Goal: Complete application form

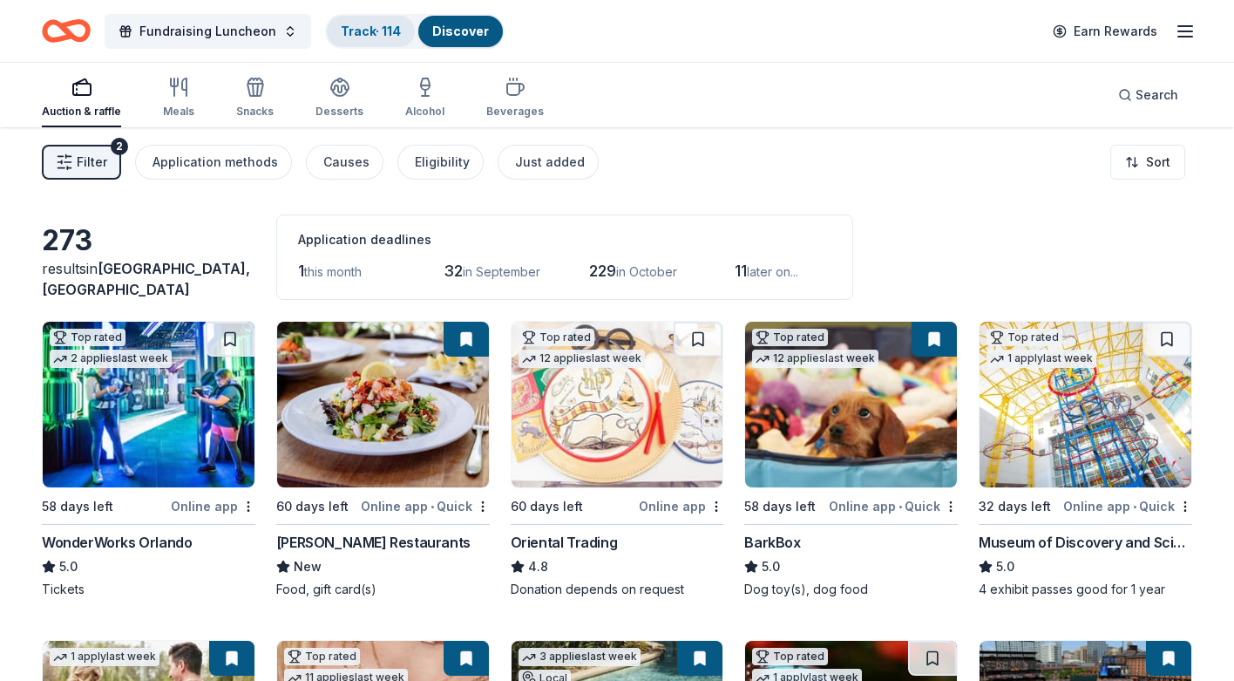
click at [355, 30] on link "Track · 114" at bounding box center [371, 31] width 60 height 15
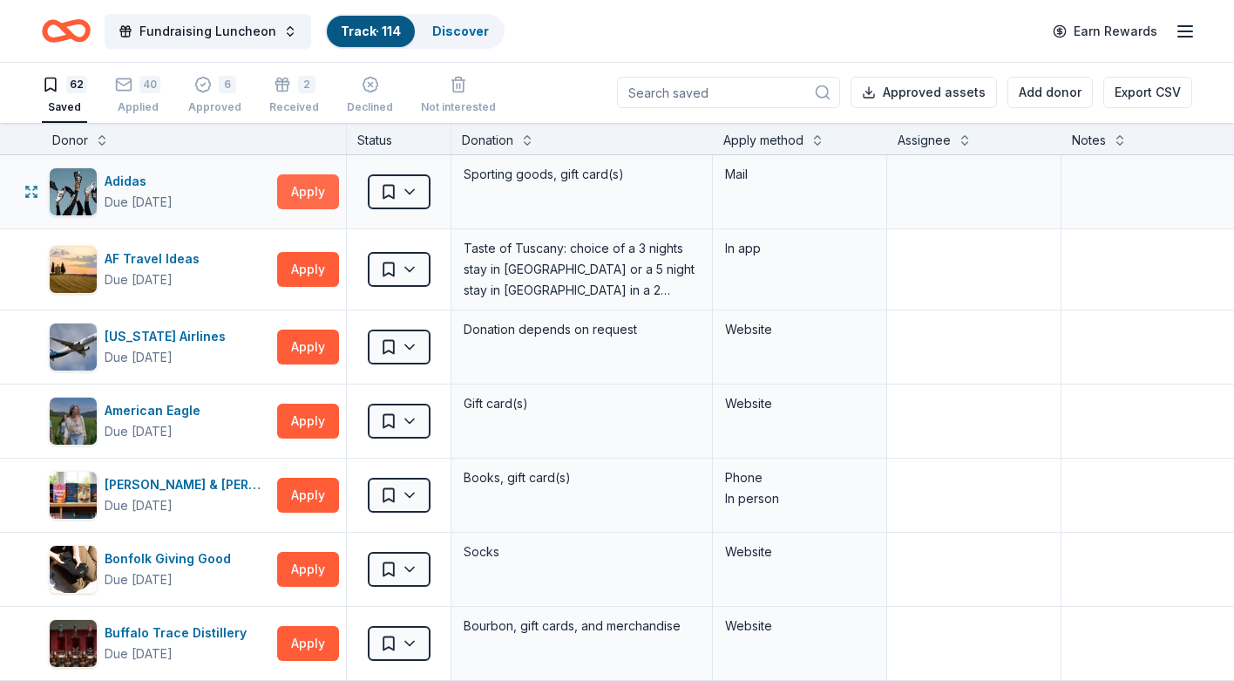
click at [302, 196] on button "Apply" at bounding box center [308, 191] width 62 height 35
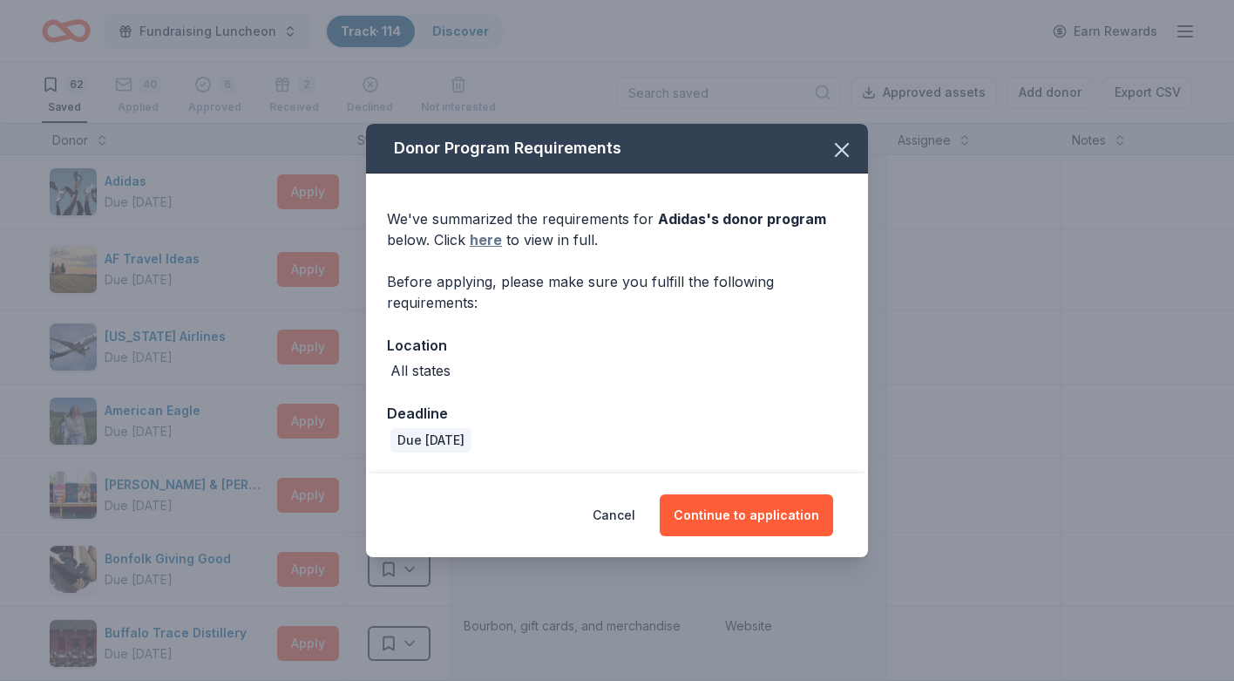
click at [495, 240] on link "here" at bounding box center [486, 239] width 32 height 21
click at [843, 146] on icon "button" at bounding box center [842, 150] width 24 height 24
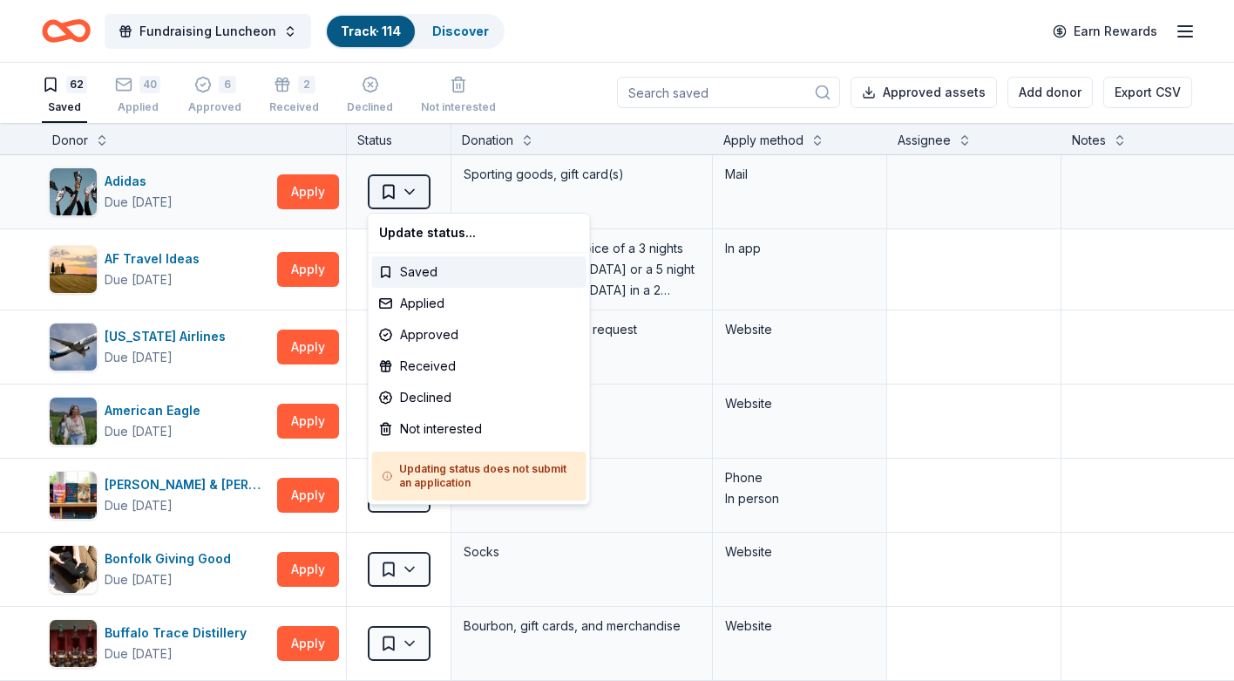
click at [390, 192] on html "Fundraising Luncheon Track · 114 Discover Earn Rewards 62 Saved 40 Applied 6 Ap…" at bounding box center [617, 339] width 1234 height 681
click at [425, 427] on div "Not interested" at bounding box center [479, 428] width 214 height 31
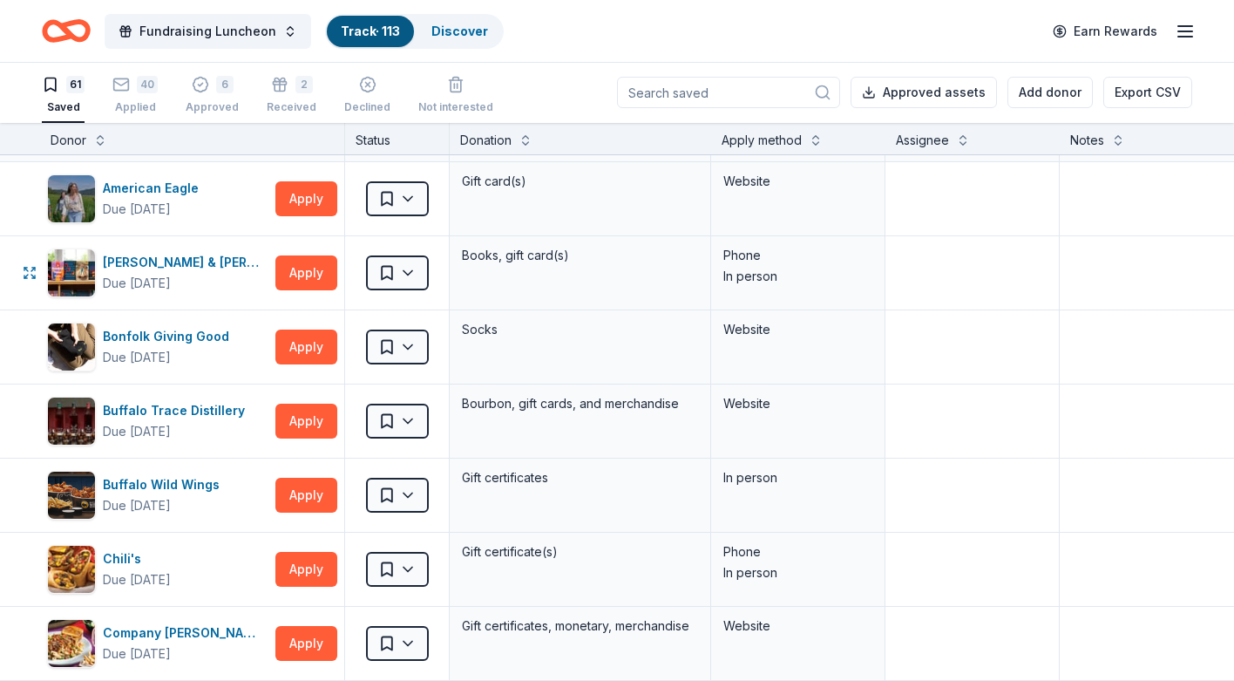
scroll to position [148, 0]
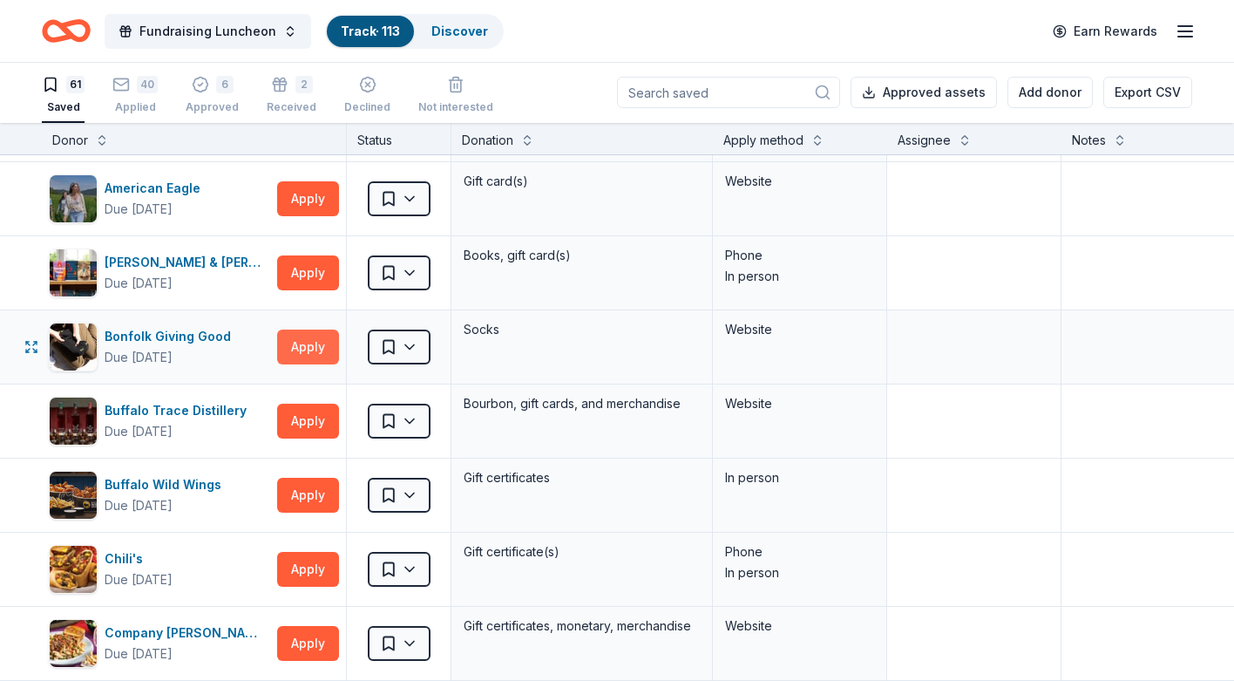
click at [324, 346] on button "Apply" at bounding box center [308, 346] width 62 height 35
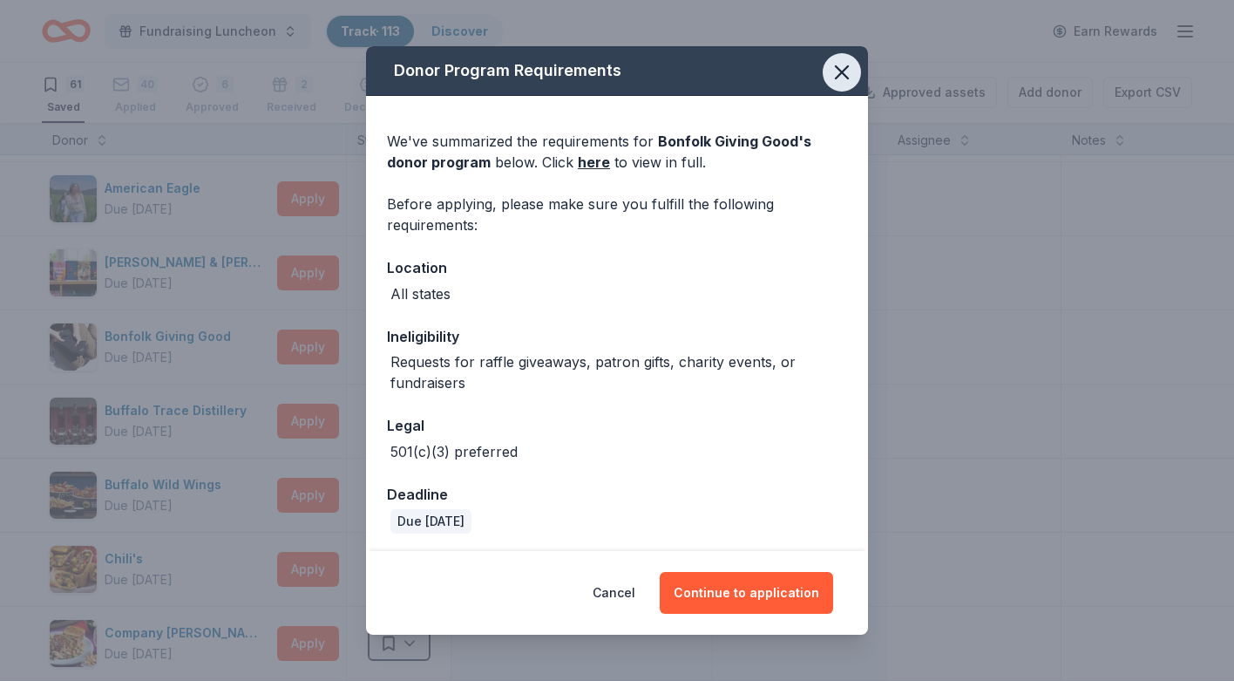
click at [847, 69] on icon "button" at bounding box center [842, 72] width 24 height 24
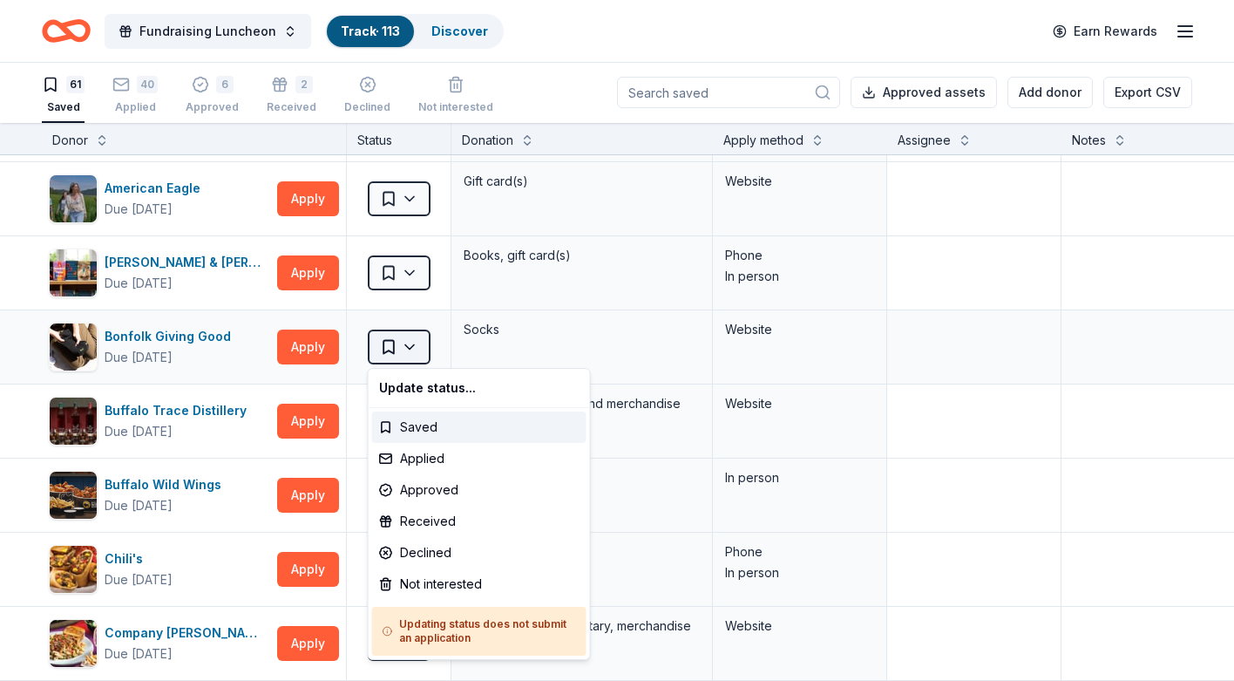
click at [410, 349] on html "Fundraising Luncheon Track · 113 Discover Earn Rewards 61 Saved 40 Applied 6 Ap…" at bounding box center [617, 339] width 1234 height 681
click at [416, 585] on div "Not interested" at bounding box center [479, 583] width 214 height 31
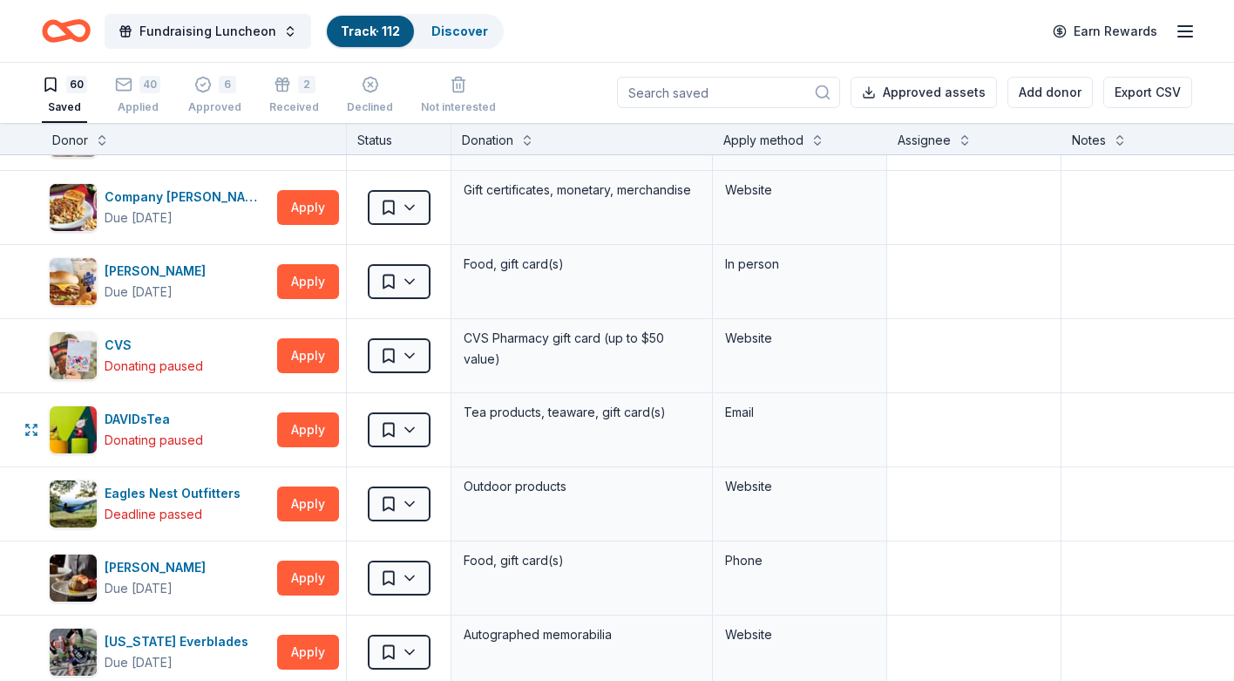
scroll to position [512, 0]
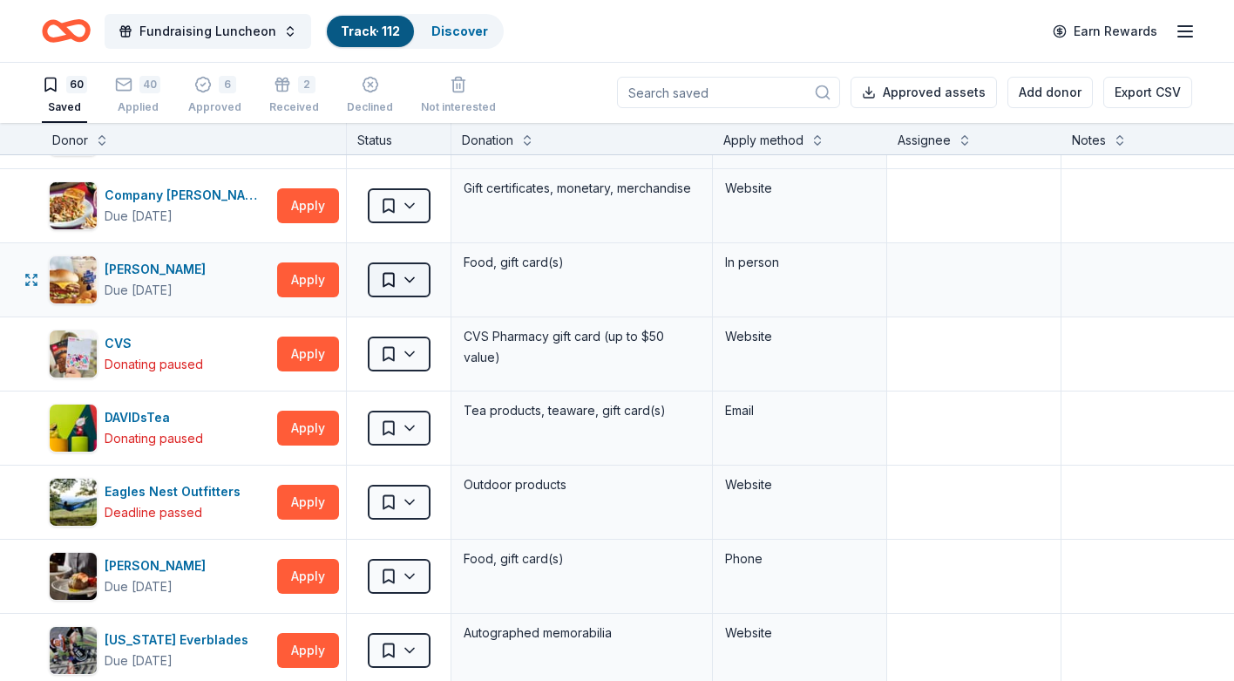
click at [408, 279] on html "Fundraising Luncheon Track · 112 Discover Earn Rewards 60 Saved 40 Applied 6 Ap…" at bounding box center [617, 339] width 1234 height 681
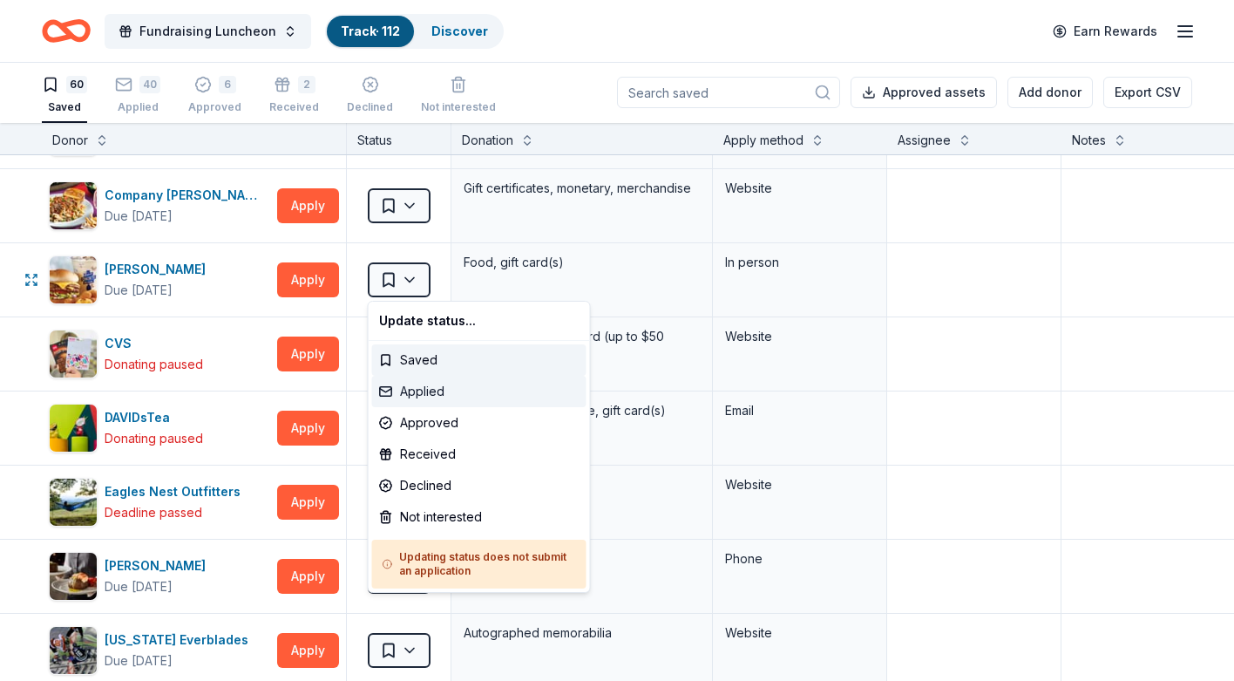
click at [412, 393] on div "Applied" at bounding box center [479, 391] width 214 height 31
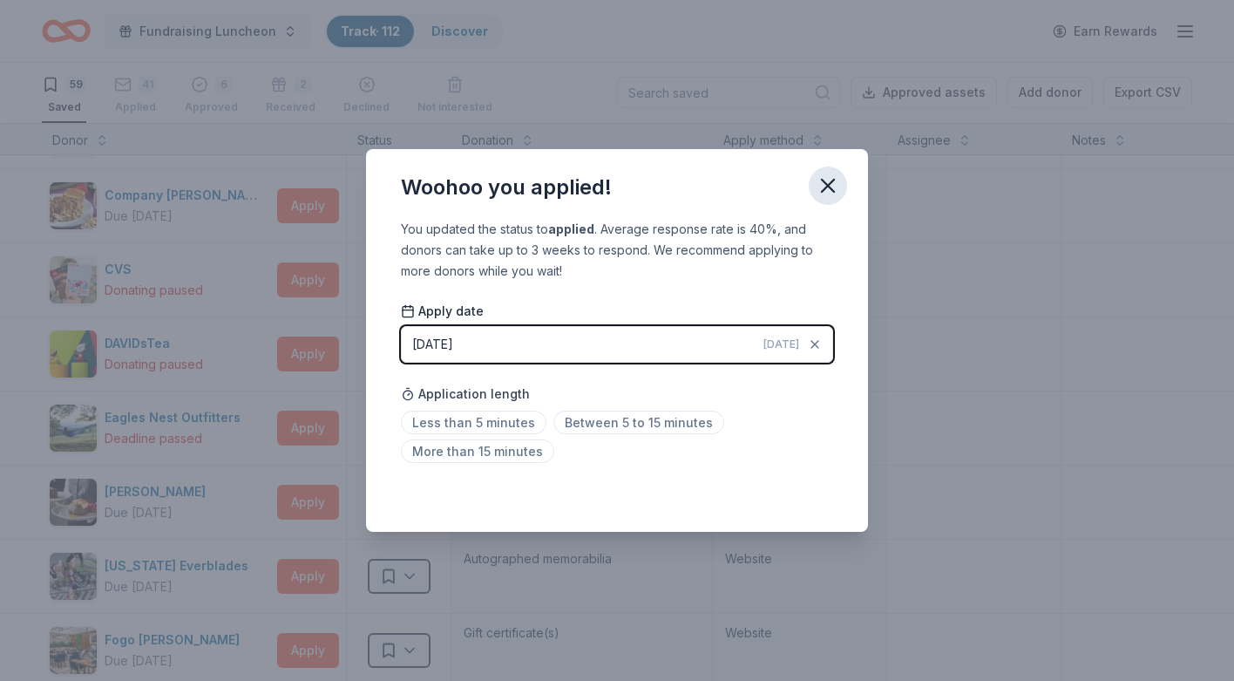
click at [830, 181] on icon "button" at bounding box center [828, 185] width 24 height 24
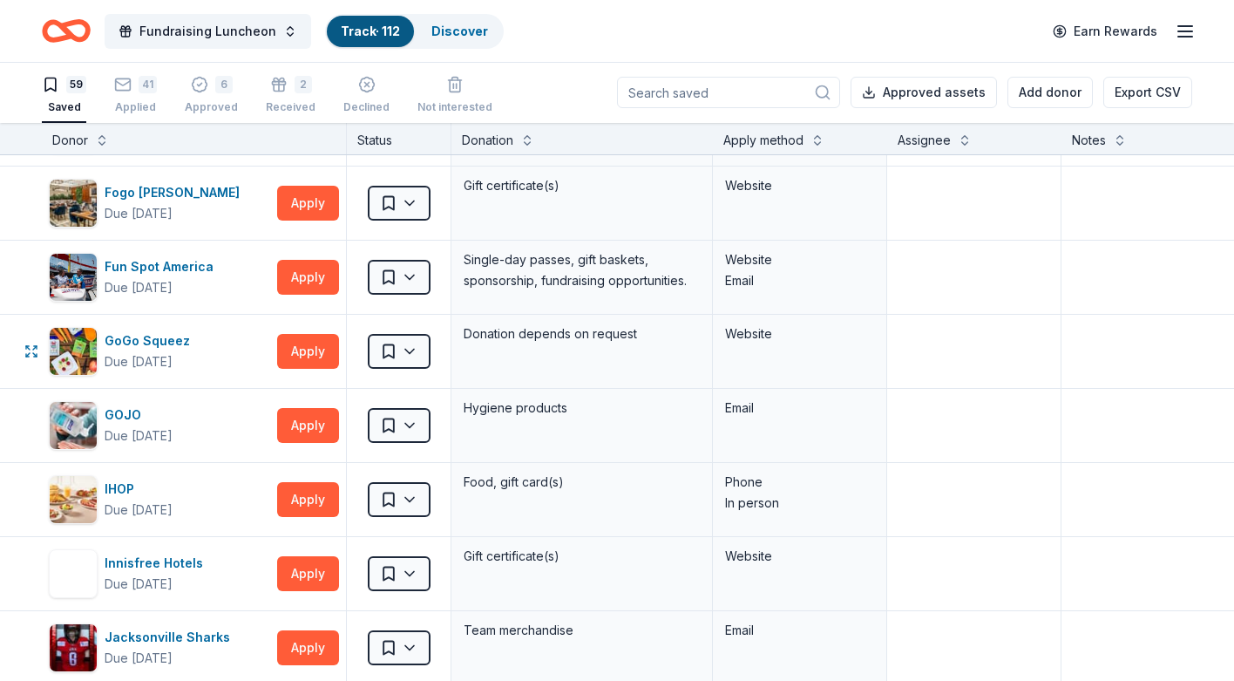
scroll to position [960, 0]
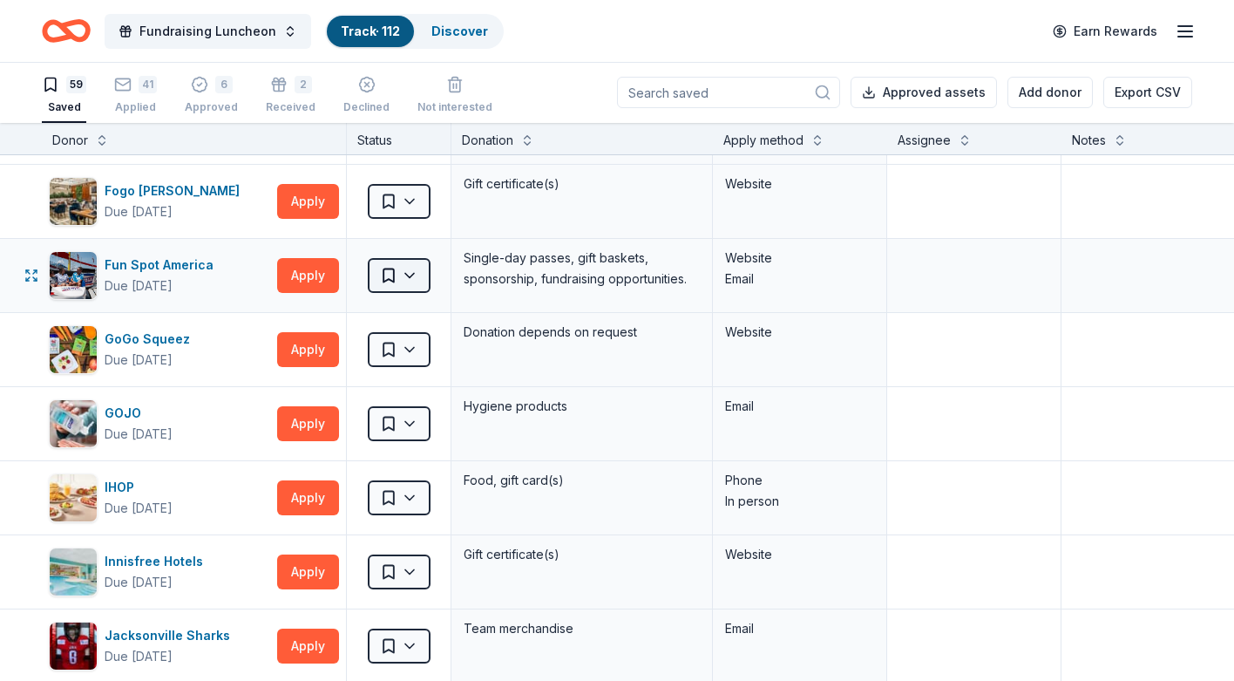
click at [394, 279] on html "Fundraising Luncheon Track · 112 Discover Earn Rewards 59 Saved 41 Applied 6 Ap…" at bounding box center [617, 339] width 1234 height 681
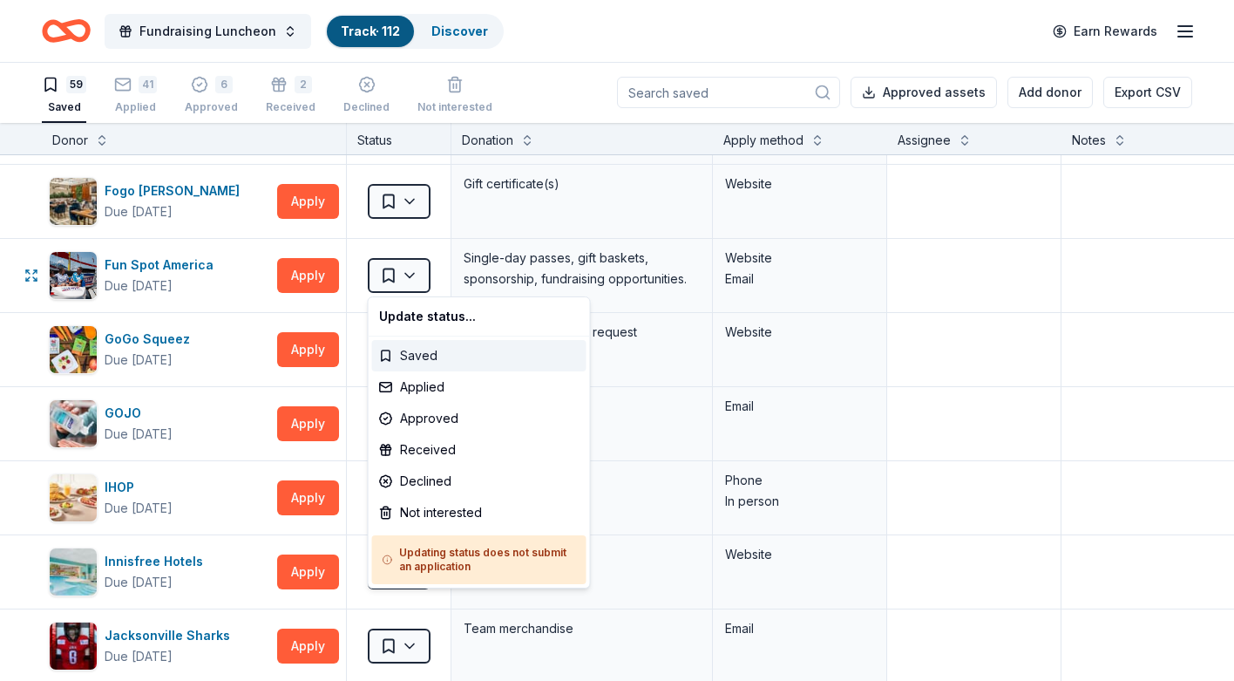
click at [411, 356] on div "Saved" at bounding box center [479, 355] width 214 height 31
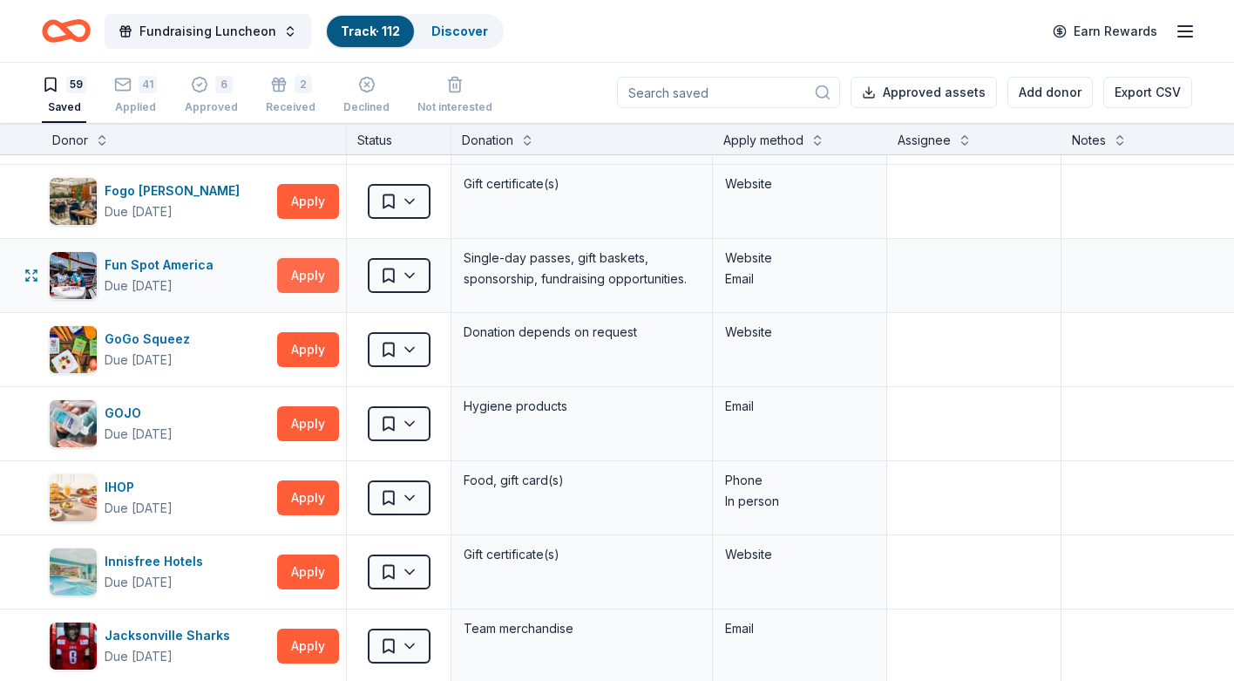
click at [312, 277] on button "Apply" at bounding box center [308, 275] width 62 height 35
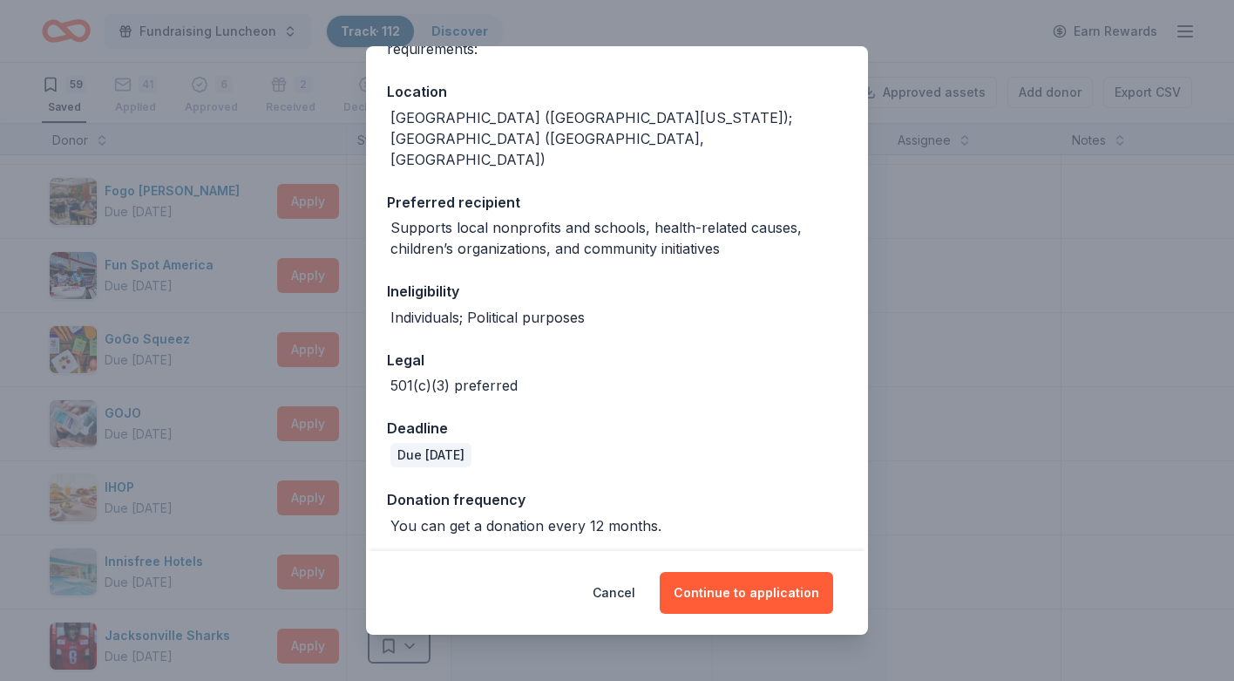
scroll to position [208, 0]
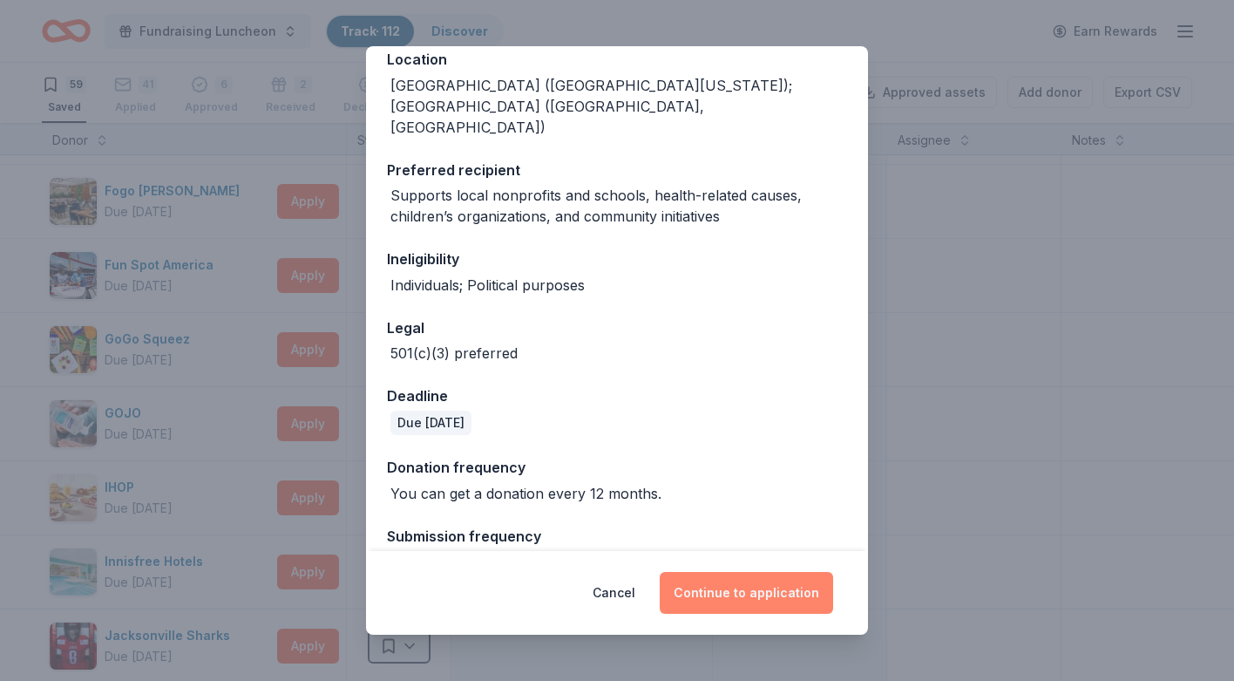
click at [716, 592] on button "Continue to application" at bounding box center [746, 593] width 173 height 42
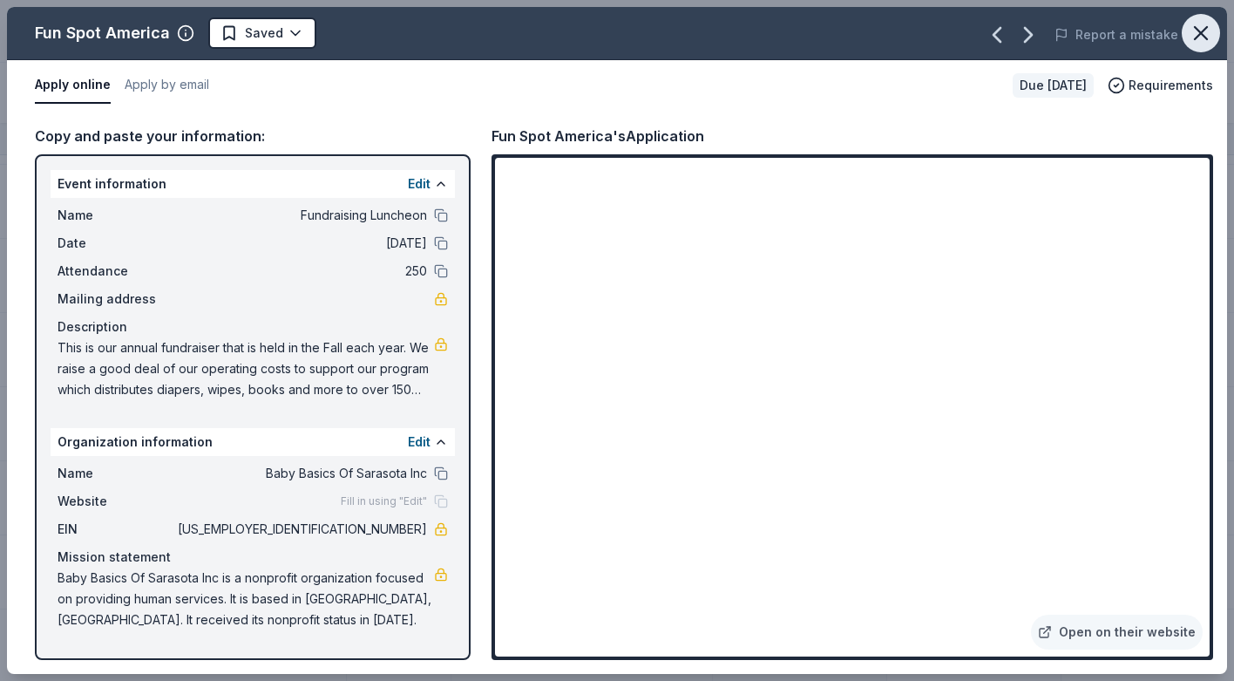
click at [1203, 31] on icon "button" at bounding box center [1201, 33] width 12 height 12
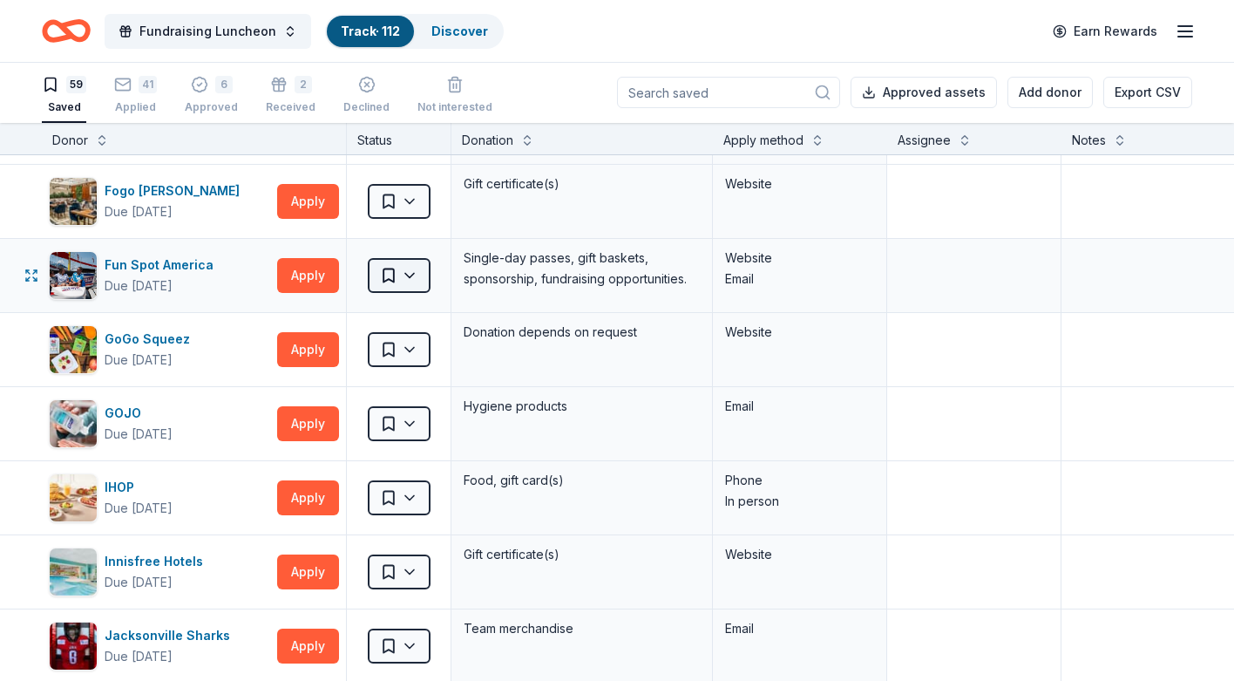
click at [410, 273] on html "Fundraising Luncheon Track · 112 Discover Earn Rewards 59 Saved 41 Applied 6 Ap…" at bounding box center [617, 339] width 1234 height 681
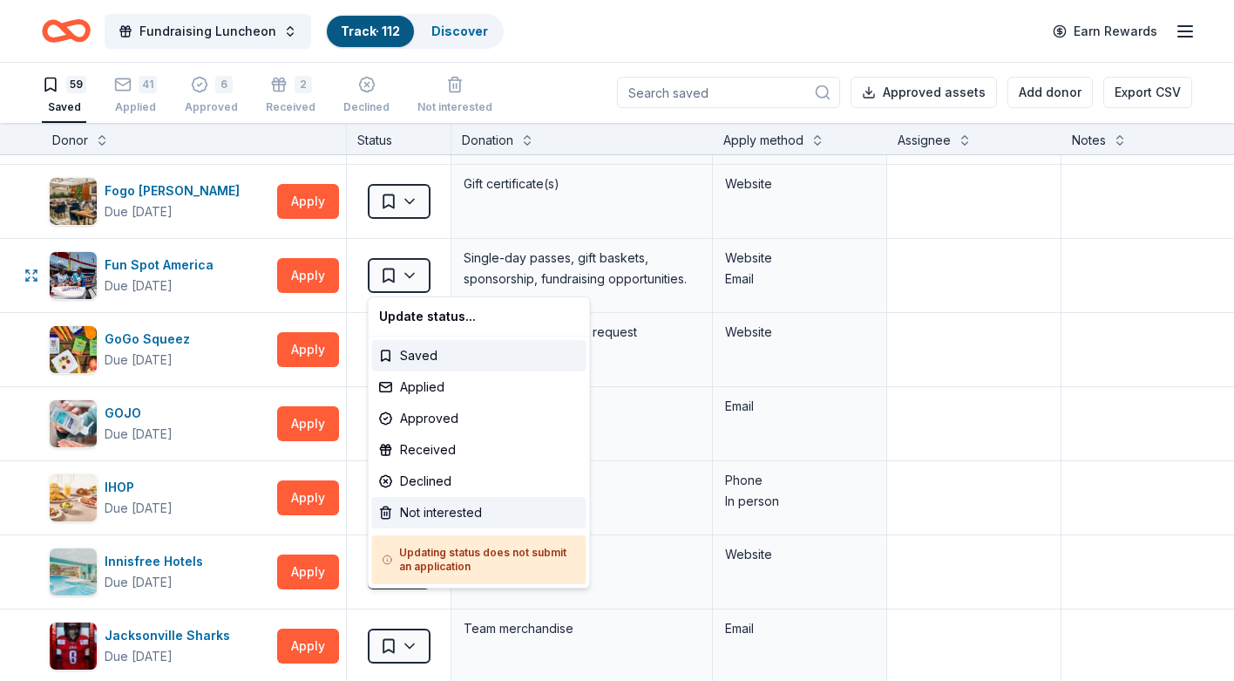
click at [429, 512] on div "Not interested" at bounding box center [479, 512] width 214 height 31
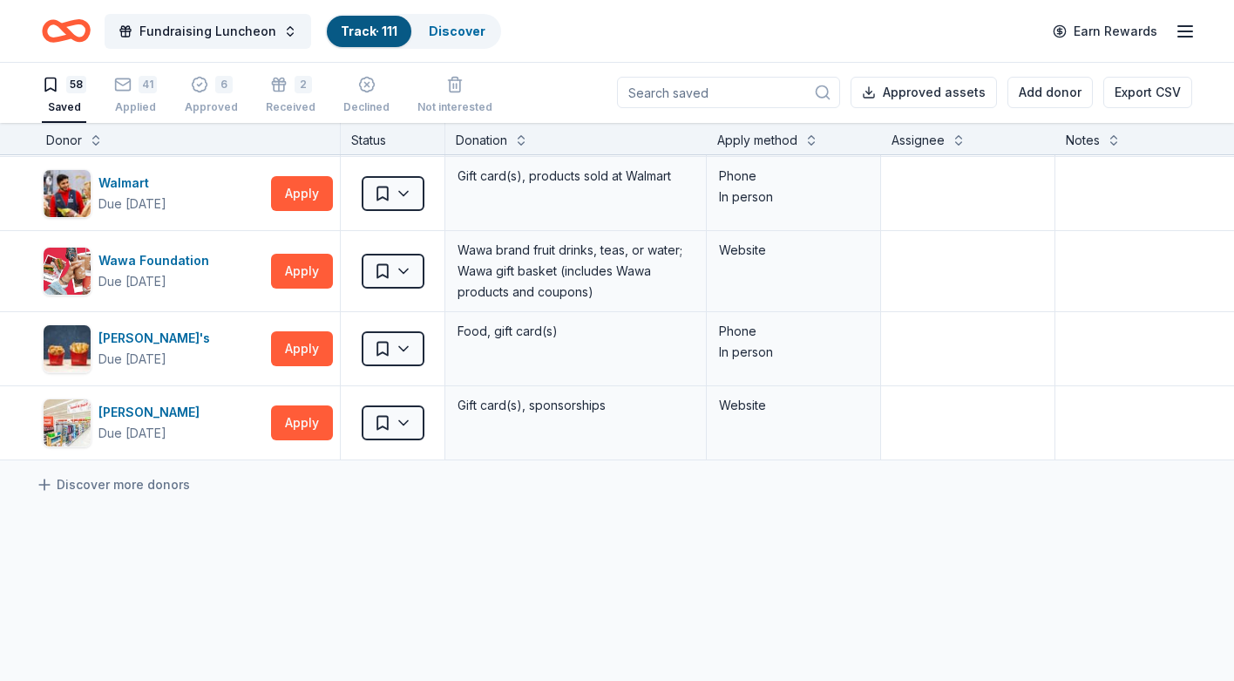
scroll to position [4088, 6]
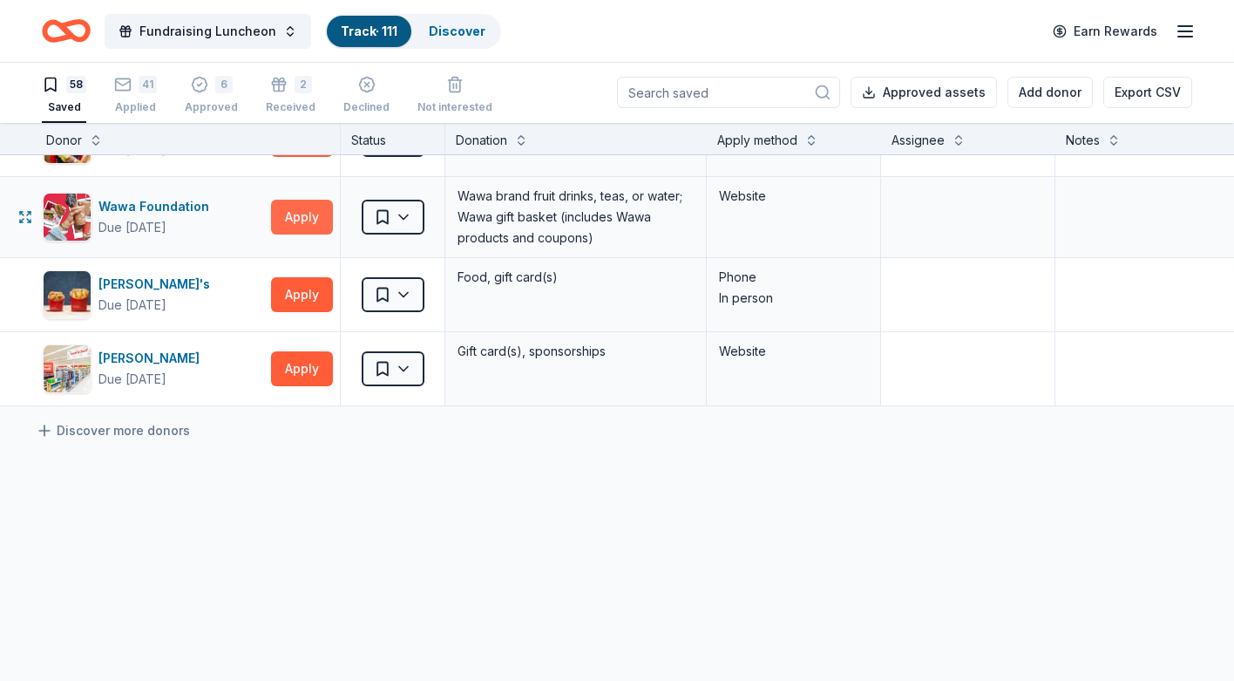
click at [313, 220] on button "Apply" at bounding box center [302, 217] width 62 height 35
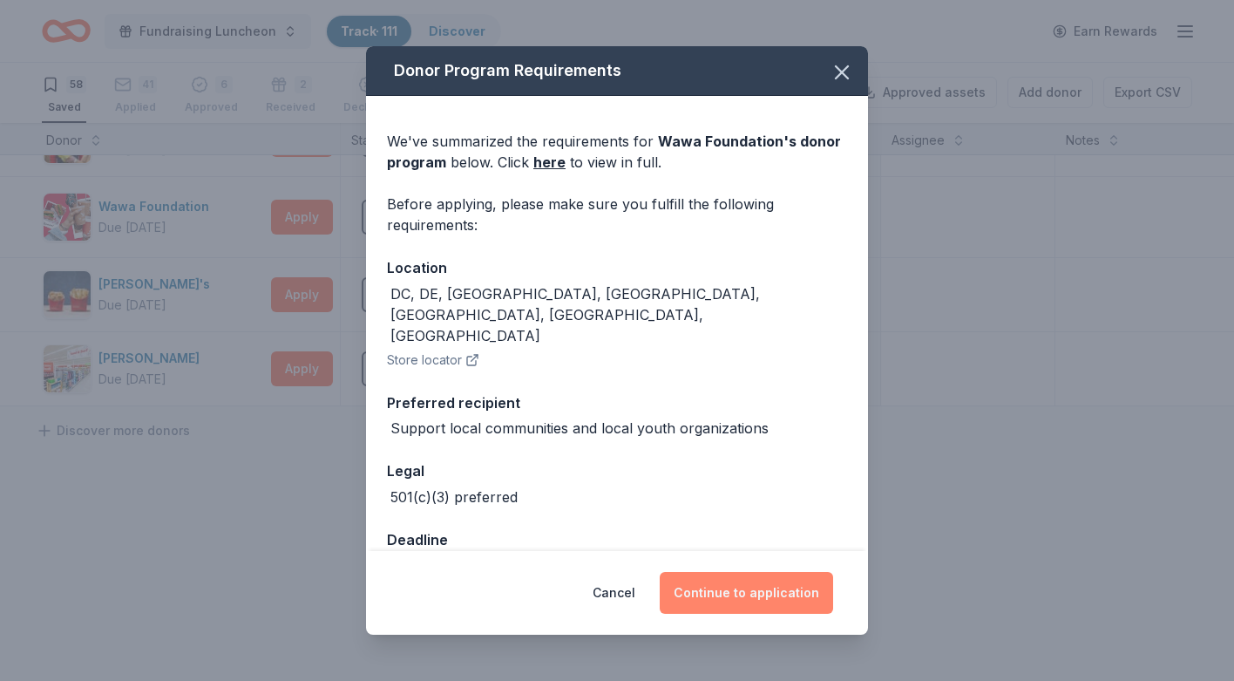
click at [735, 587] on button "Continue to application" at bounding box center [746, 593] width 173 height 42
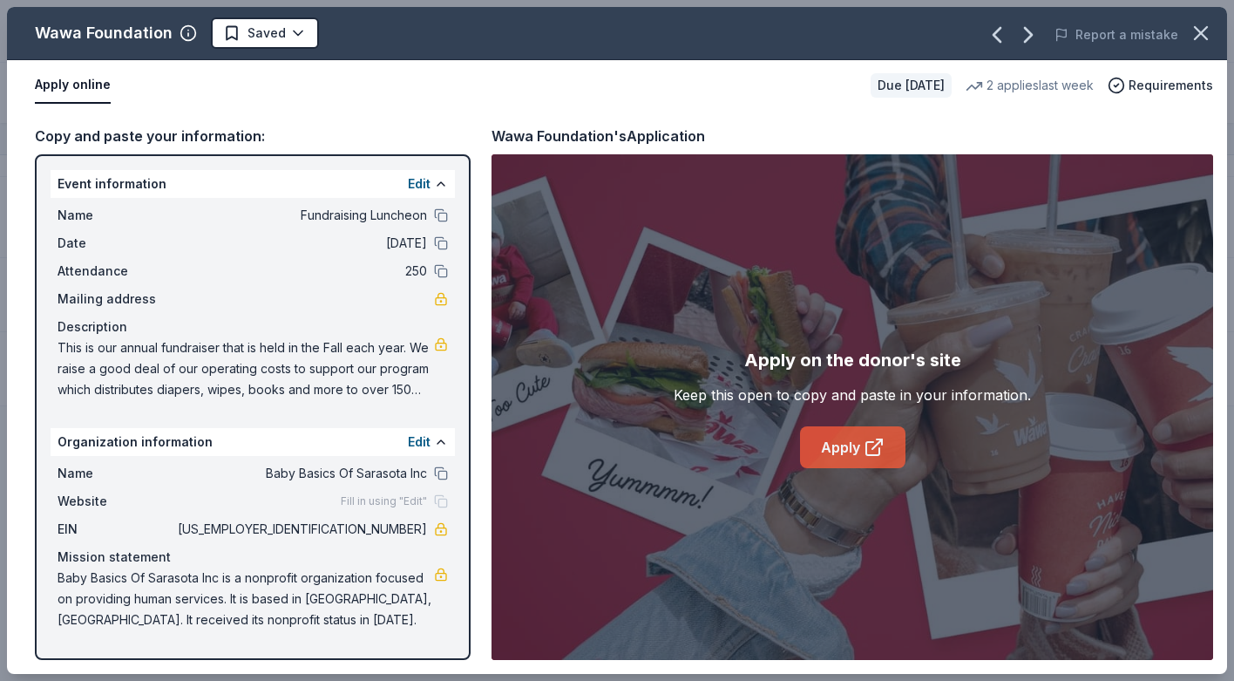
click at [852, 445] on link "Apply" at bounding box center [852, 447] width 105 height 42
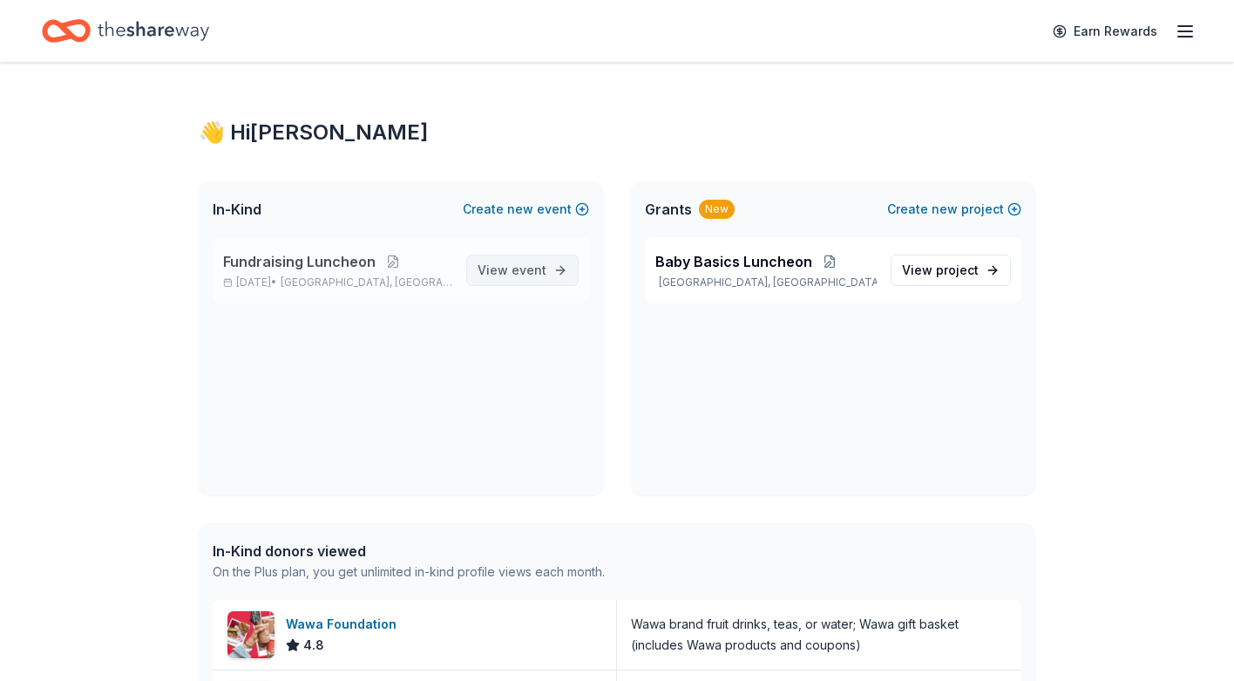
click at [509, 269] on span "View event" at bounding box center [512, 270] width 69 height 21
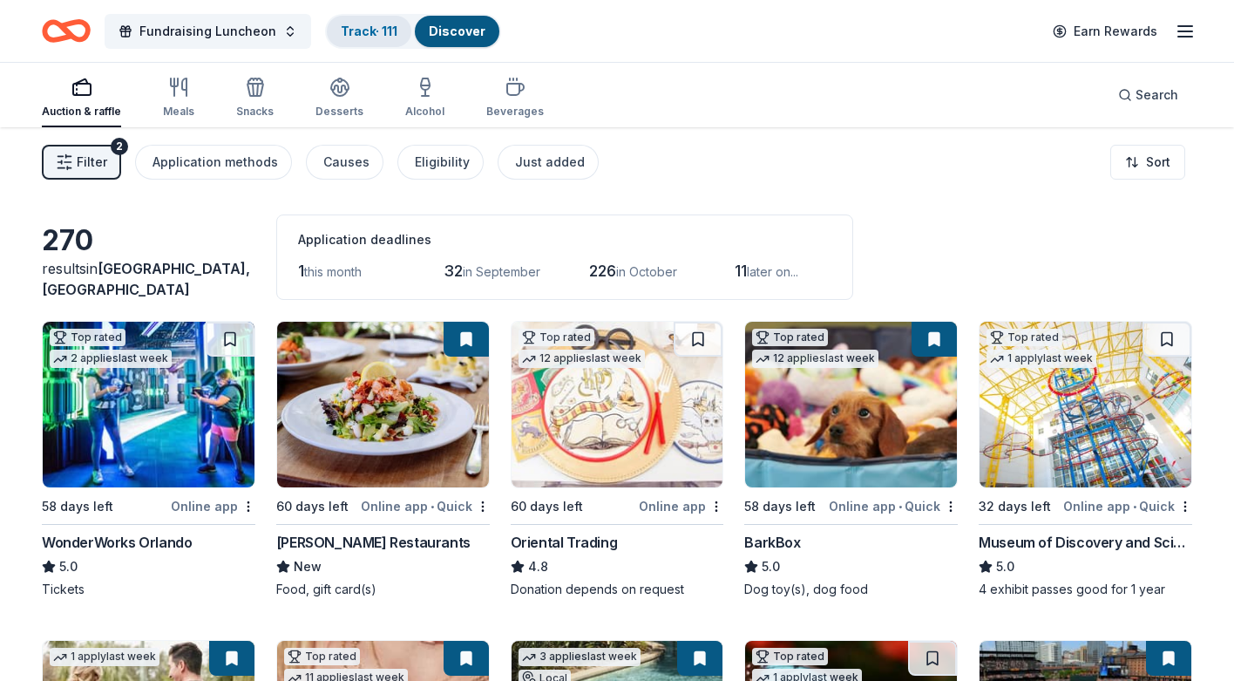
click at [369, 30] on link "Track · 111" at bounding box center [369, 31] width 57 height 15
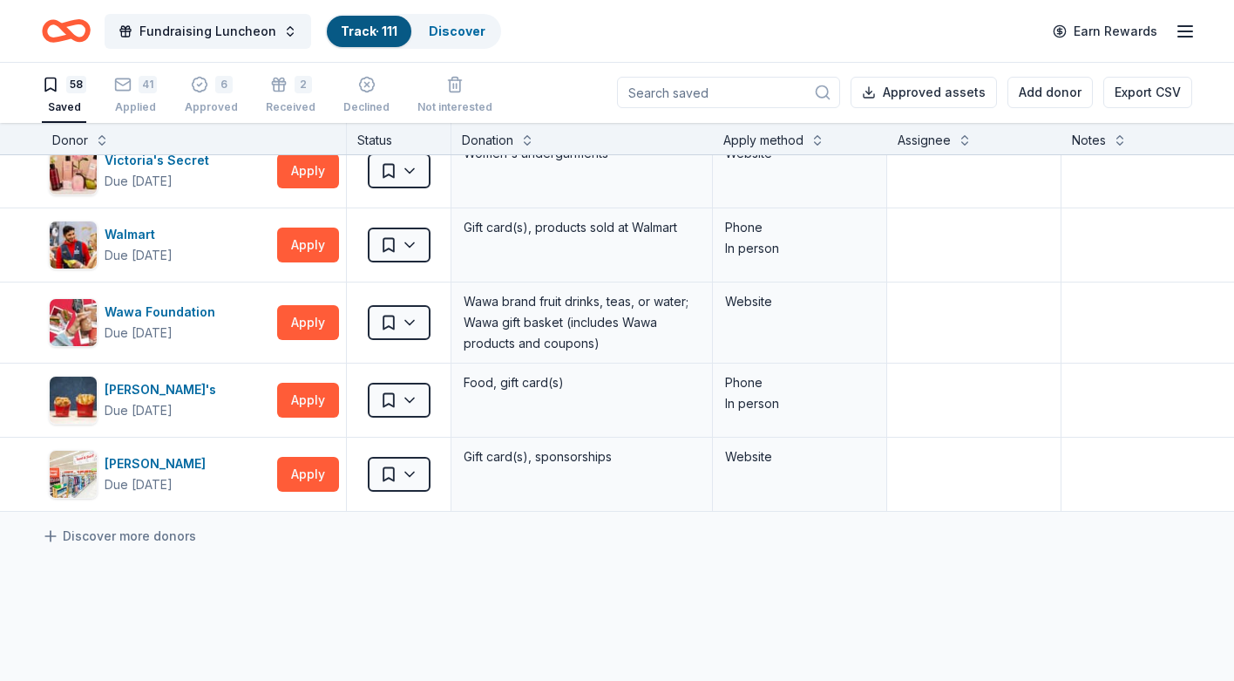
scroll to position [3977, 0]
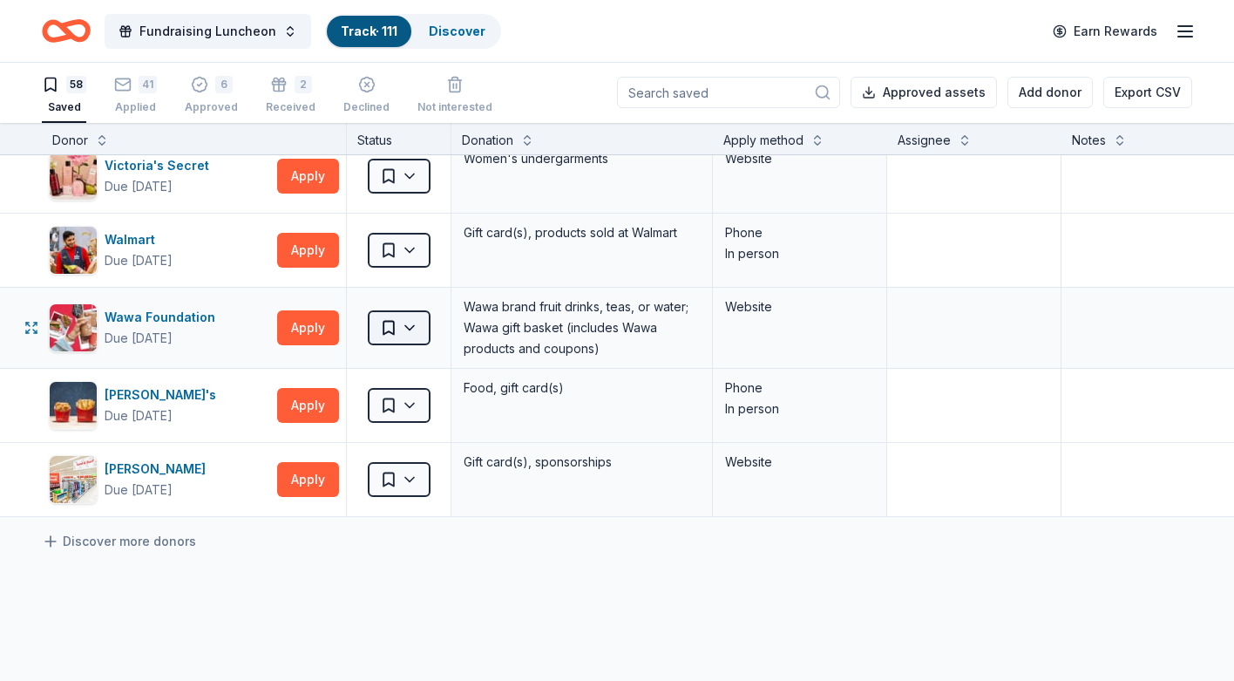
click at [409, 327] on html "Fundraising Luncheon Track · 111 Discover Earn Rewards 58 Saved 41 Applied 6 Ap…" at bounding box center [617, 339] width 1234 height 681
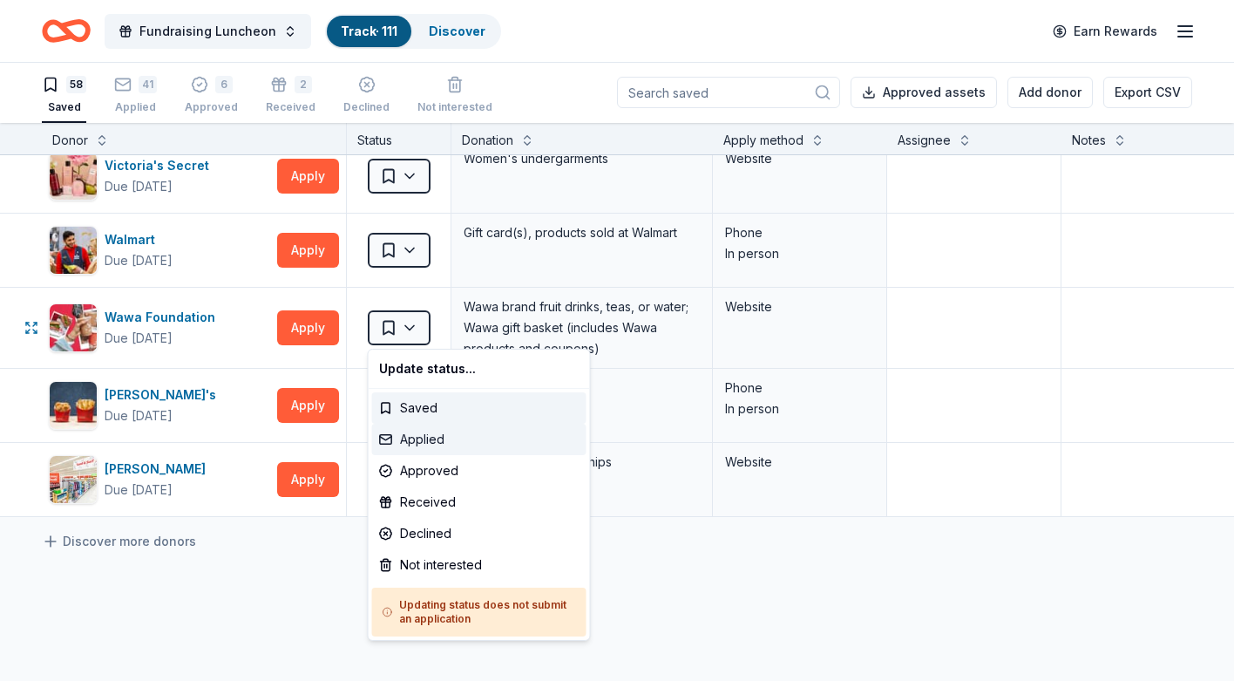
click at [438, 440] on div "Applied" at bounding box center [479, 439] width 214 height 31
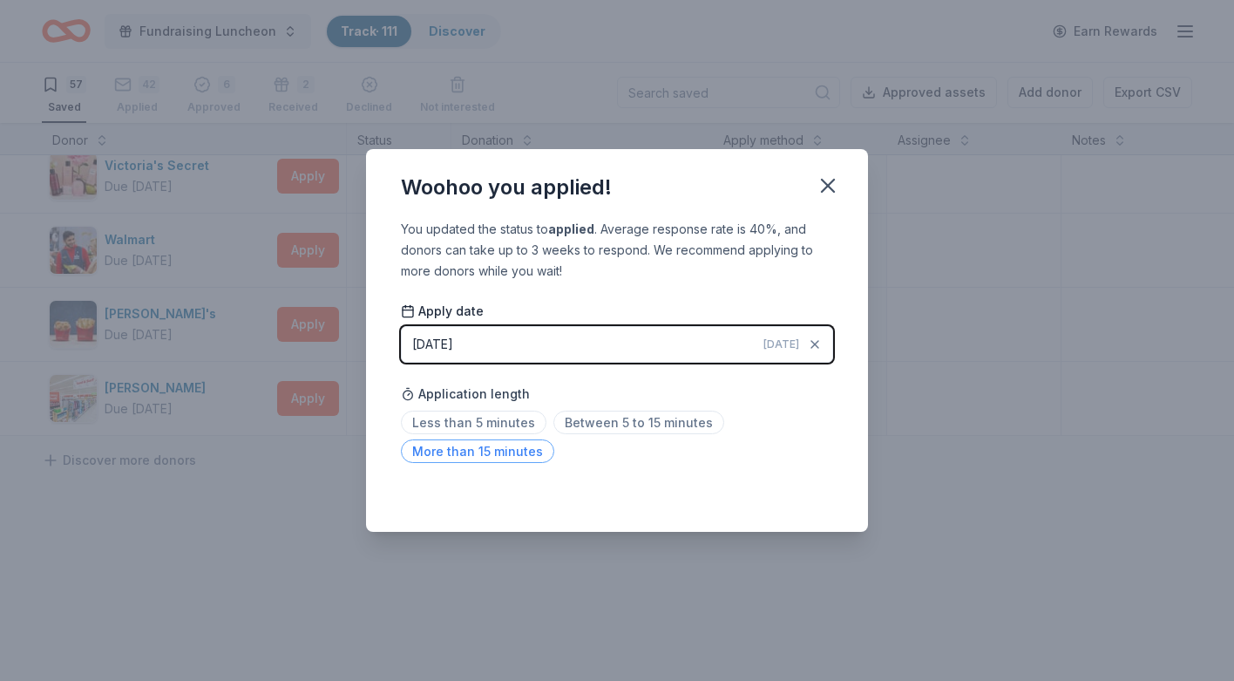
click at [512, 453] on span "More than 15 minutes" at bounding box center [477, 451] width 153 height 24
click at [825, 185] on icon "button" at bounding box center [828, 185] width 24 height 24
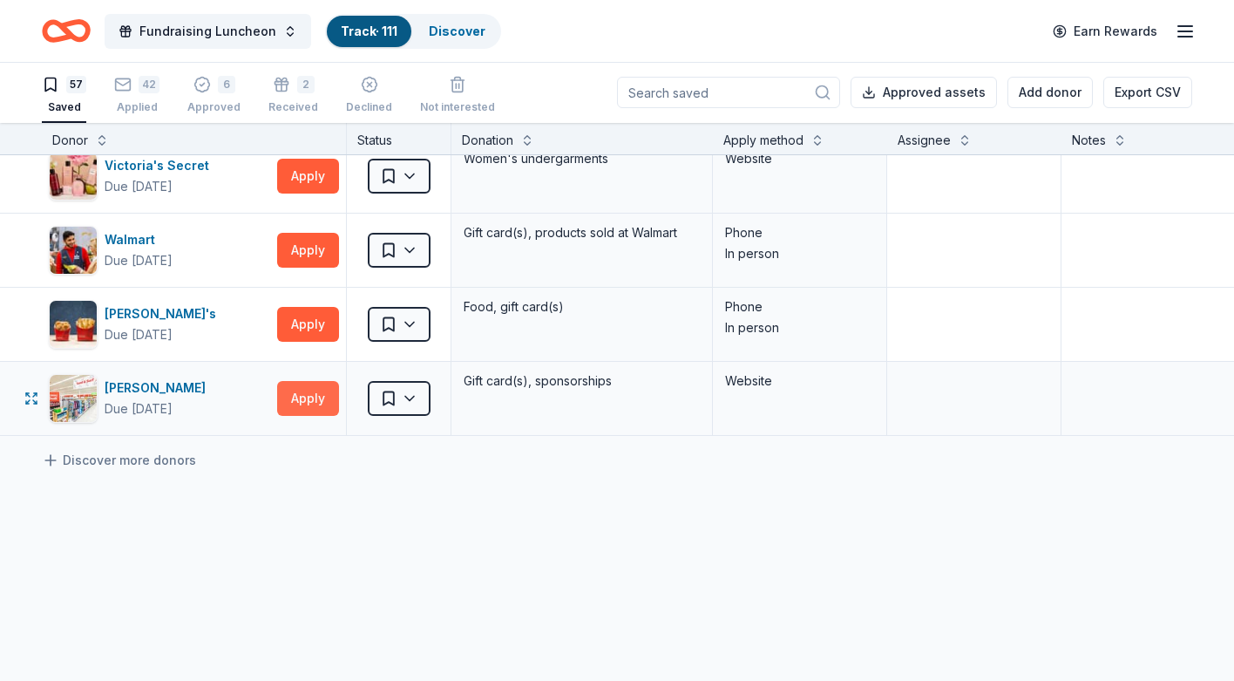
click at [314, 395] on button "Apply" at bounding box center [308, 398] width 62 height 35
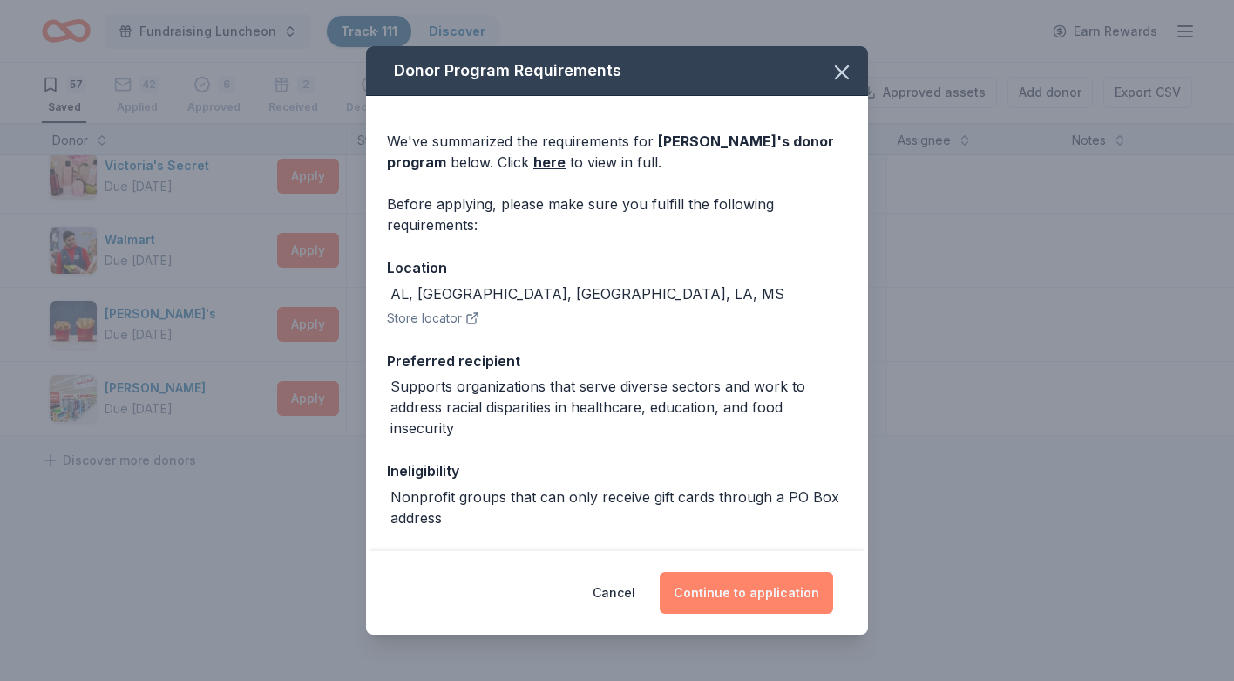
click at [712, 598] on button "Continue to application" at bounding box center [746, 593] width 173 height 42
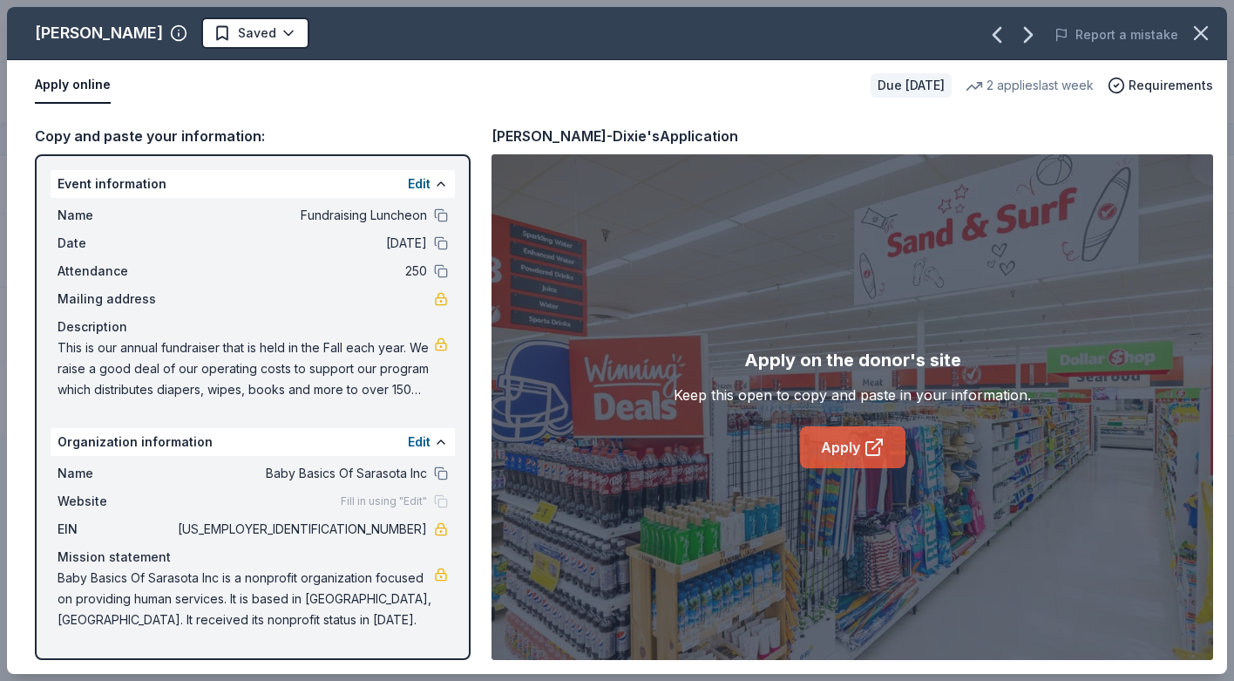
click at [831, 455] on link "Apply" at bounding box center [852, 447] width 105 height 42
click at [231, 31] on html "Fundraising Luncheon Track · 111 Discover Earn Rewards 57 Saved 42 Applied 6 Ap…" at bounding box center [617, 340] width 1234 height 681
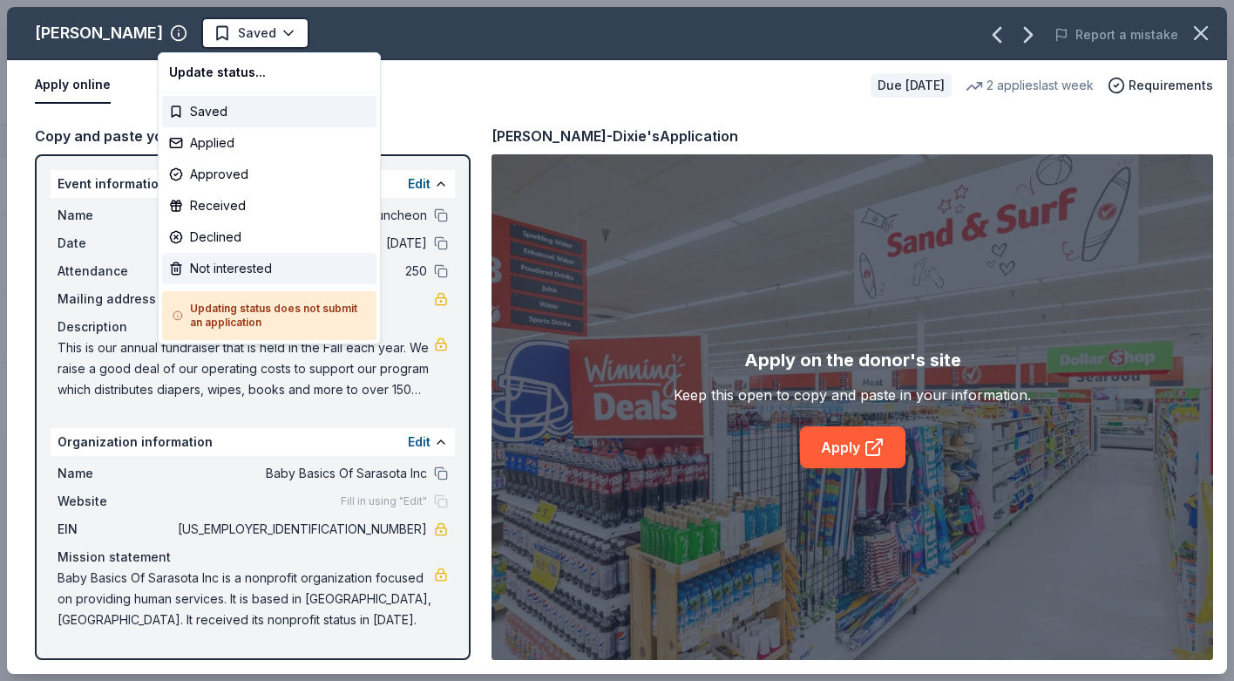
click at [250, 270] on div "Not interested" at bounding box center [269, 268] width 214 height 31
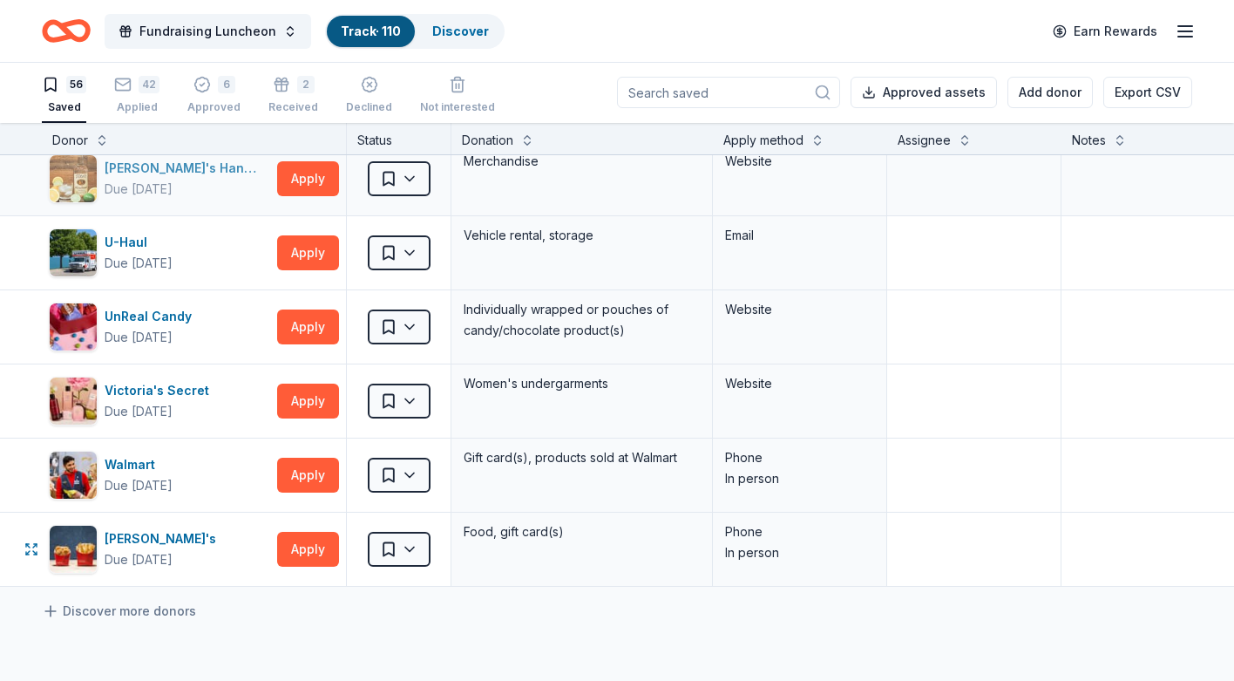
scroll to position [3746, 0]
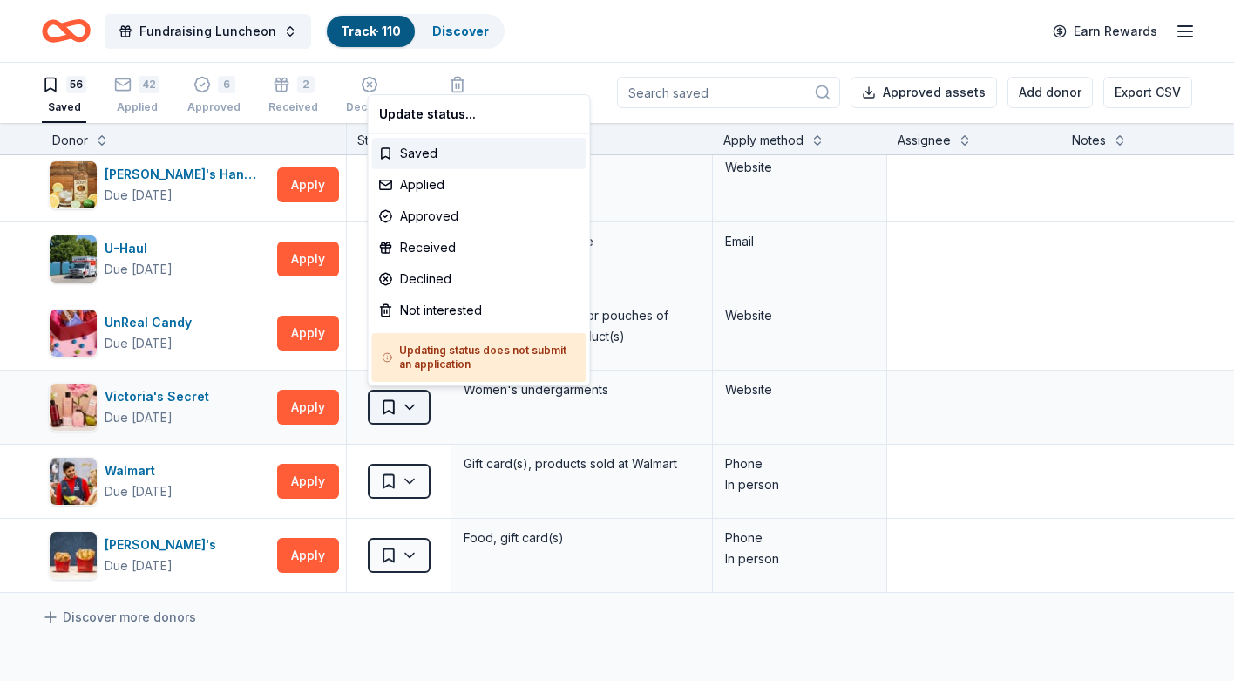
click at [389, 403] on html "Fundraising Luncheon Track · 110 Discover Earn Rewards 56 Saved 42 Applied 6 Ap…" at bounding box center [617, 339] width 1234 height 681
click at [417, 153] on div "Saved" at bounding box center [479, 153] width 214 height 31
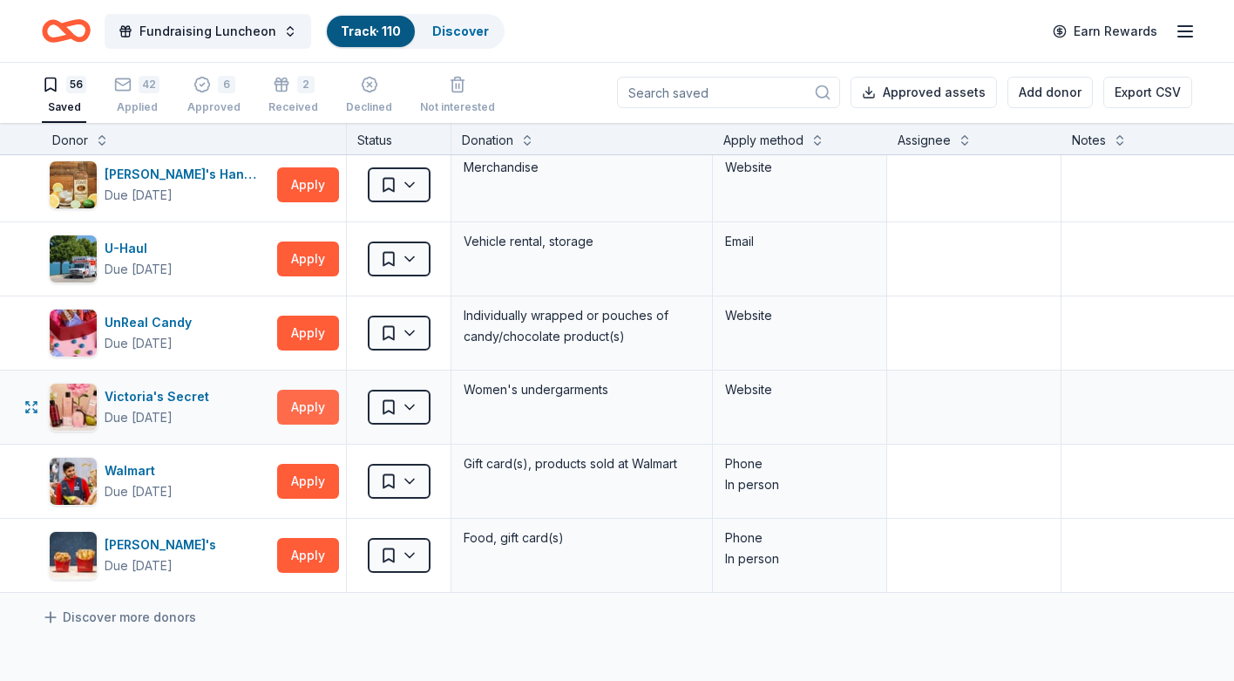
click at [301, 407] on button "Apply" at bounding box center [308, 407] width 62 height 35
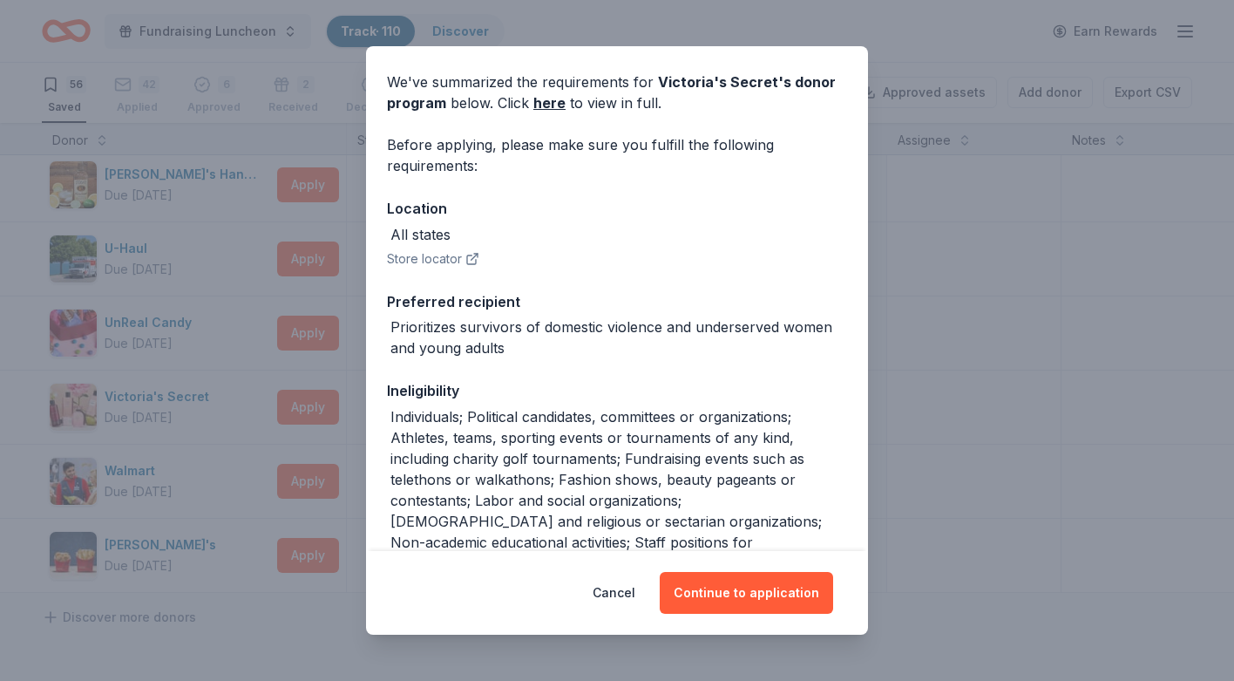
scroll to position [0, 0]
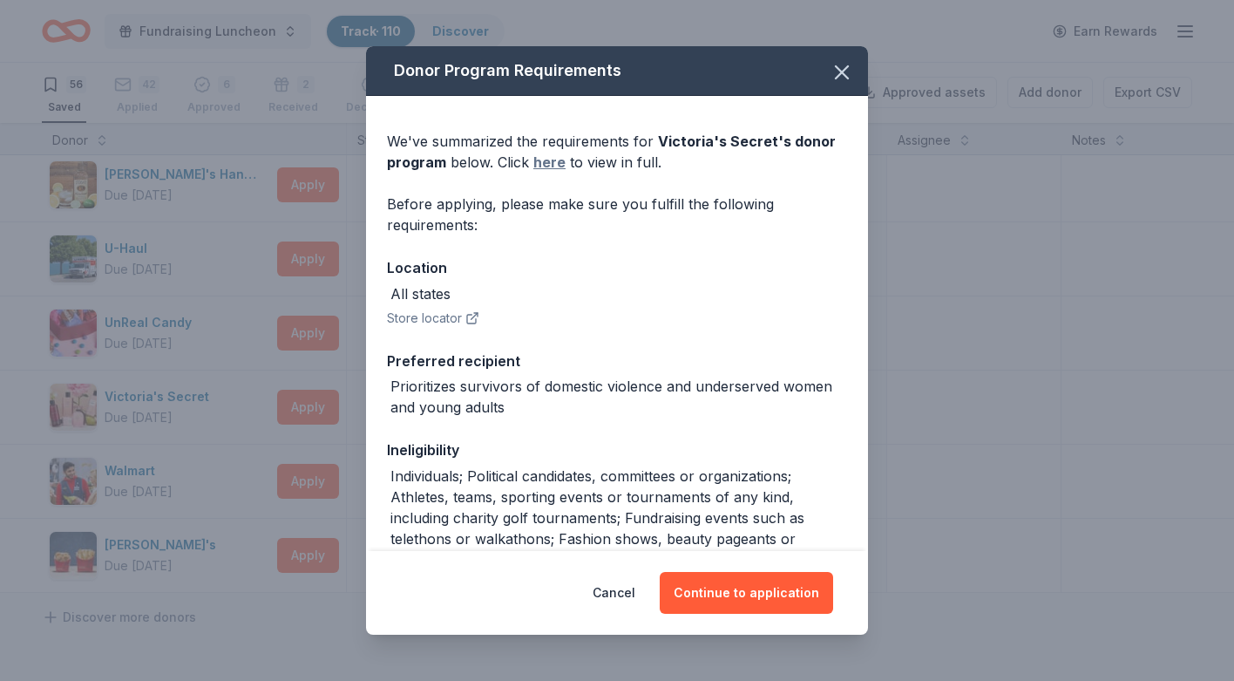
click at [550, 162] on link "here" at bounding box center [549, 162] width 32 height 21
click at [731, 589] on button "Continue to application" at bounding box center [746, 593] width 173 height 42
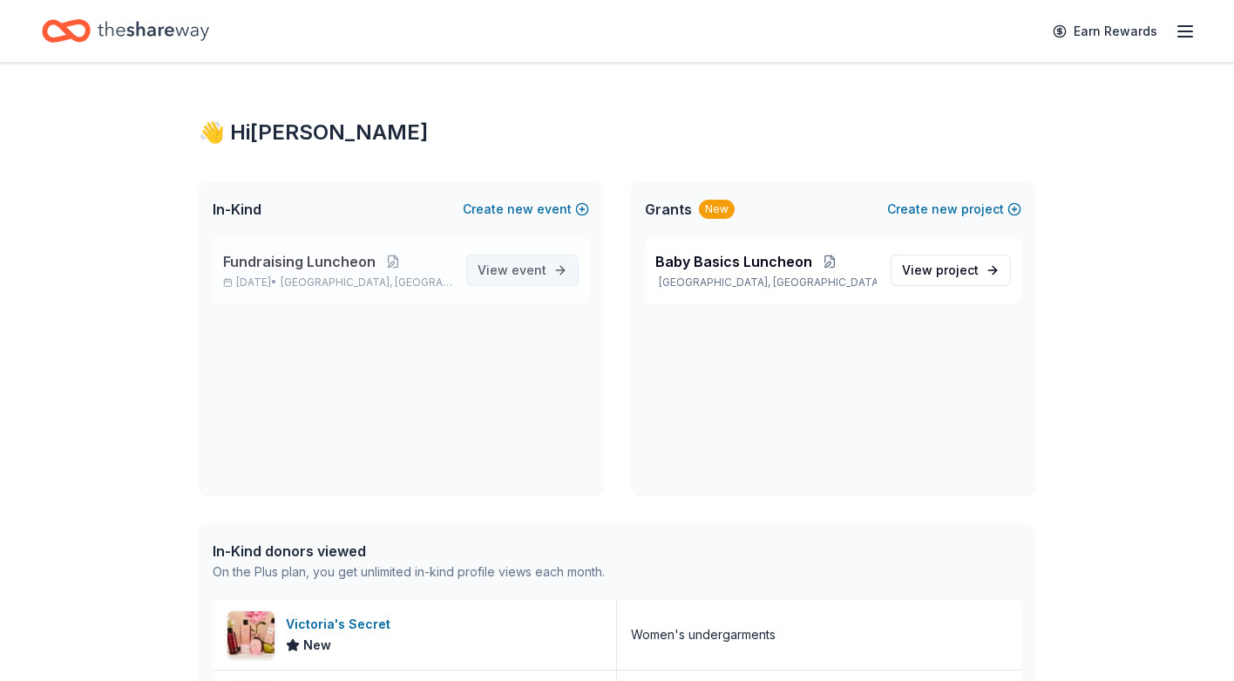
click at [514, 268] on span "event" at bounding box center [529, 269] width 35 height 15
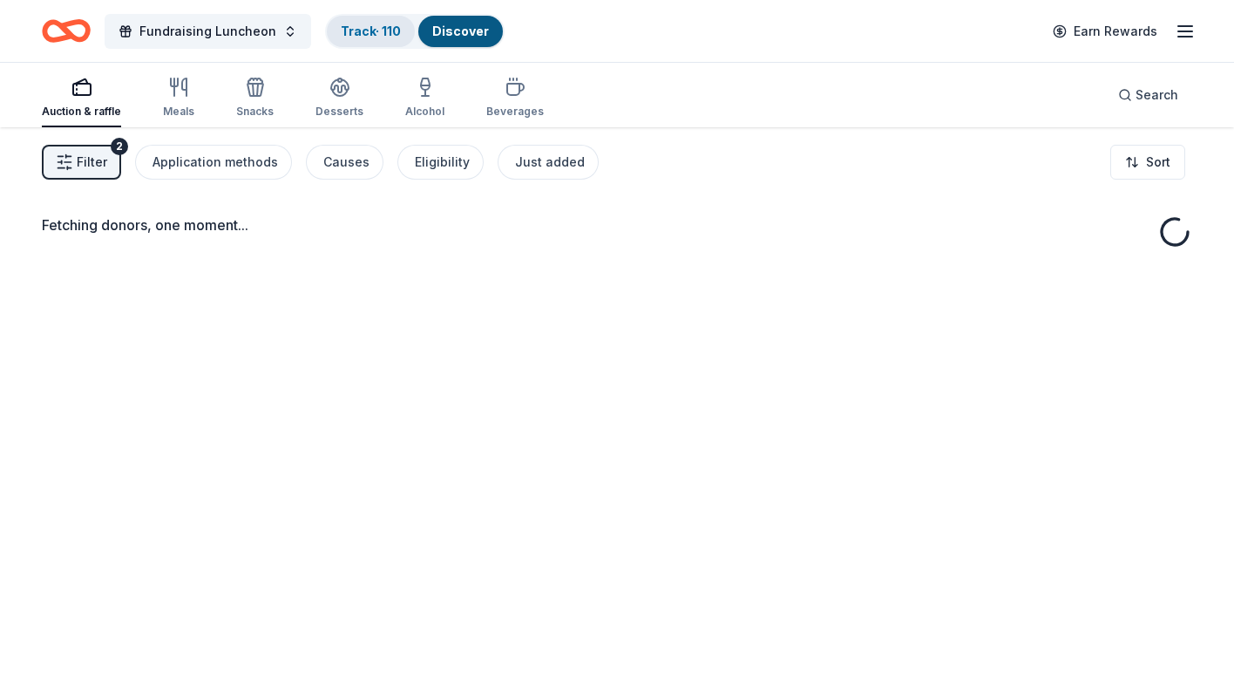
click at [367, 31] on link "Track · 110" at bounding box center [371, 31] width 60 height 15
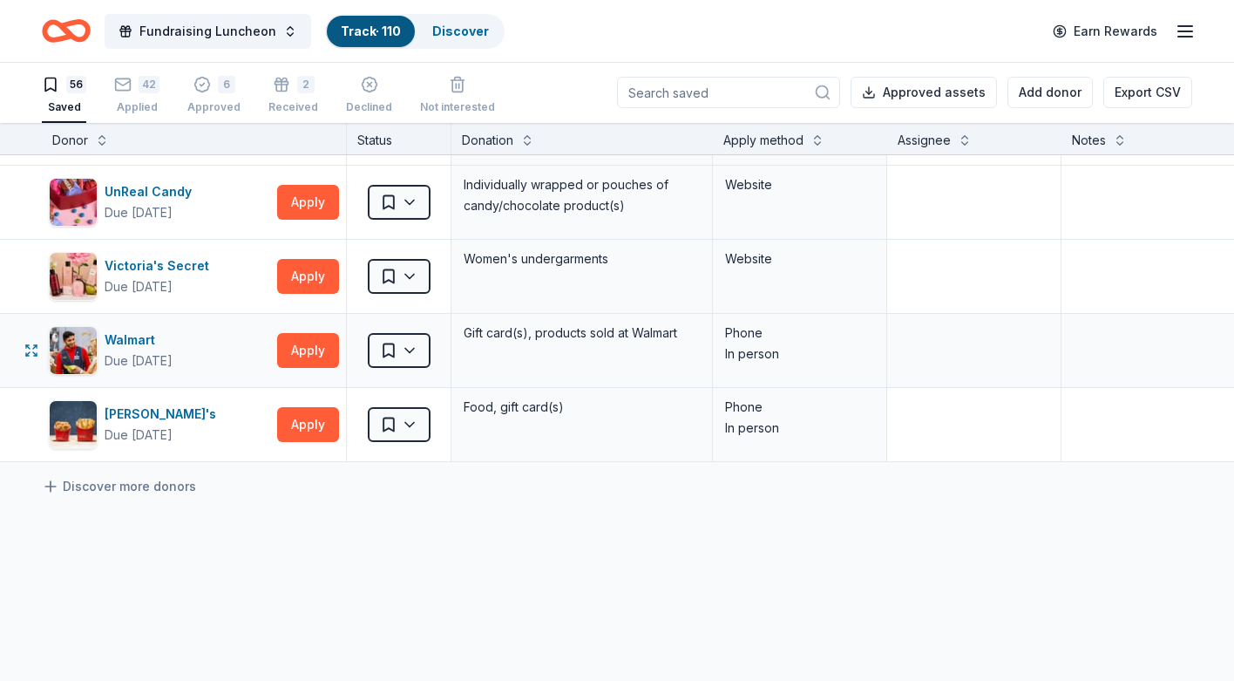
scroll to position [3874, 0]
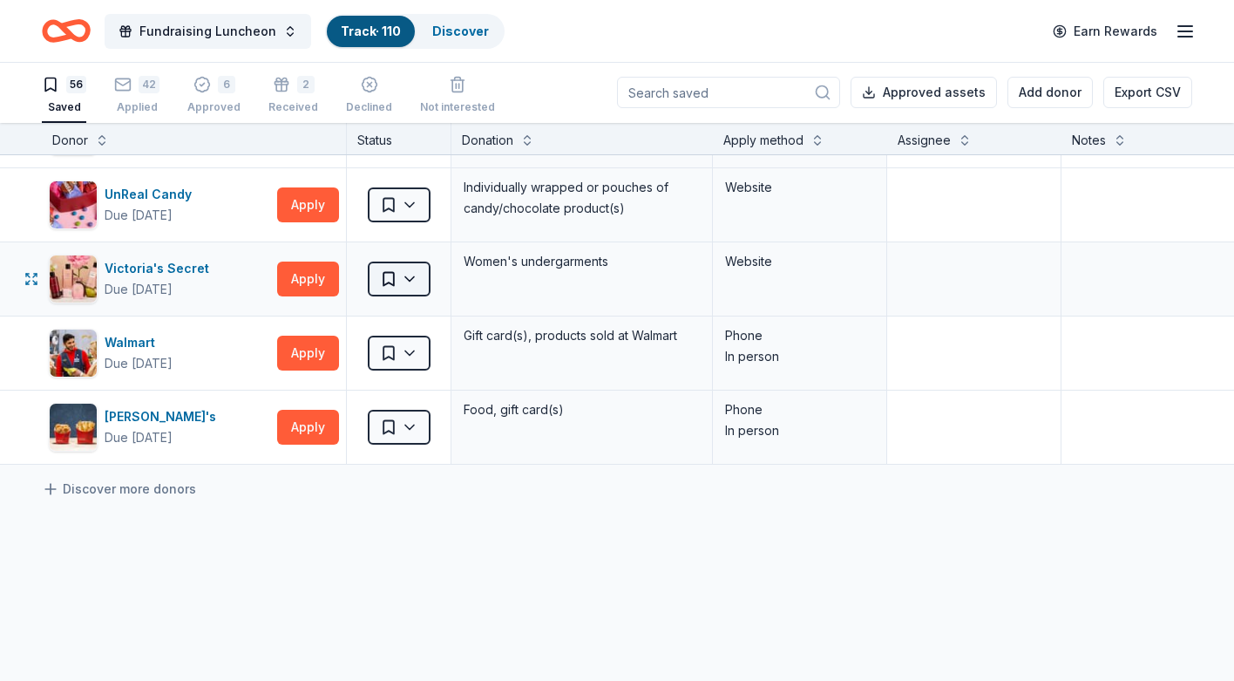
click at [409, 281] on html "Fundraising Luncheon Track · 110 Discover Earn Rewards 56 Saved 42 Applied 6 Ap…" at bounding box center [617, 339] width 1234 height 681
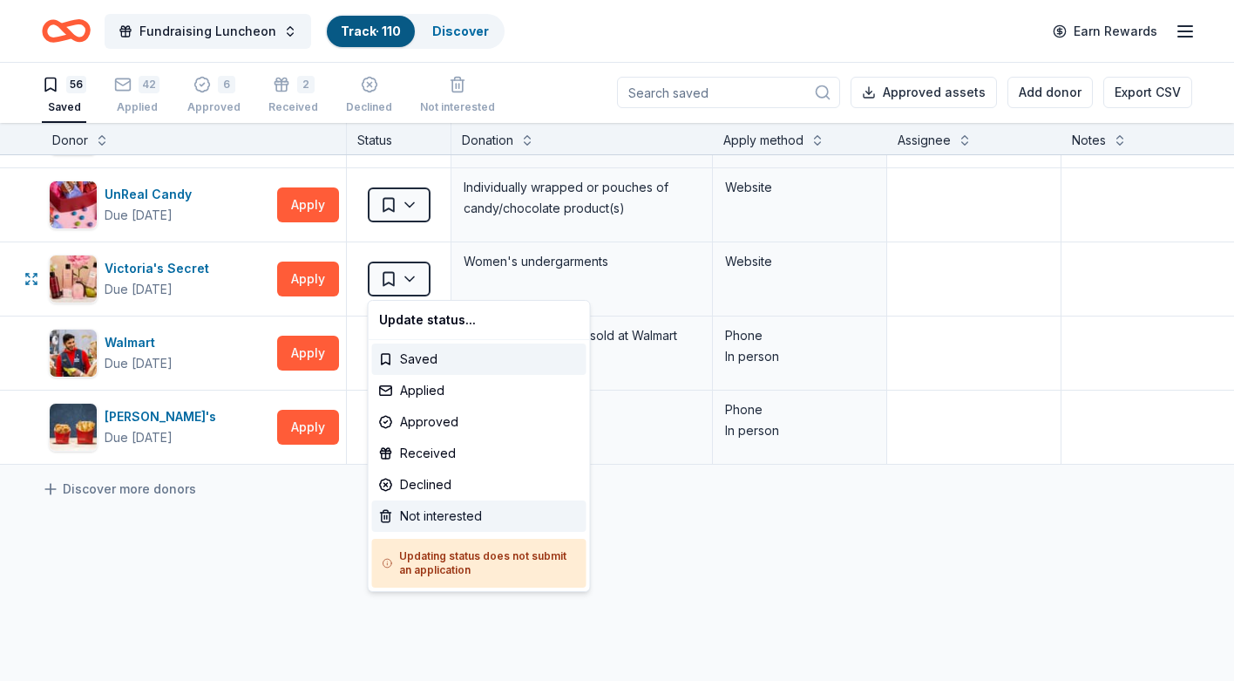
click at [413, 519] on div "Not interested" at bounding box center [479, 515] width 214 height 31
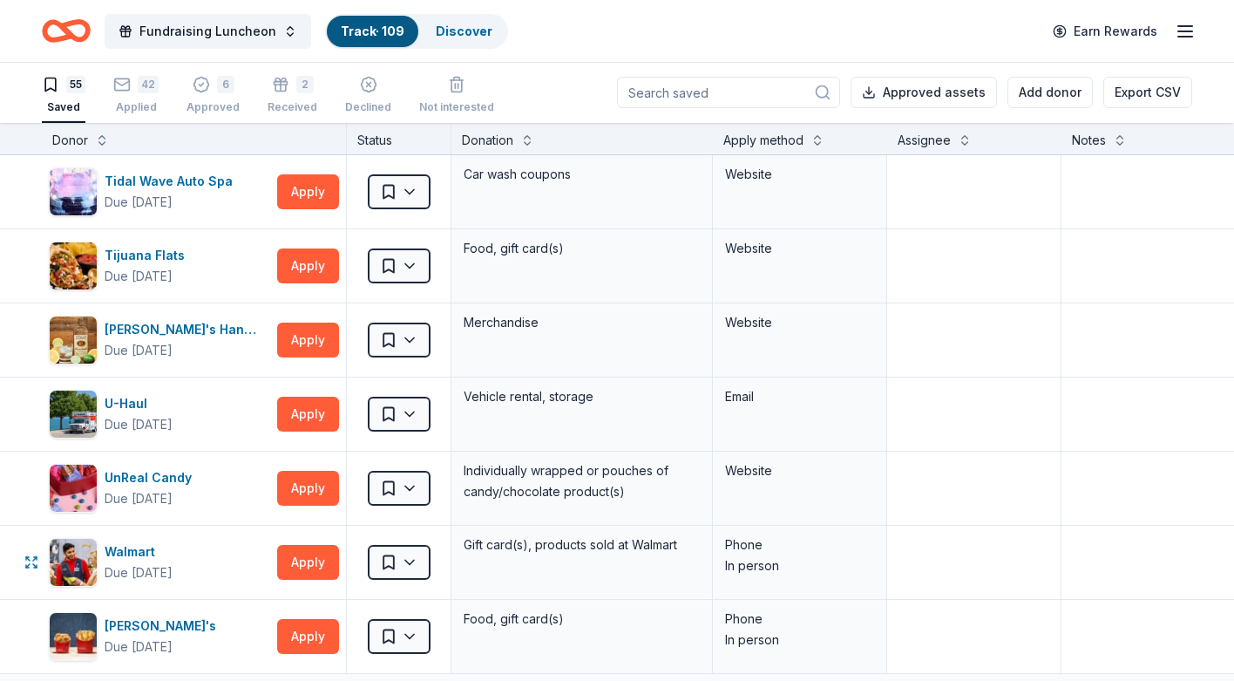
scroll to position [3594, 1]
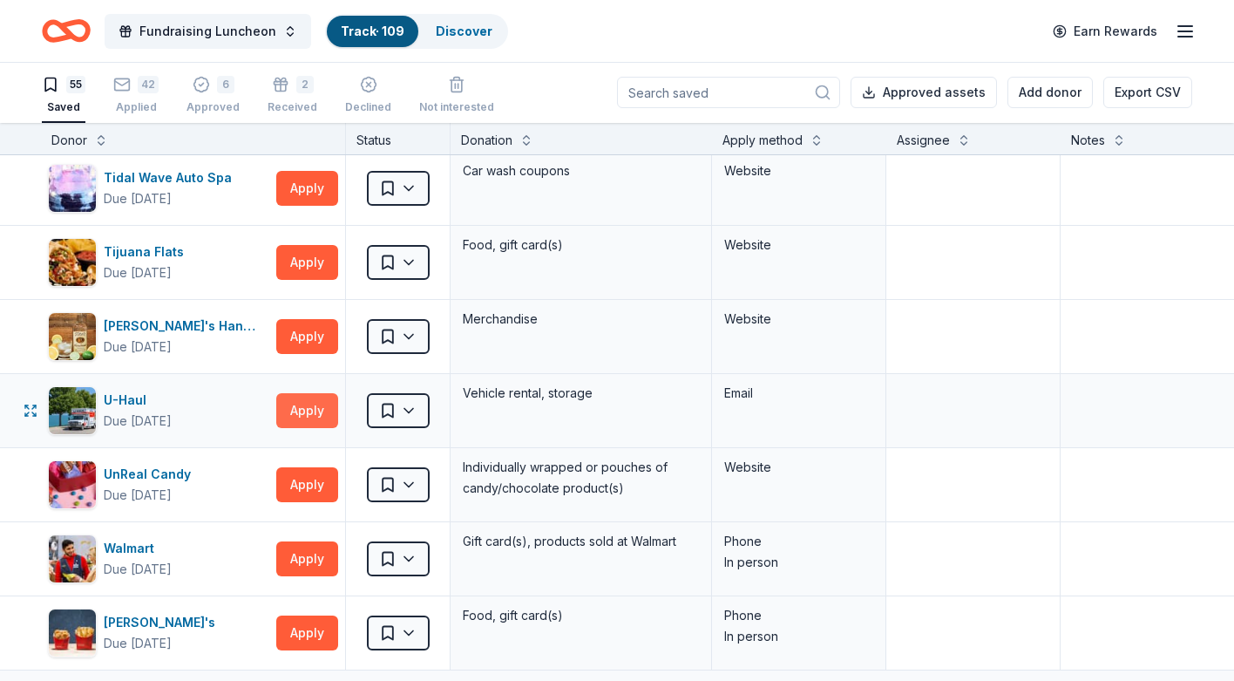
click at [311, 413] on button "Apply" at bounding box center [307, 410] width 62 height 35
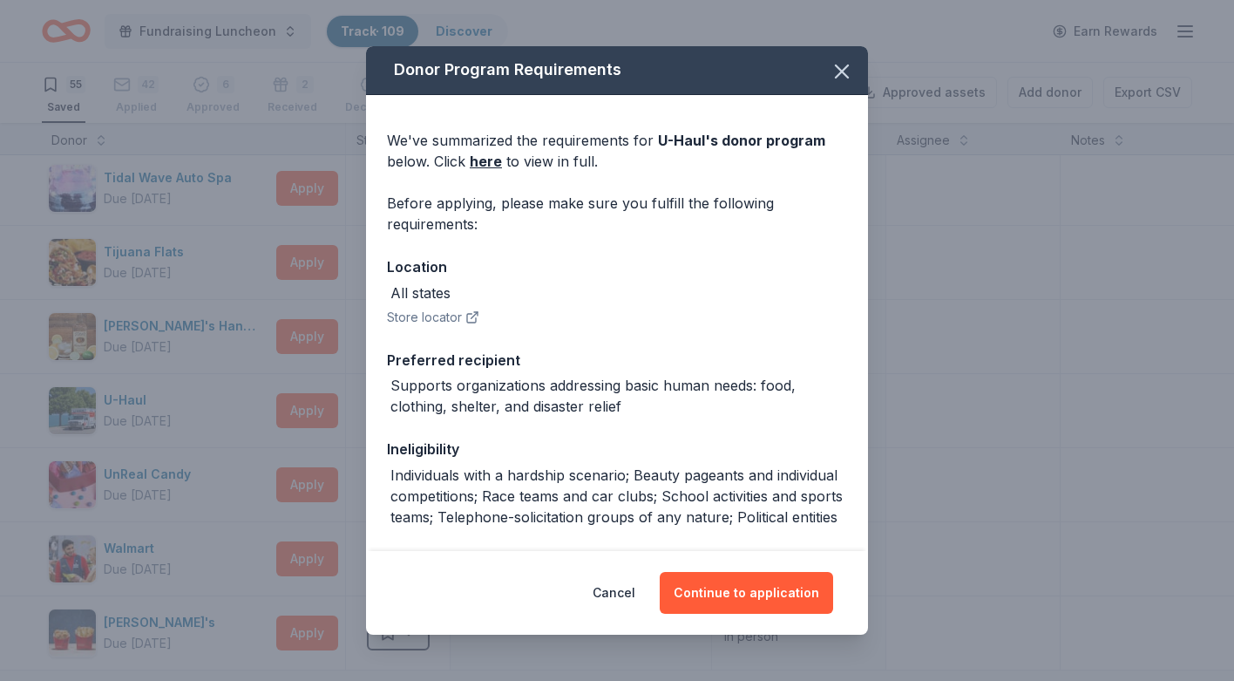
scroll to position [0, 0]
click at [485, 162] on link "here" at bounding box center [486, 162] width 32 height 21
click at [629, 590] on button "Cancel" at bounding box center [614, 593] width 43 height 42
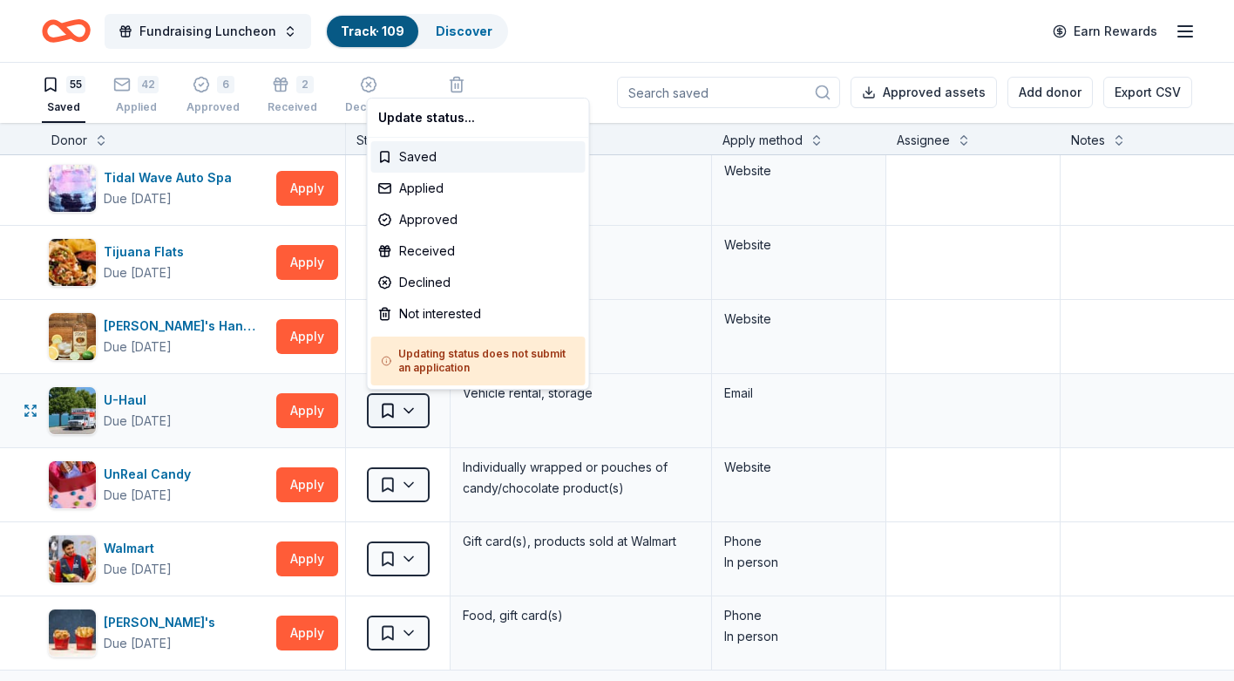
click at [414, 411] on html "Fundraising Luncheon Track · 109 Discover Earn Rewards 55 Saved 42 Applied 6 Ap…" at bounding box center [617, 339] width 1234 height 681
click at [443, 309] on div "Not interested" at bounding box center [478, 313] width 214 height 31
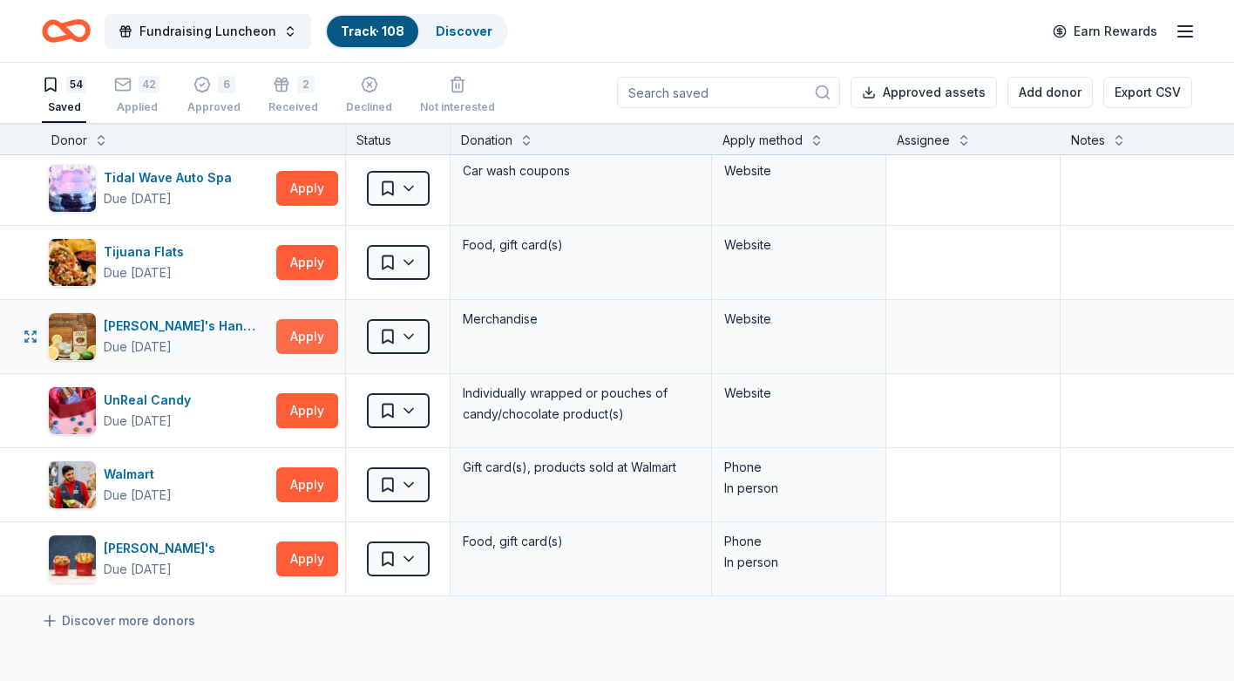
click at [316, 342] on button "Apply" at bounding box center [307, 336] width 62 height 35
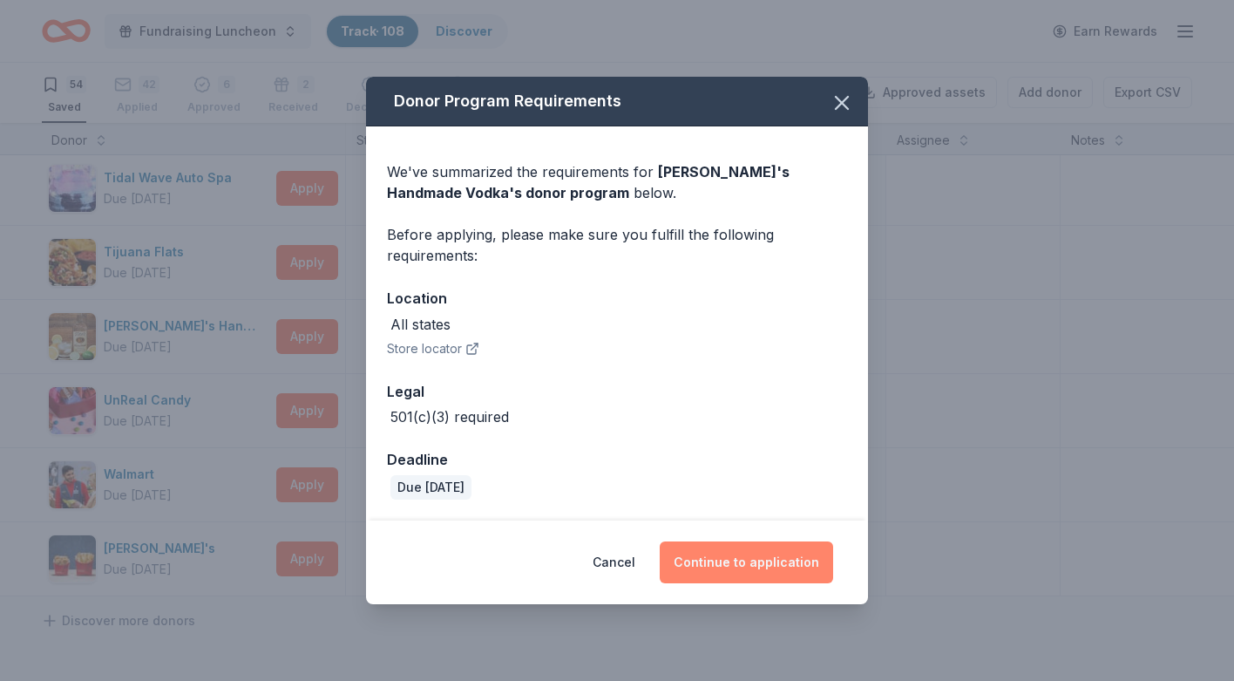
click at [759, 559] on button "Continue to application" at bounding box center [746, 562] width 173 height 42
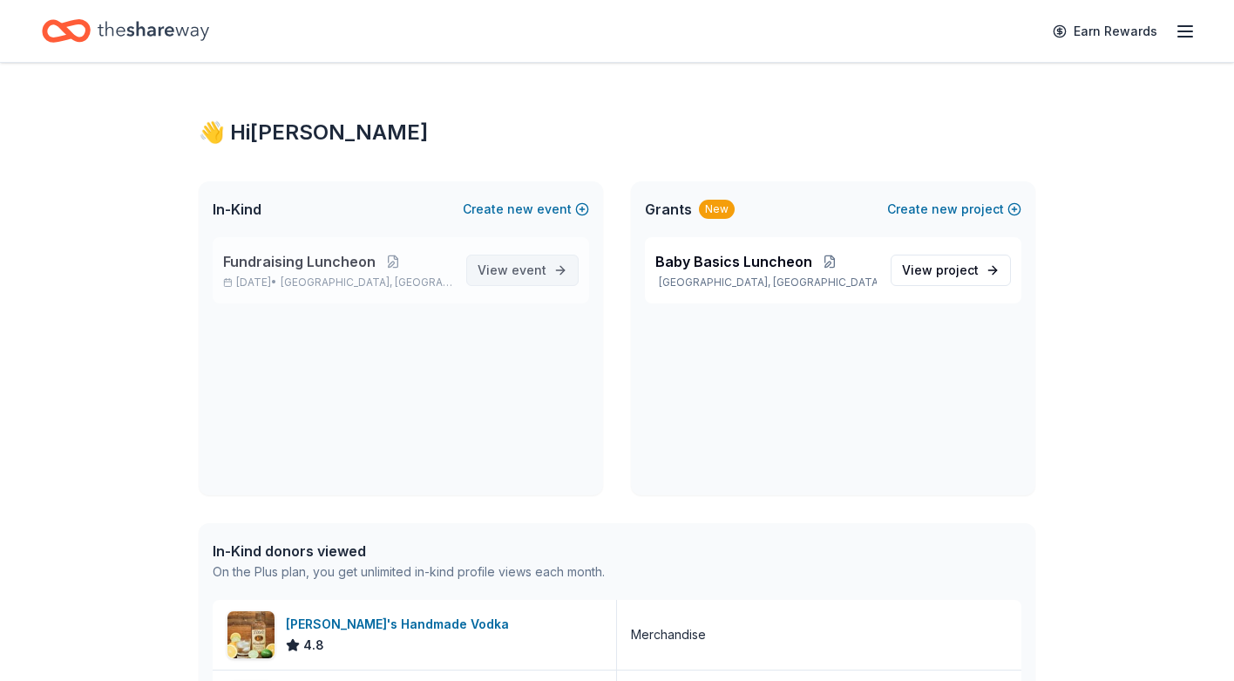
click at [507, 269] on span "View event" at bounding box center [512, 270] width 69 height 21
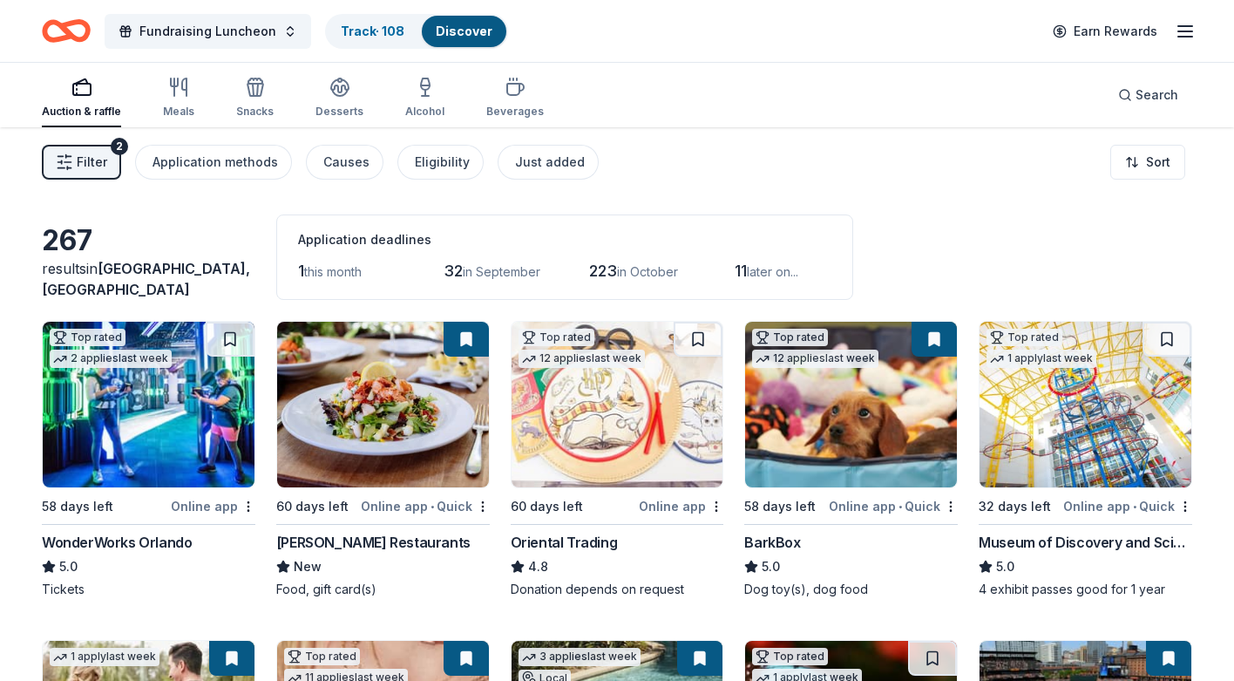
scroll to position [1, 0]
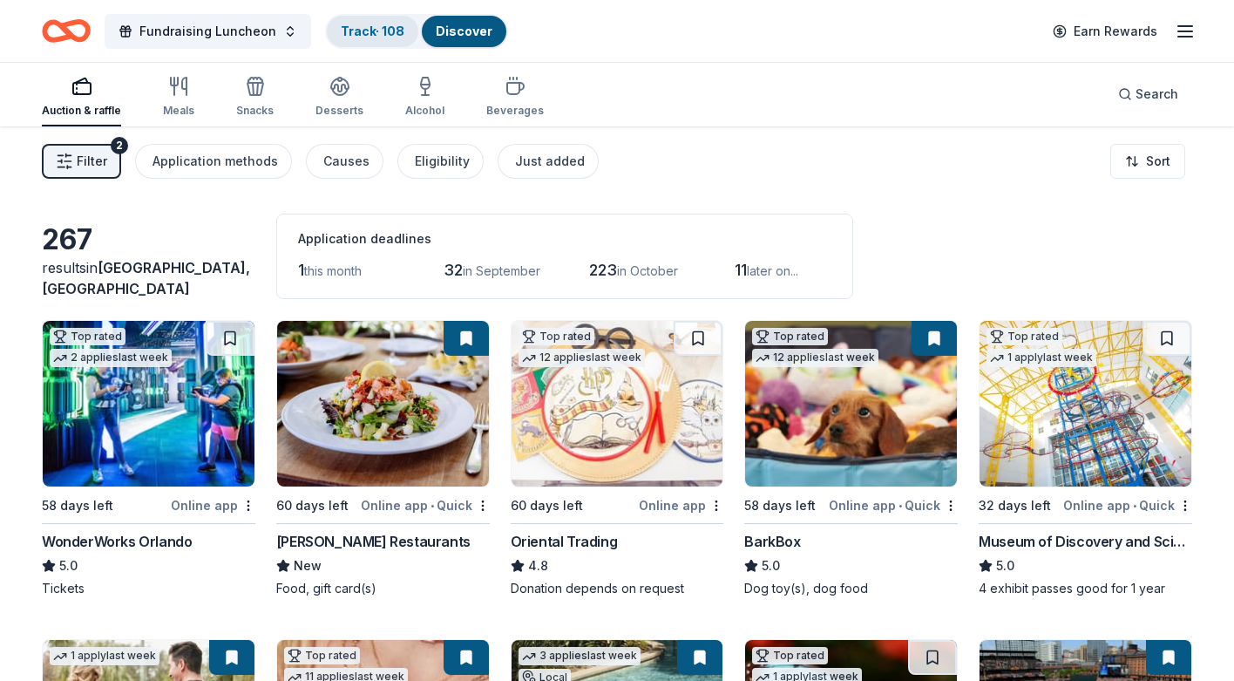
click at [362, 30] on link "Track · 108" at bounding box center [373, 31] width 64 height 15
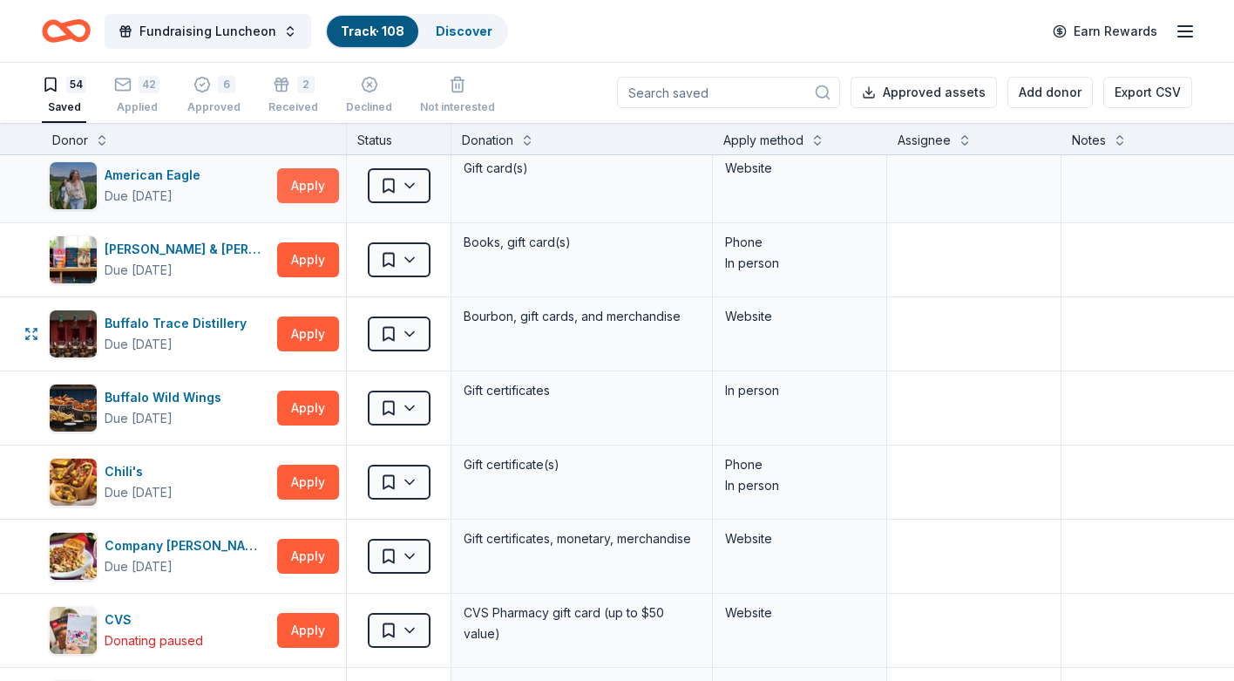
scroll to position [180, 0]
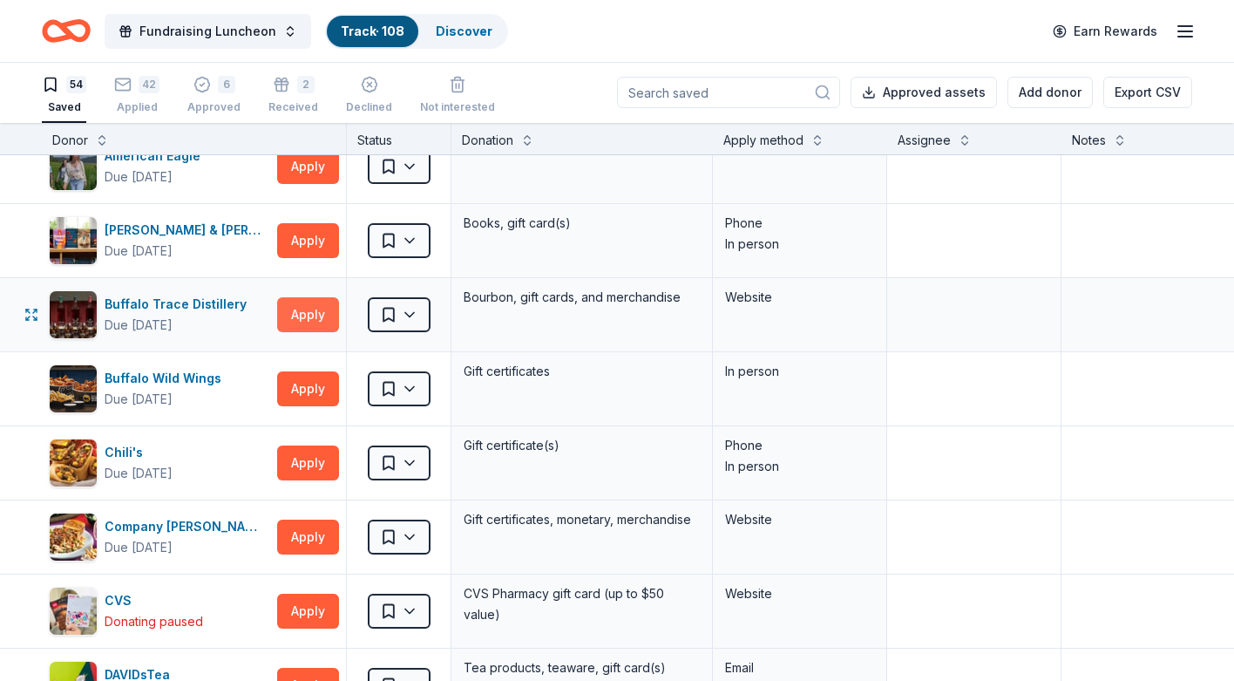
click at [322, 316] on button "Apply" at bounding box center [308, 314] width 62 height 35
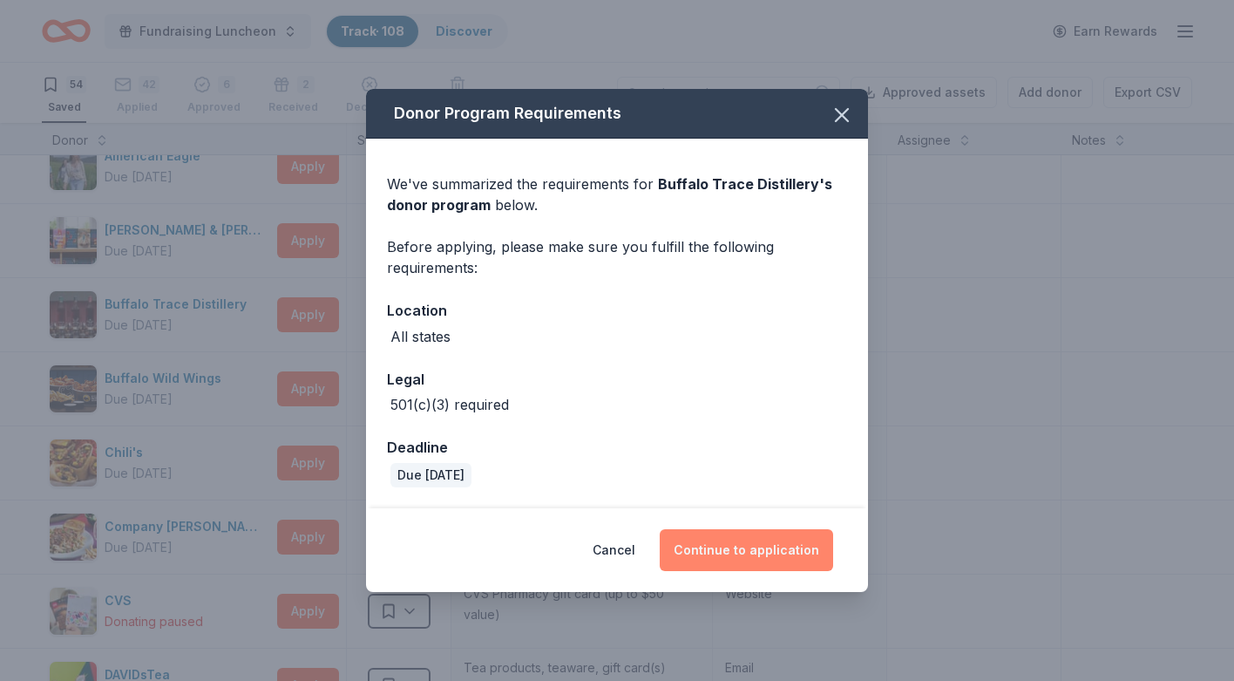
click at [718, 548] on button "Continue to application" at bounding box center [746, 550] width 173 height 42
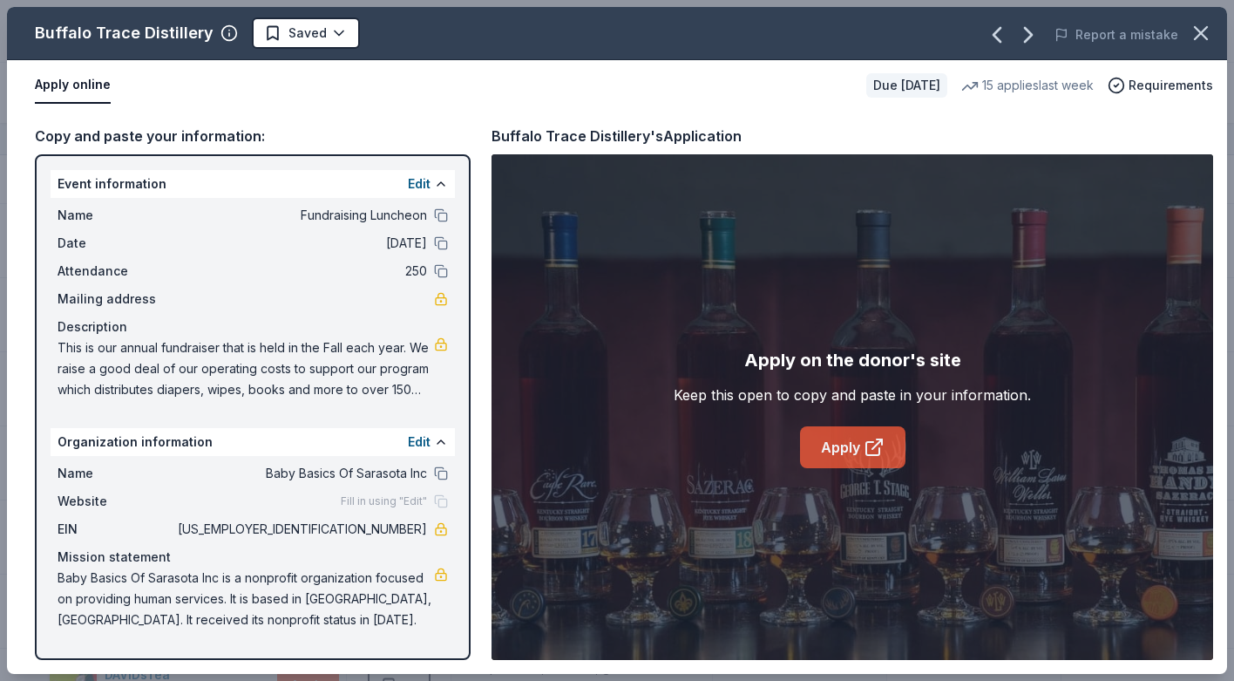
click at [844, 447] on link "Apply" at bounding box center [852, 447] width 105 height 42
click at [277, 36] on html "Fundraising Luncheon Track · 108 Discover Earn Rewards 54 Saved 42 Applied 6 Ap…" at bounding box center [617, 340] width 1234 height 681
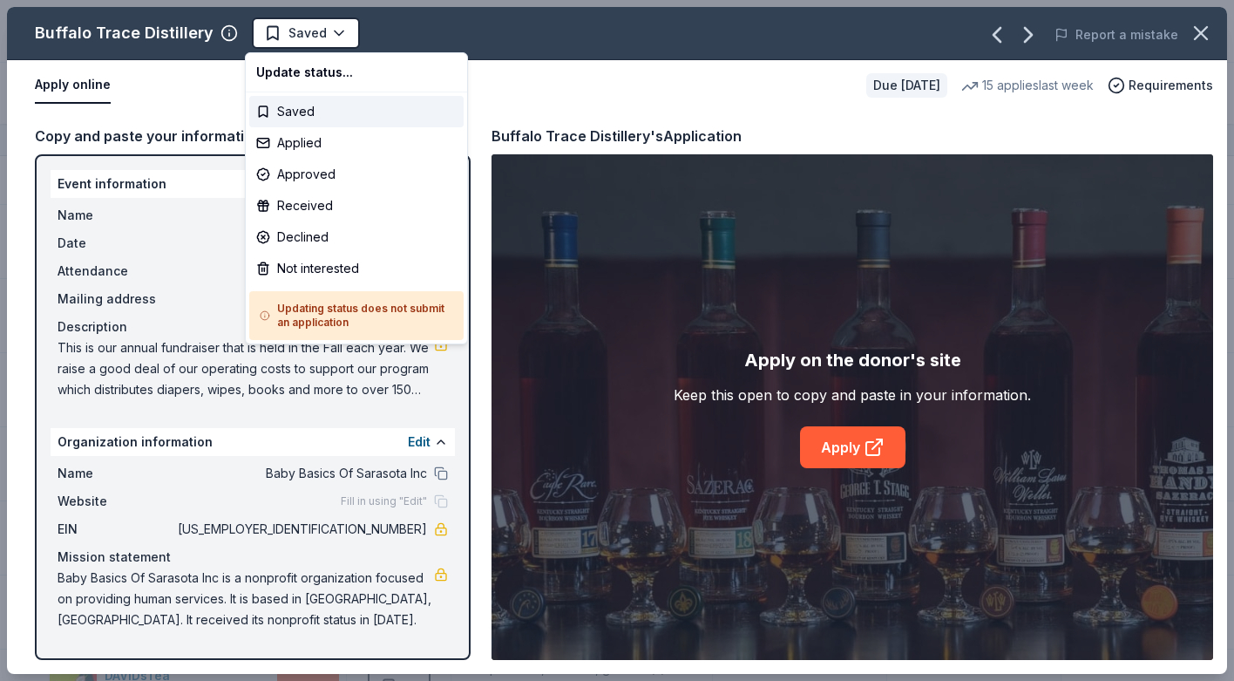
click at [330, 35] on html "Fundraising Luncheon Track · 108 Discover Earn Rewards 54 Saved 42 Applied 6 Ap…" at bounding box center [617, 340] width 1234 height 681
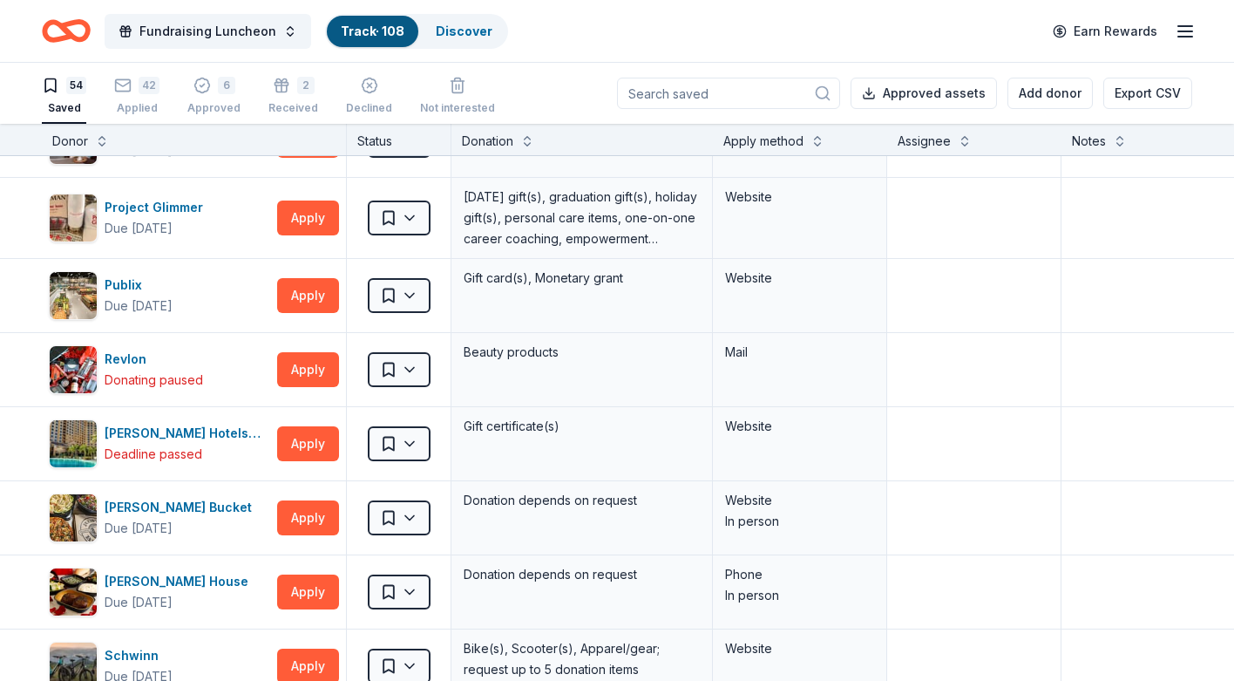
scroll to position [2448, 0]
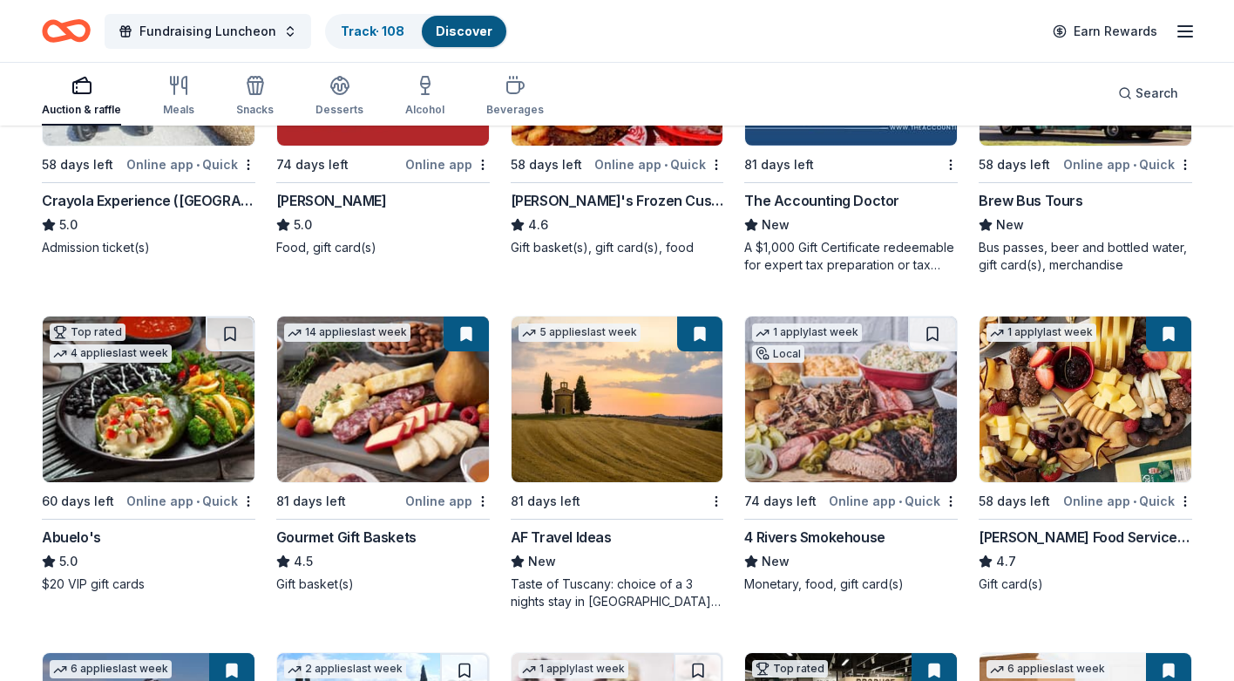
scroll to position [1673, 0]
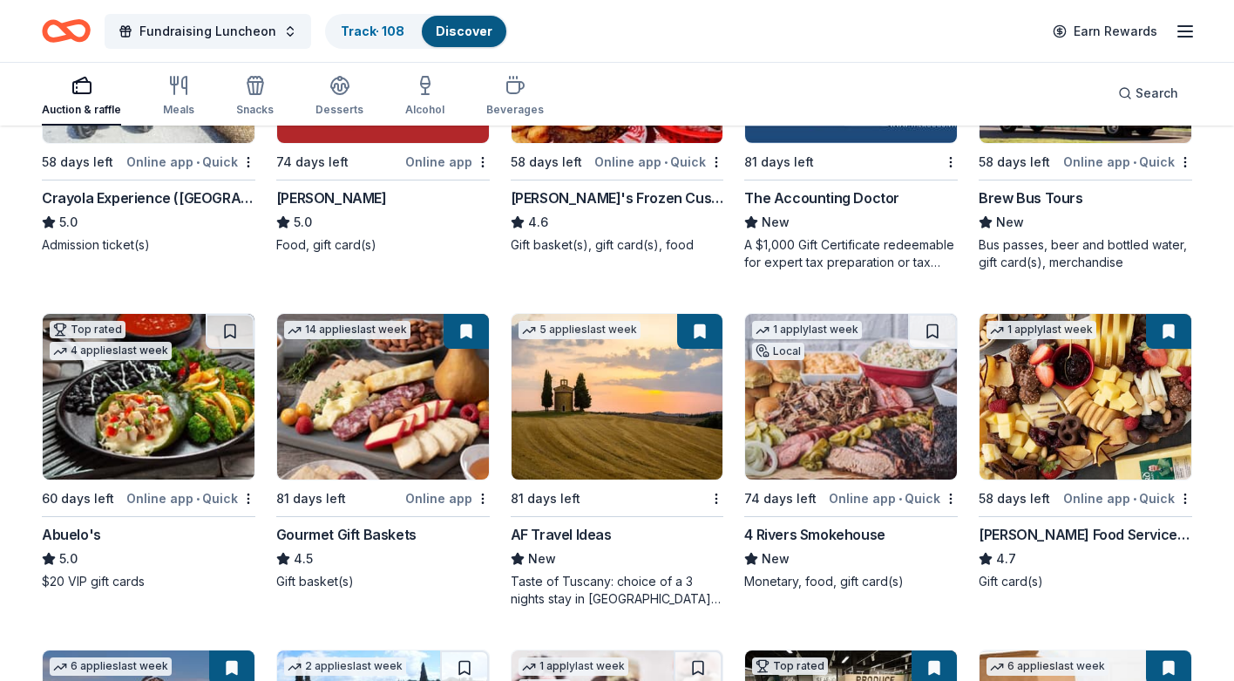
click at [818, 194] on div "The Accounting Doctor" at bounding box center [821, 197] width 155 height 21
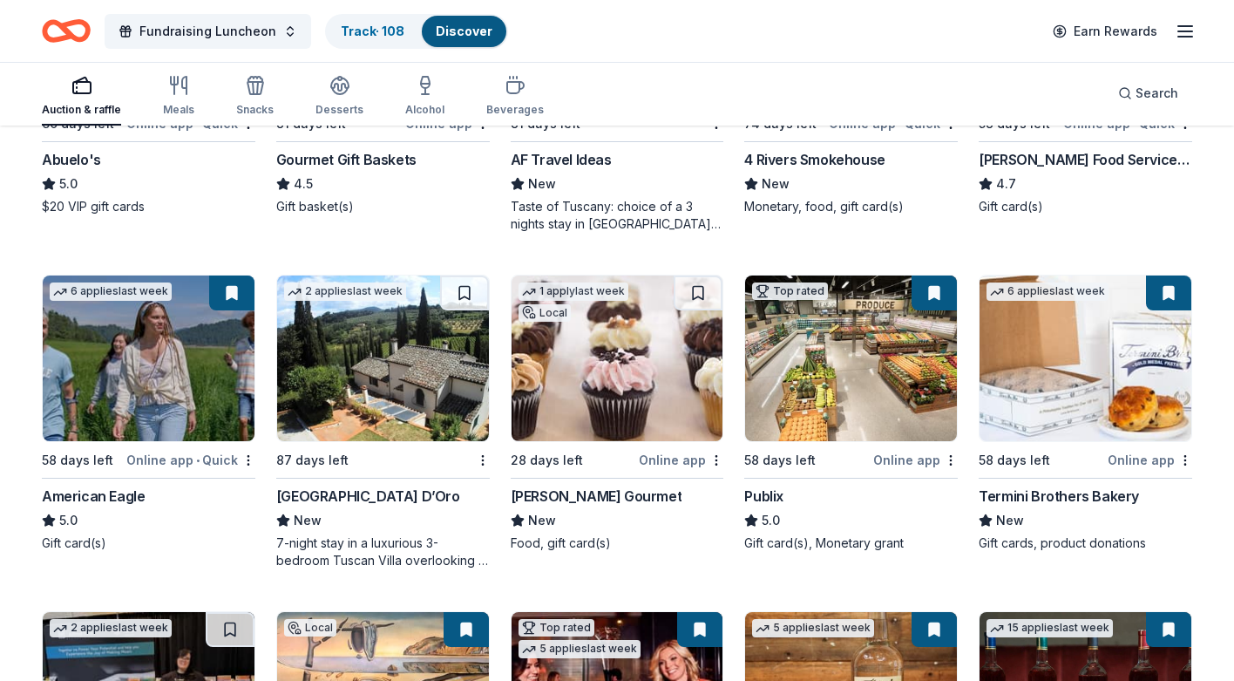
scroll to position [2025, 0]
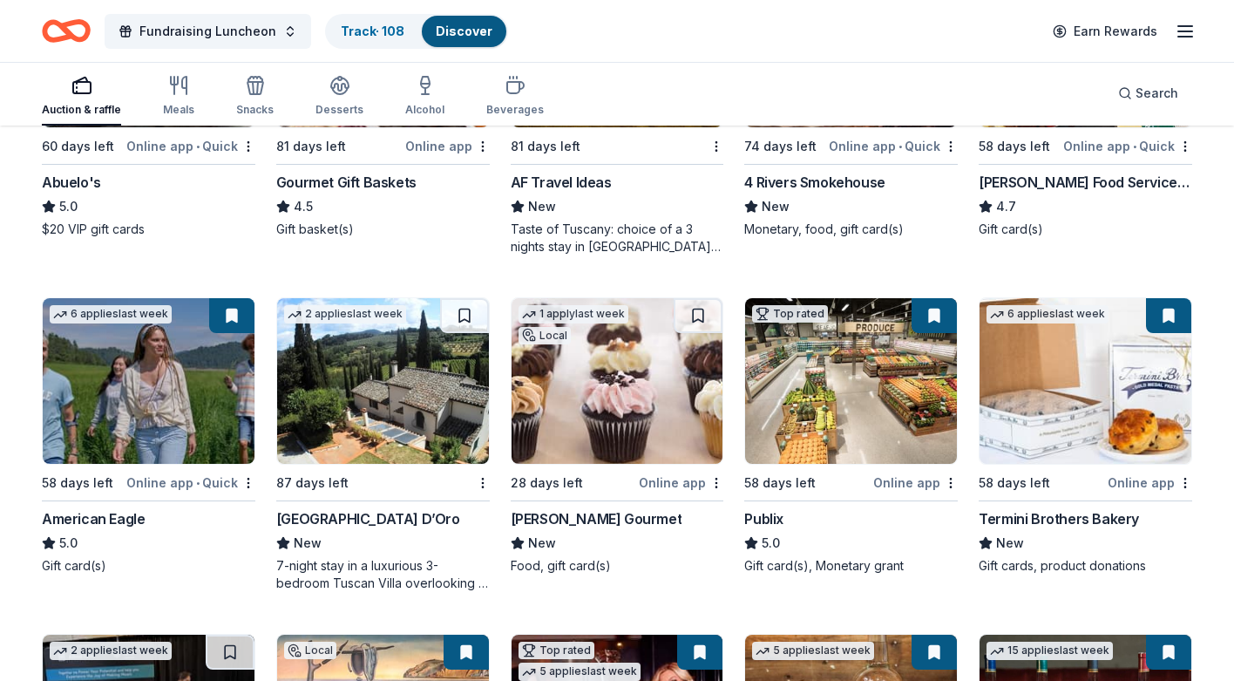
click at [336, 354] on img at bounding box center [383, 381] width 212 height 166
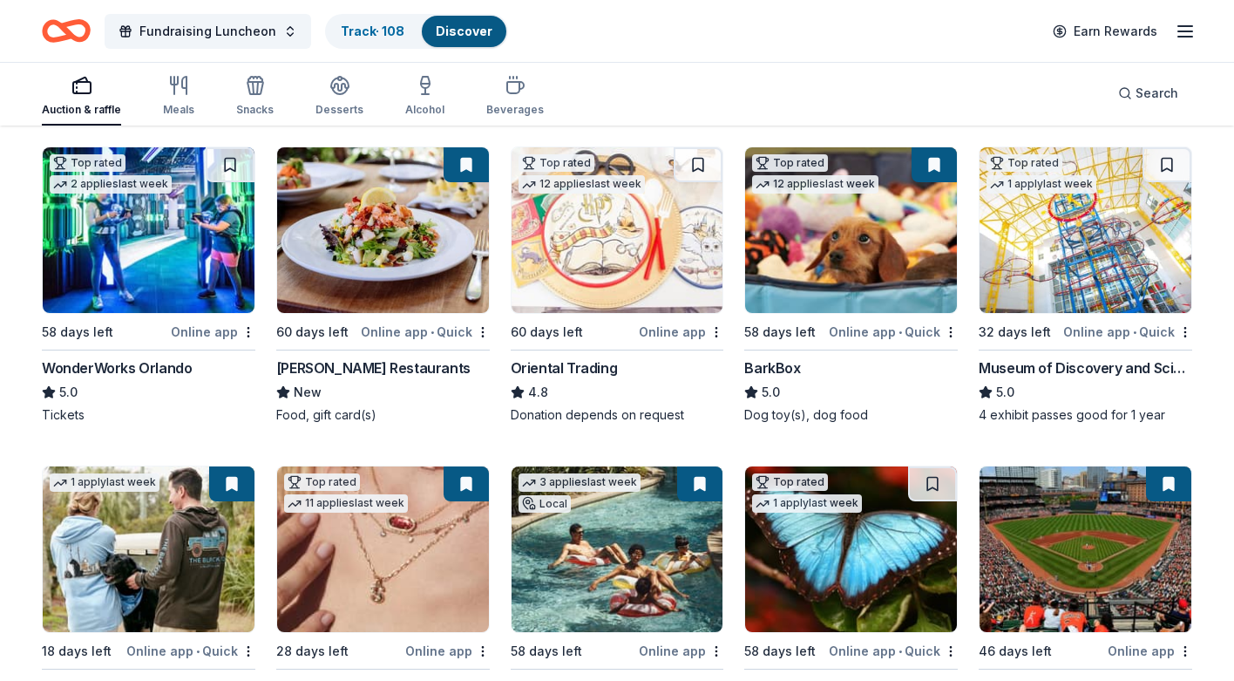
scroll to position [0, 0]
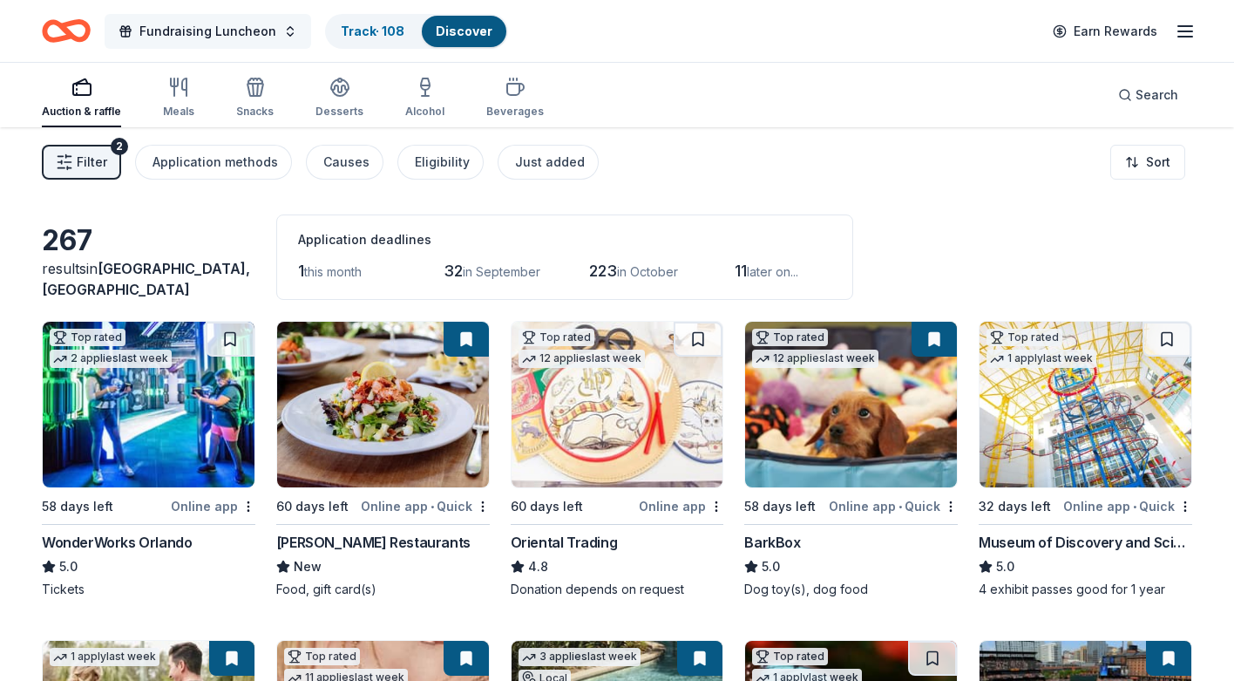
click at [222, 30] on span "Fundraising Luncheon" at bounding box center [207, 31] width 137 height 21
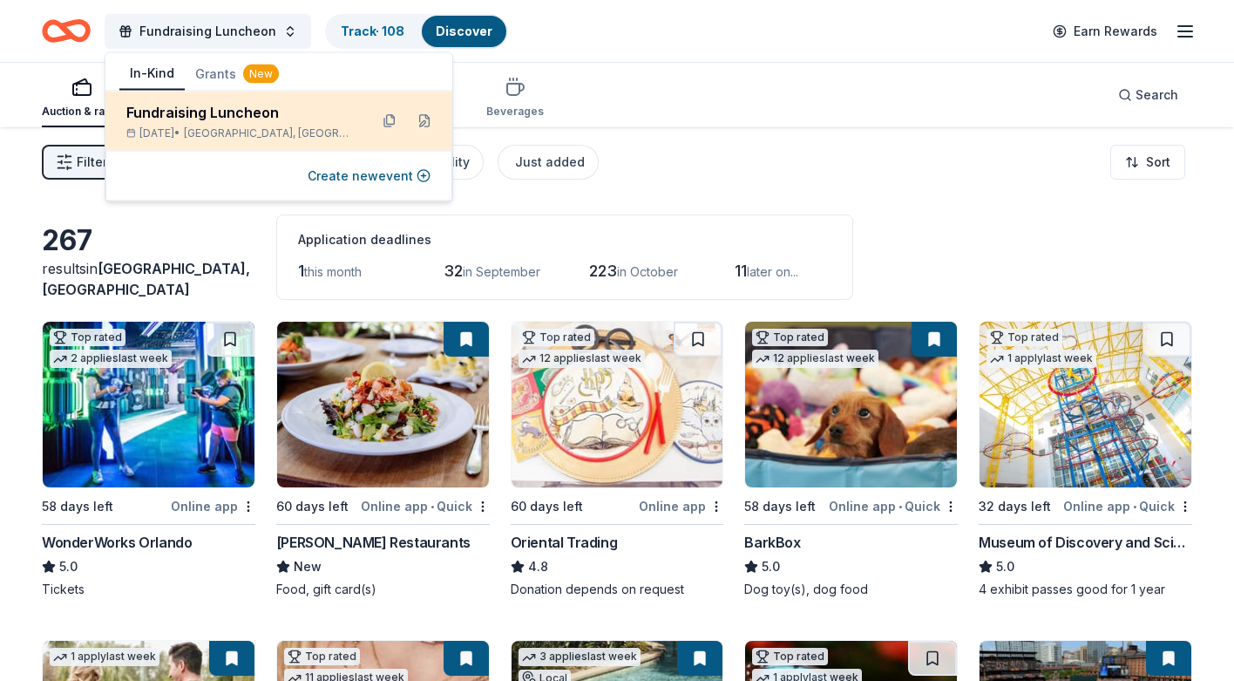
click at [252, 113] on div "Fundraising Luncheon" at bounding box center [240, 112] width 228 height 21
click at [248, 131] on span "Sarasota, FL" at bounding box center [269, 133] width 171 height 14
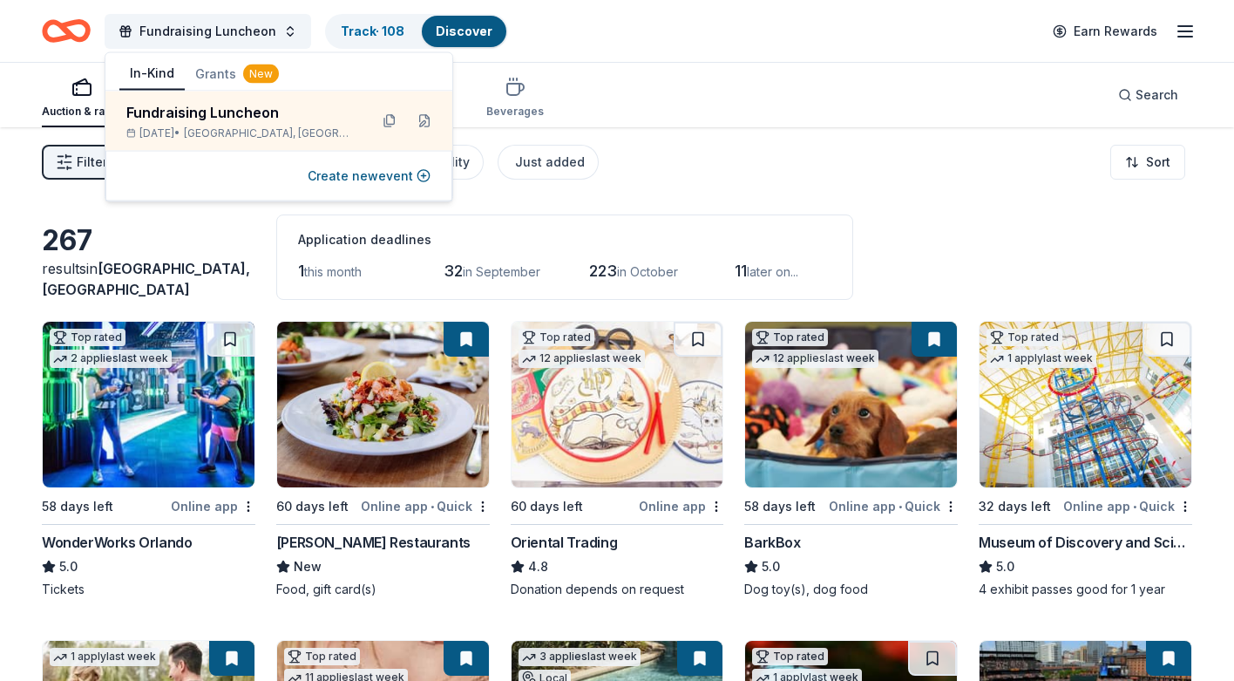
click at [625, 81] on div "Auction & raffle Meals Snacks Desserts Alcohol Beverages Search" at bounding box center [617, 95] width 1150 height 64
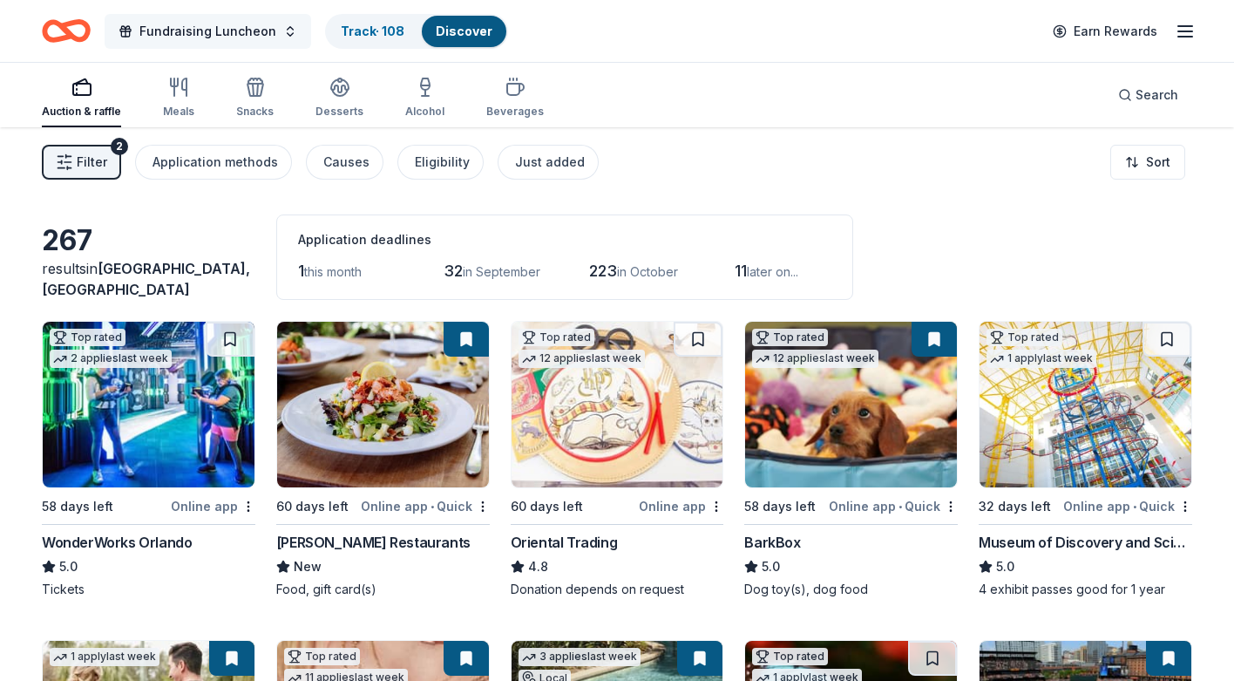
click at [210, 30] on span "Fundraising Luncheon" at bounding box center [207, 31] width 137 height 21
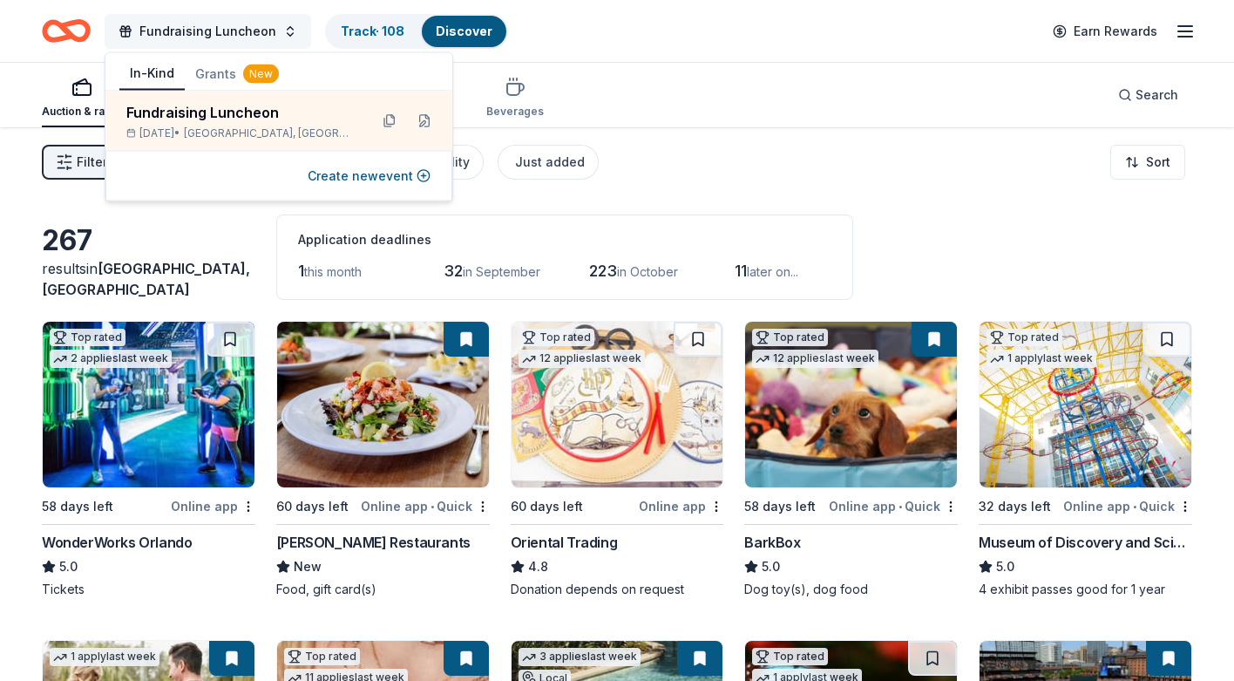
click at [210, 29] on span "Fundraising Luncheon" at bounding box center [207, 31] width 137 height 21
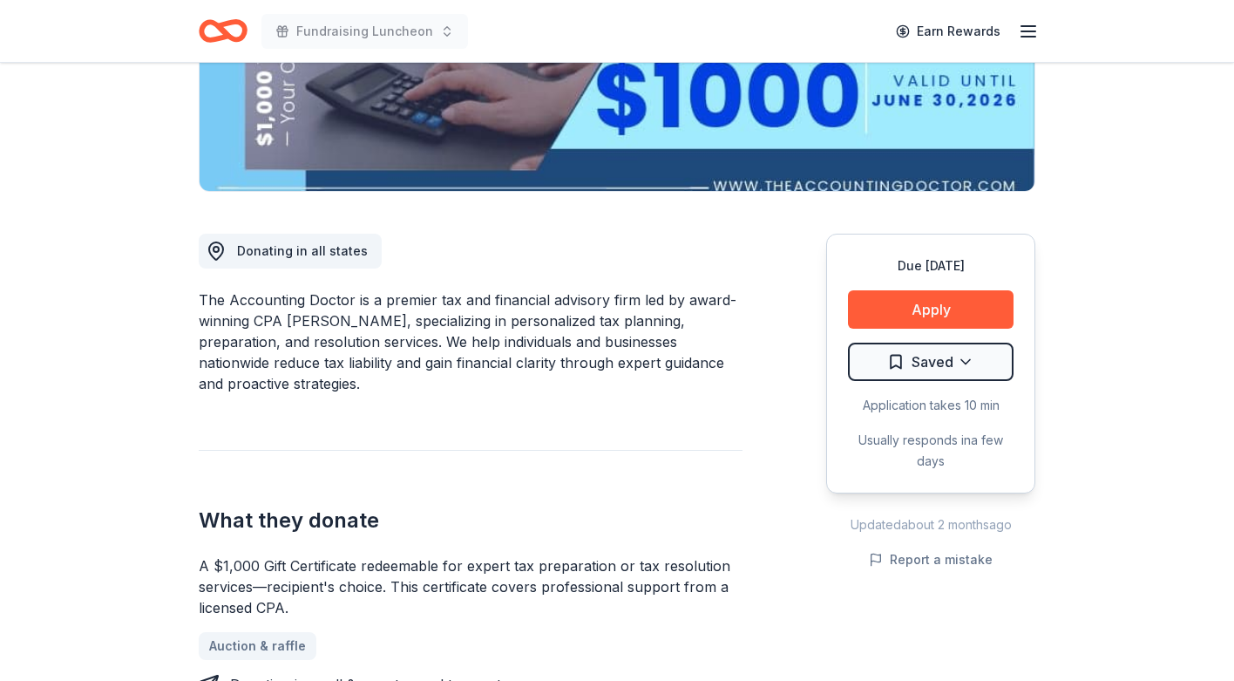
scroll to position [354, 0]
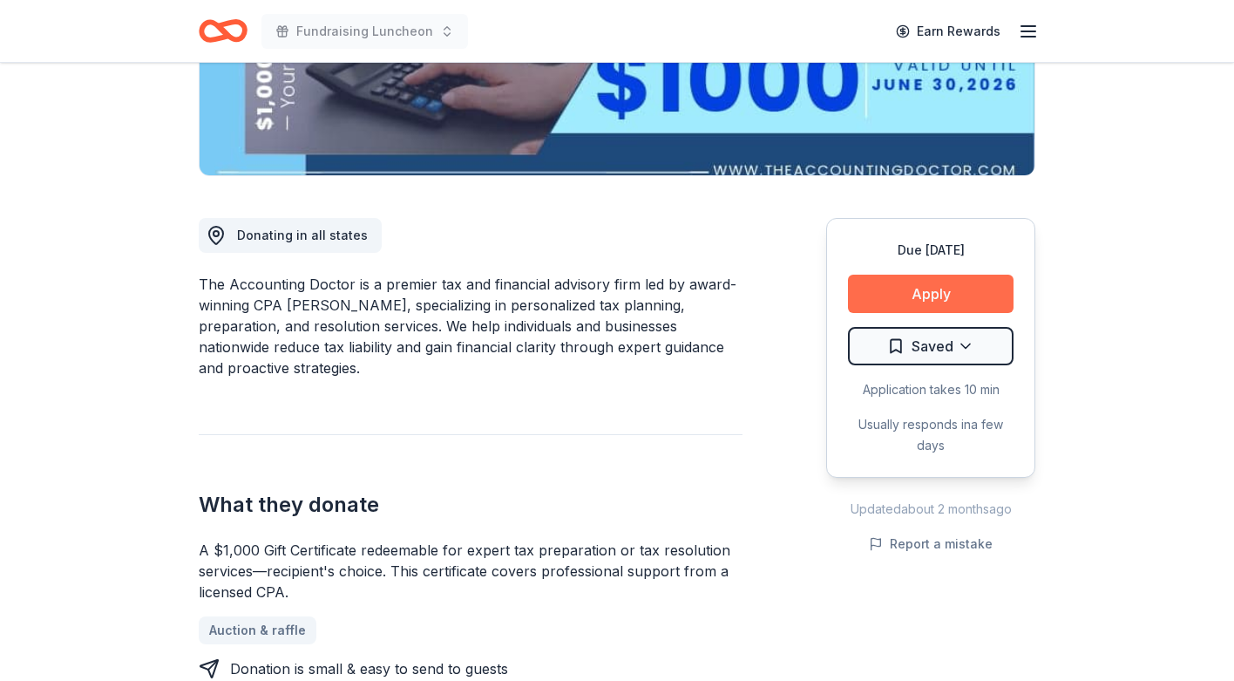
click at [931, 289] on button "Apply" at bounding box center [931, 294] width 166 height 38
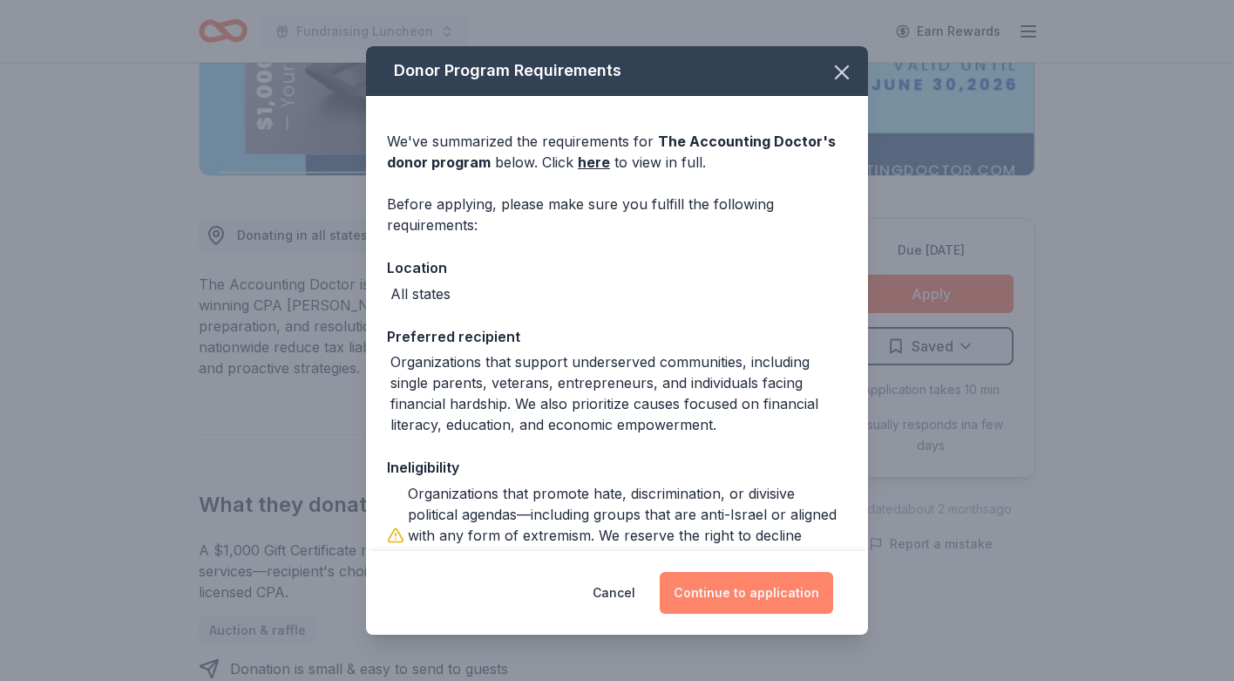
click at [743, 591] on button "Continue to application" at bounding box center [746, 593] width 173 height 42
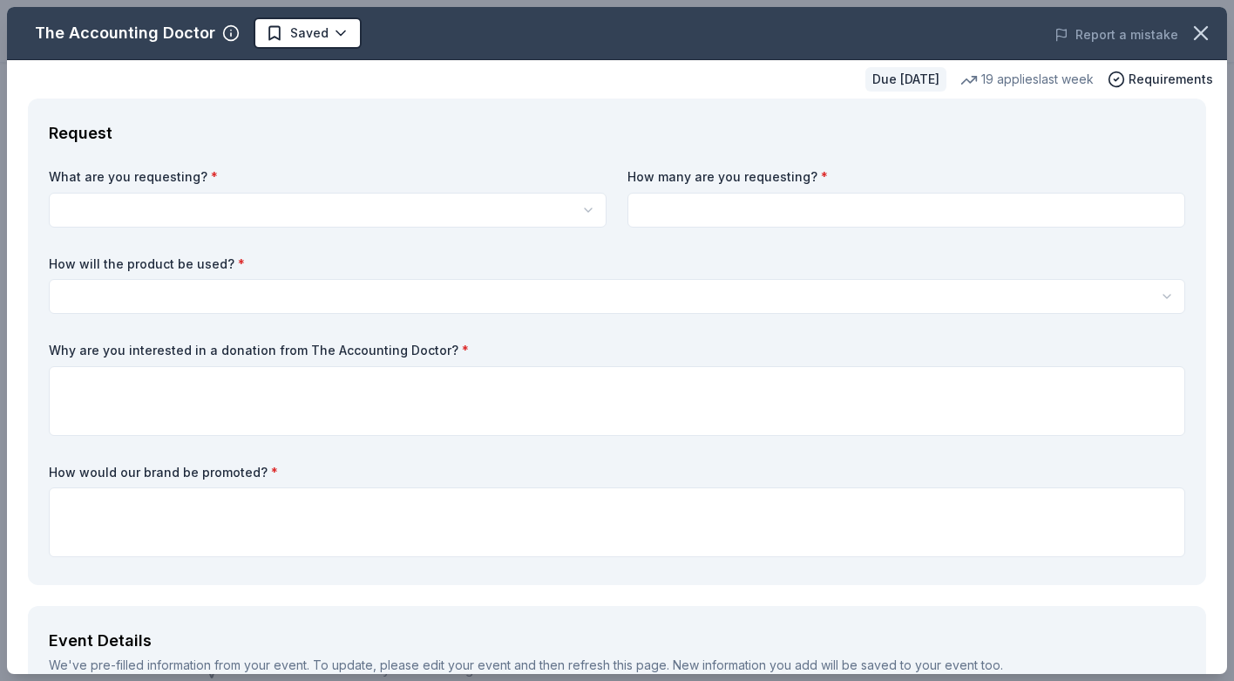
scroll to position [0, 0]
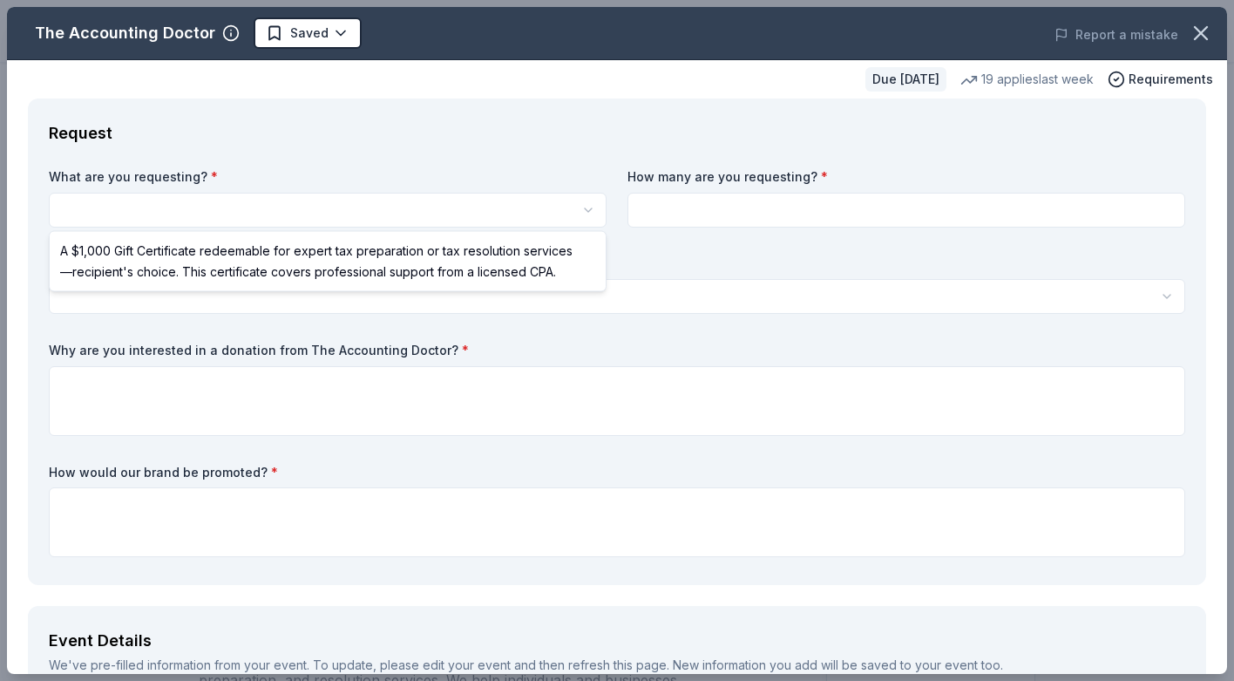
click at [264, 200] on html "Fundraising Luncheon Earn Rewards Due in 81 days Share The Accounting Doctor Ne…" at bounding box center [617, 340] width 1234 height 681
select select "A $1,000 Gift Certificate redeemable for expert tax preparation or tax resoluti…"
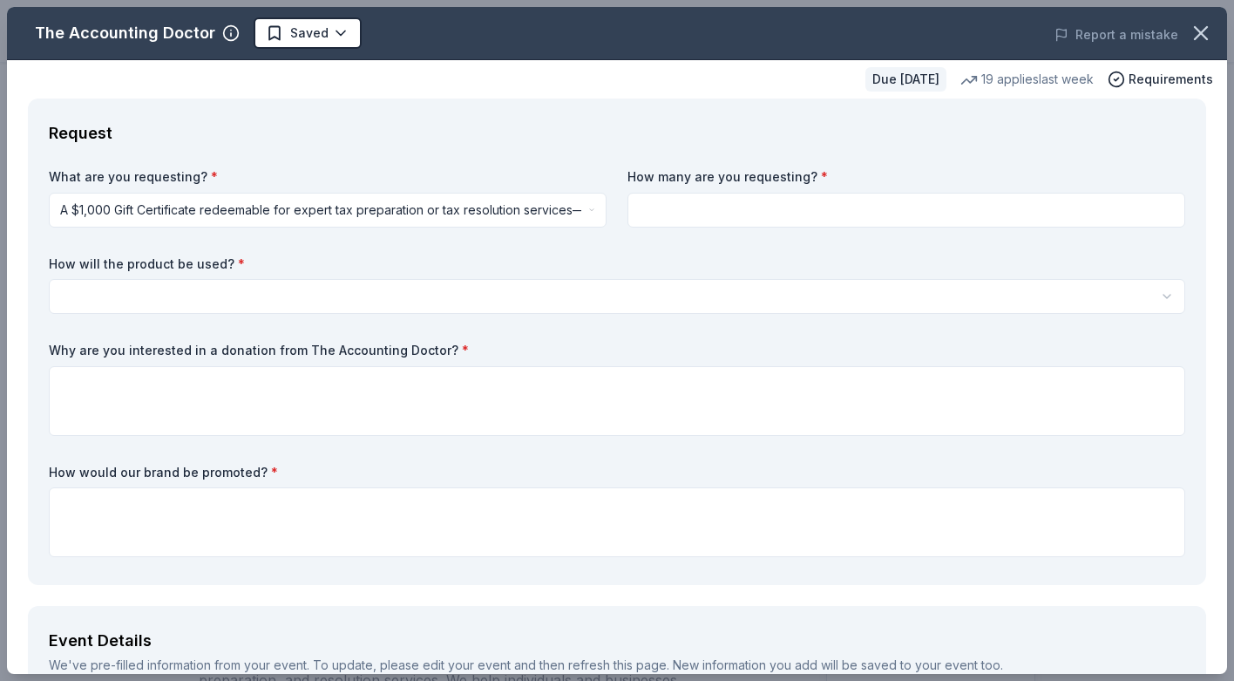
click at [654, 211] on input at bounding box center [907, 210] width 558 height 35
type input "1"
click at [421, 293] on html "Fundraising Luncheon Earn Rewards Due in 81 days Share The Accounting Doctor Ne…" at bounding box center [617, 340] width 1234 height 681
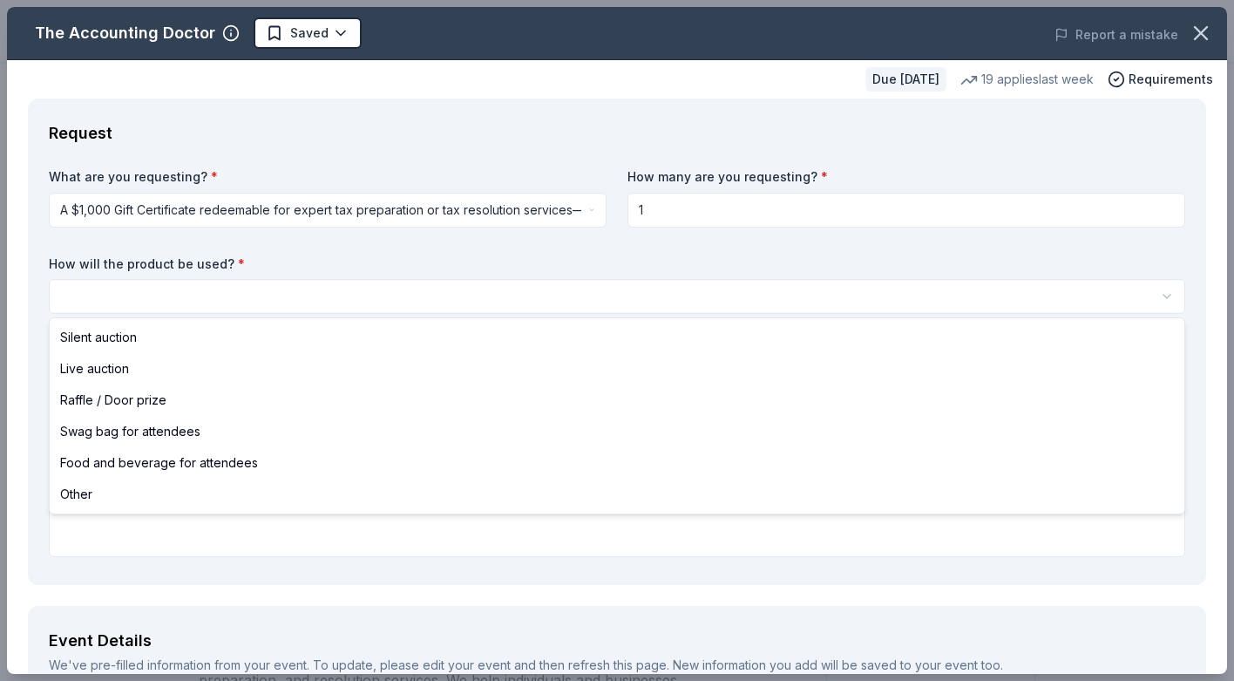
select select "silentAuction"
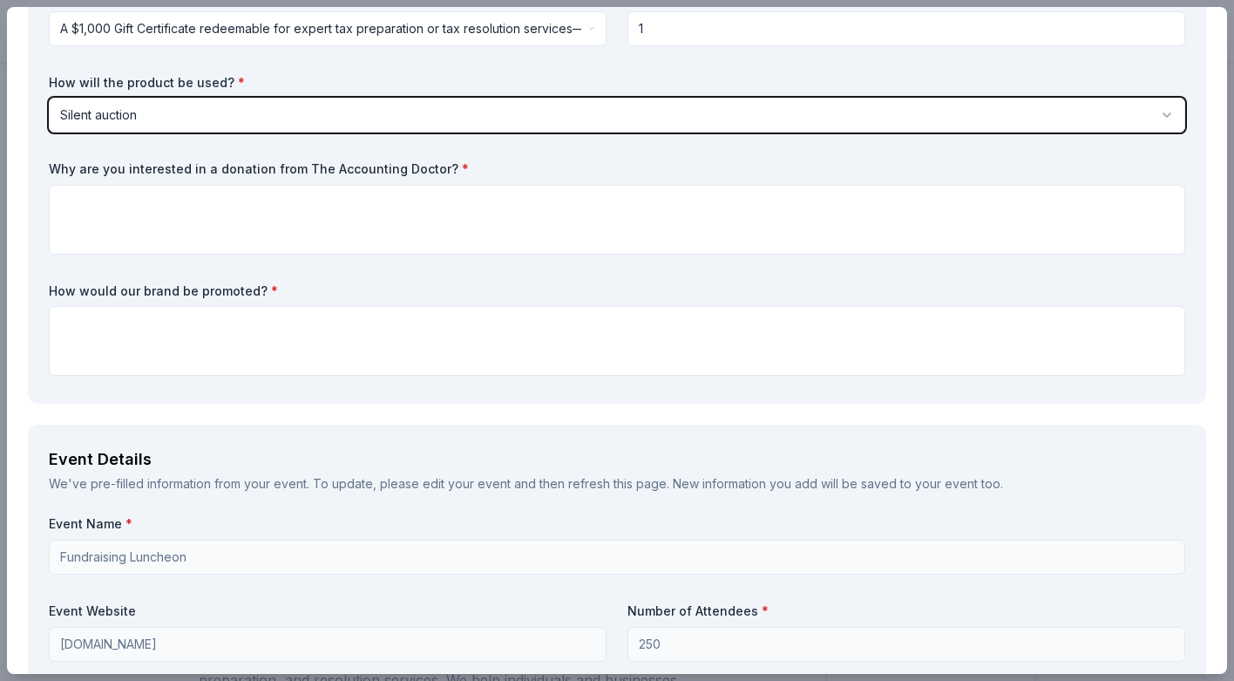
scroll to position [180, 0]
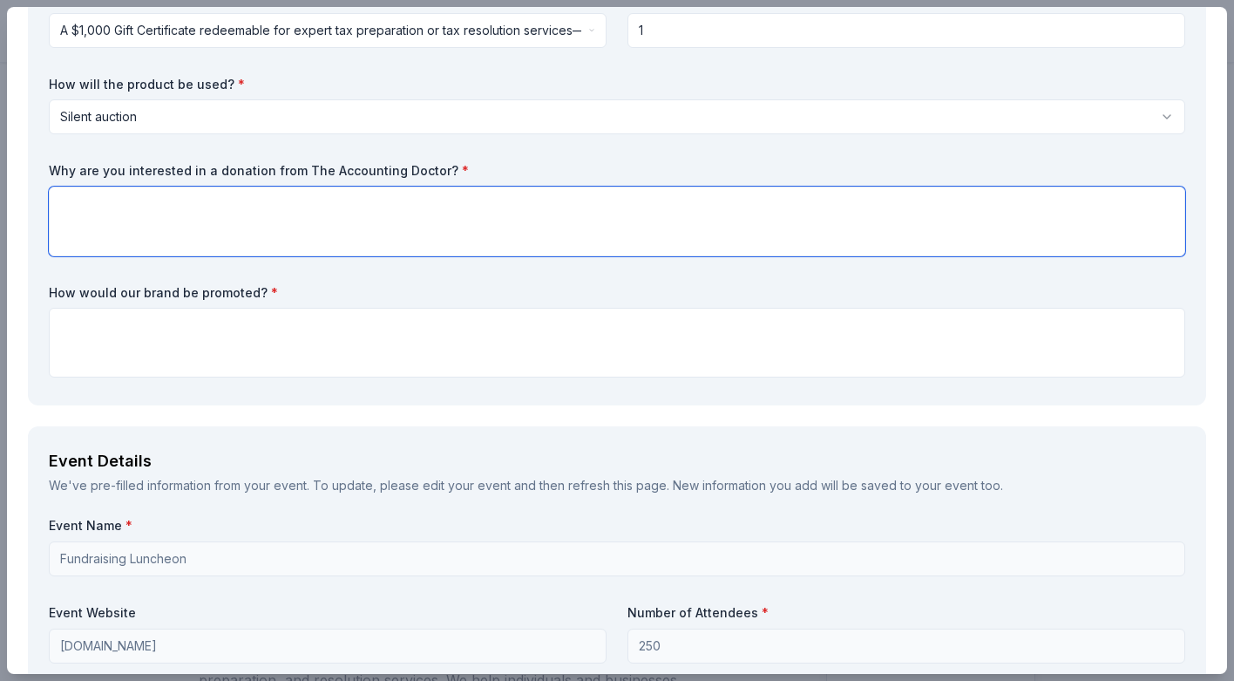
click at [75, 200] on textarea at bounding box center [617, 222] width 1137 height 70
type textarea "I feel that it would yield a great monetary contibution to our organization."
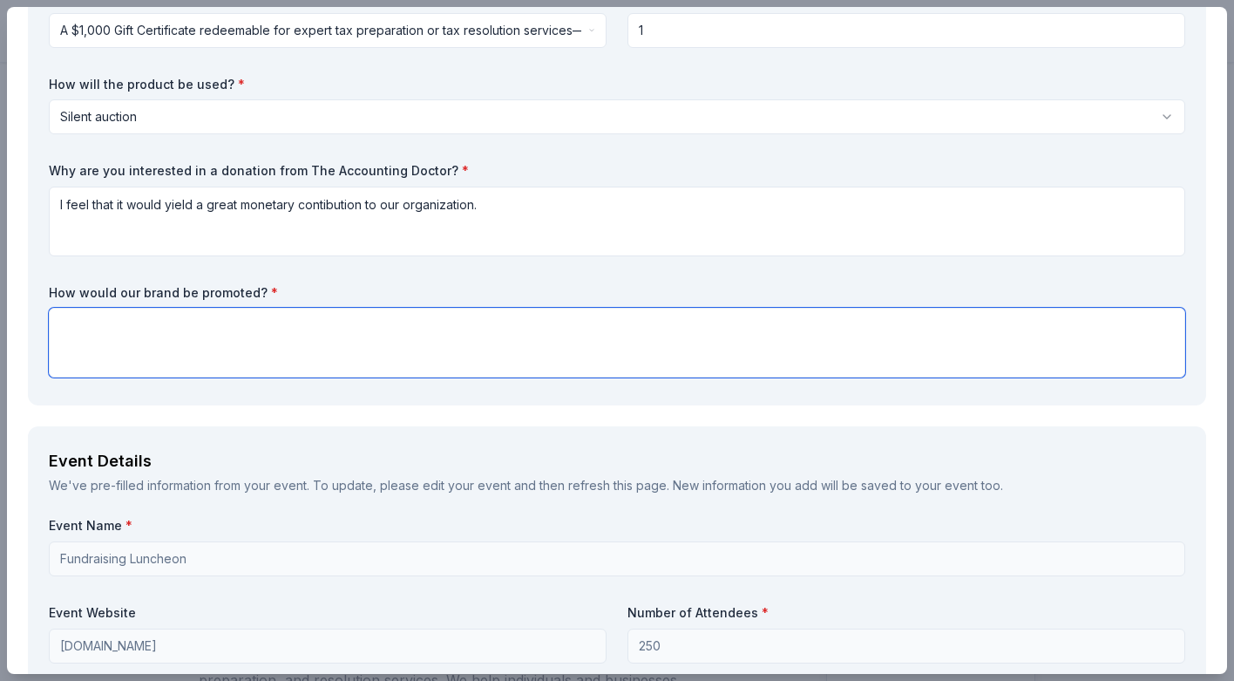
click at [71, 321] on textarea at bounding box center [617, 343] width 1137 height 70
click at [192, 327] on textarea "Through our website, pevent program" at bounding box center [617, 343] width 1137 height 70
click at [275, 327] on textarea "Through our website, event program" at bounding box center [617, 343] width 1137 height 70
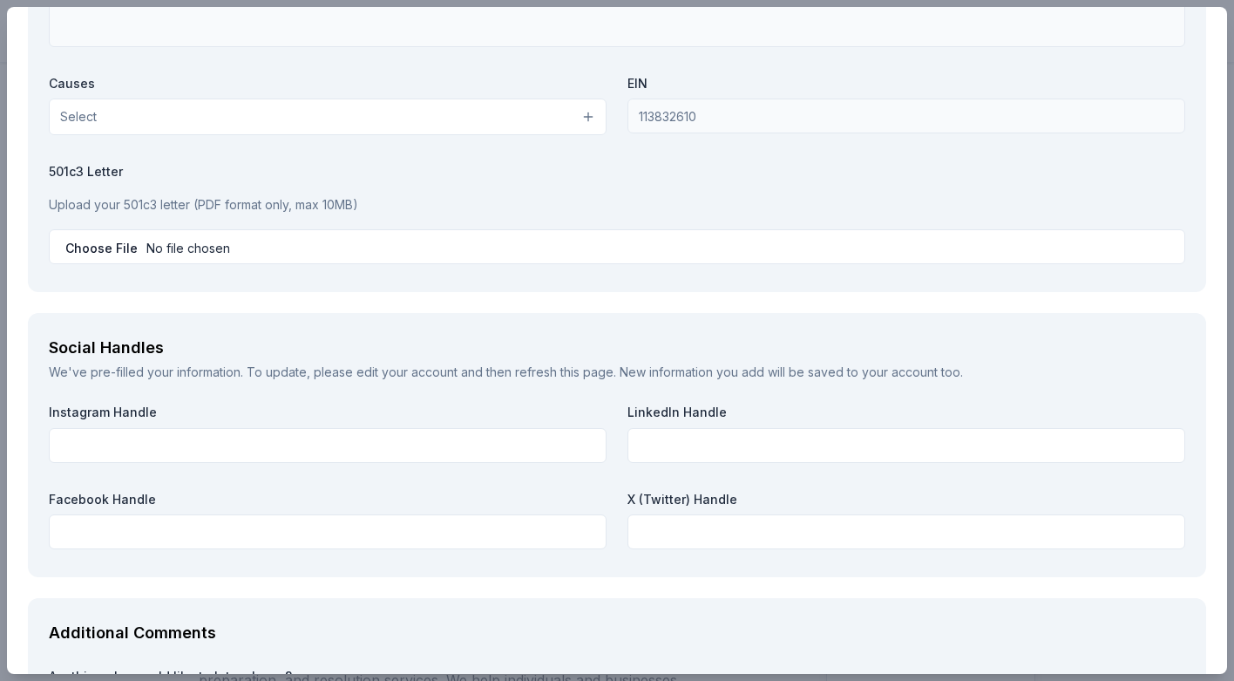
scroll to position [1706, 0]
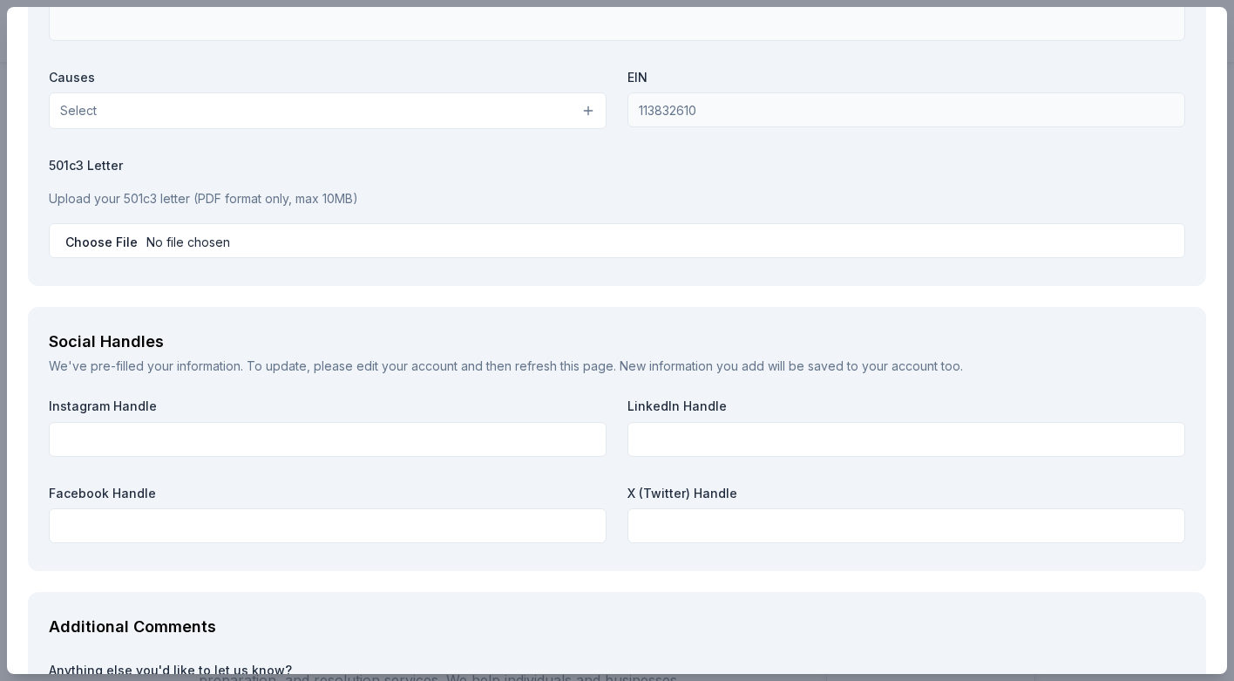
type textarea "Through our website, event program, announcement at event, various publications."
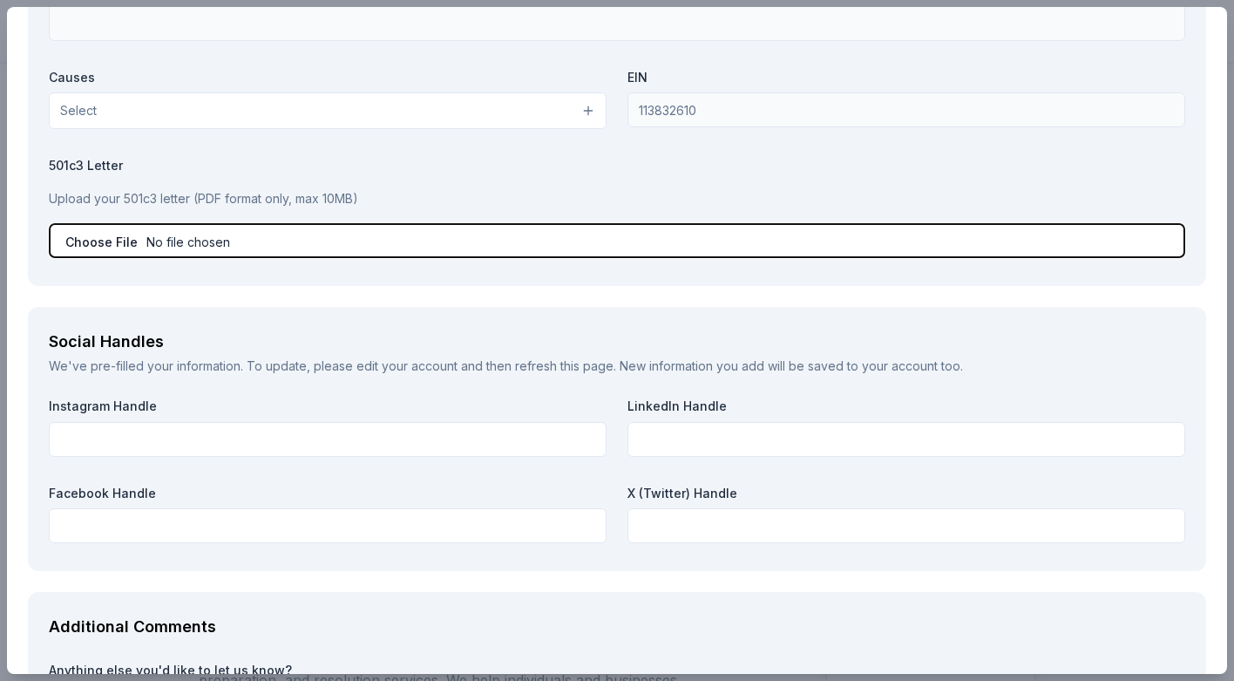
click at [119, 241] on input "file" at bounding box center [617, 240] width 1137 height 35
type input "C:\fakepath\Tax Exemption 2023-2028.pdf"
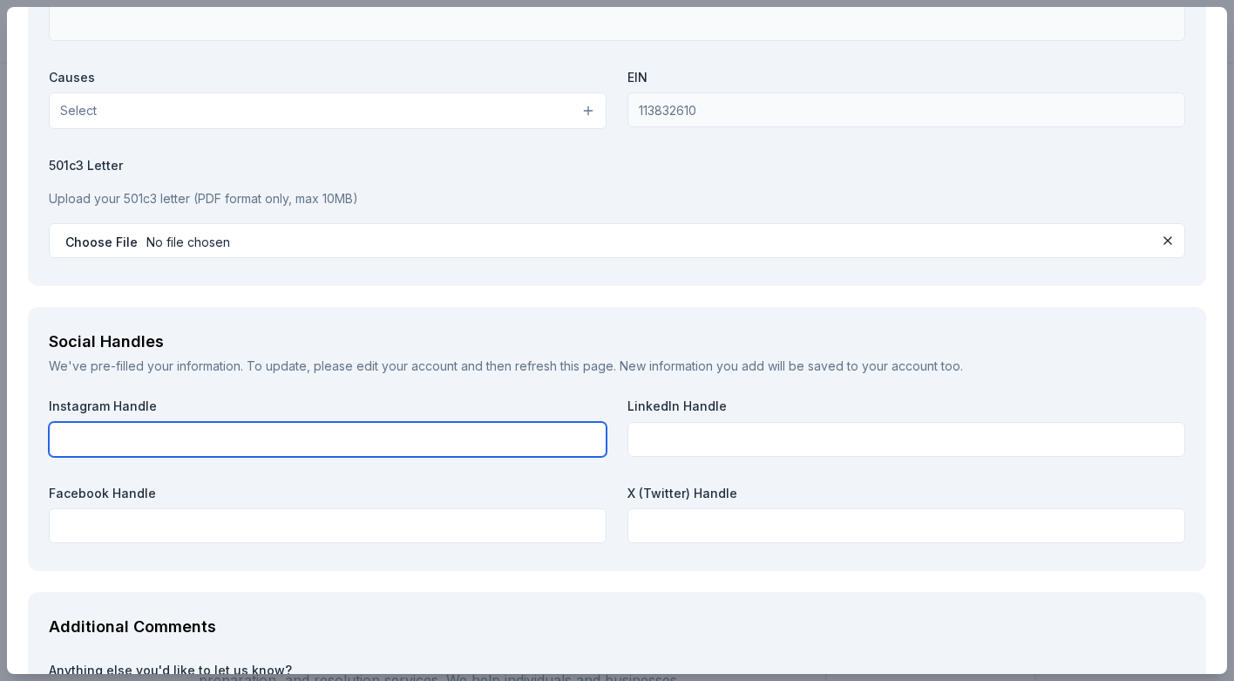
click at [180, 441] on input "text" at bounding box center [328, 439] width 558 height 35
type input "Baby Basics Sarasota"
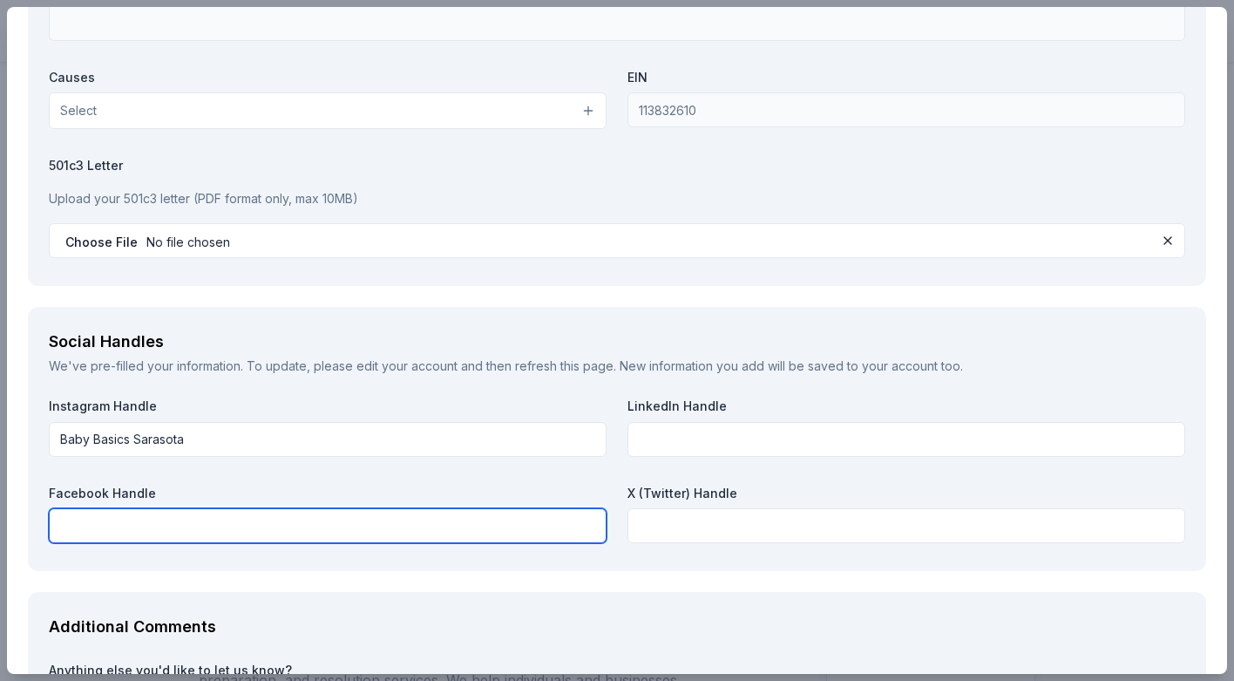
click at [295, 525] on input "text" at bounding box center [328, 525] width 558 height 35
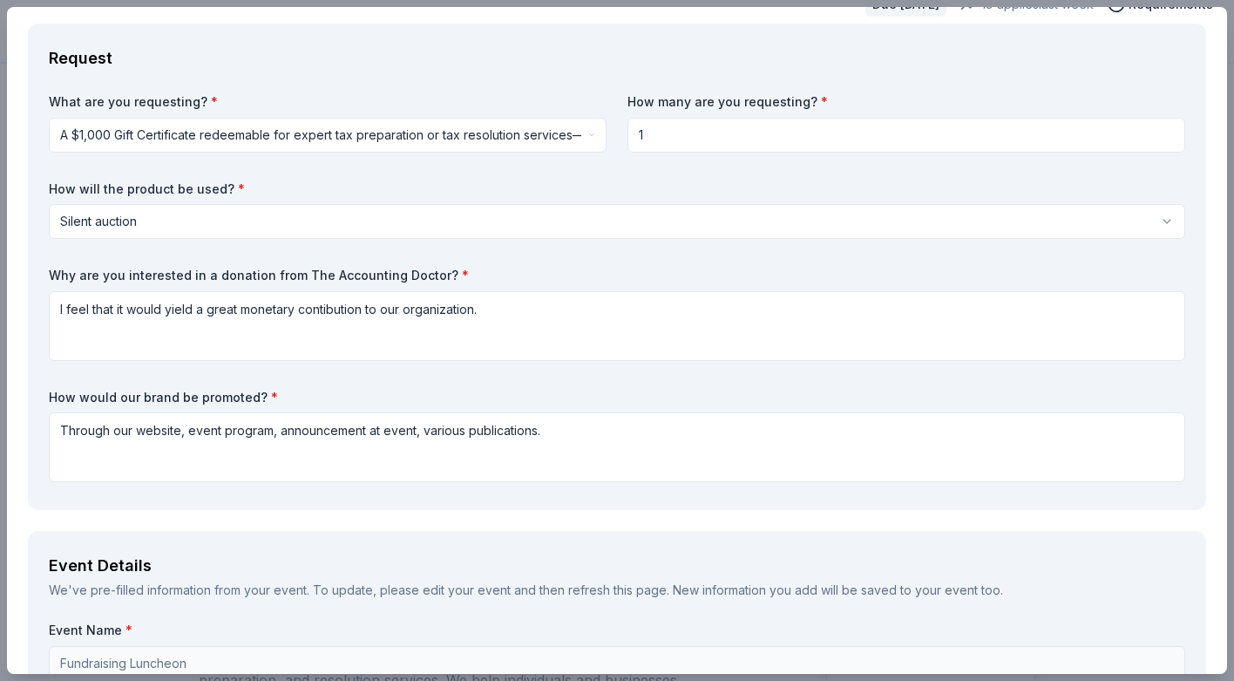
scroll to position [76, 0]
type input "Baby Basics Sarasota"
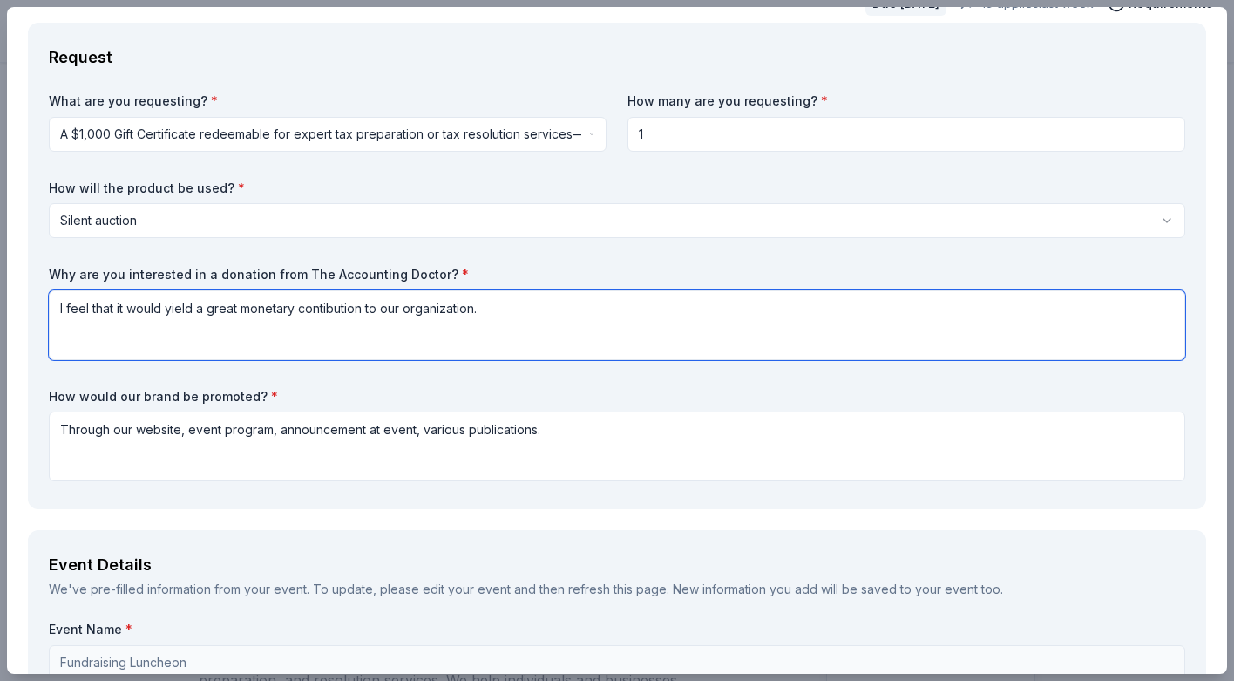
click at [324, 308] on textarea "I feel that it would yield a great monetary contibution to our organization." at bounding box center [617, 325] width 1137 height 70
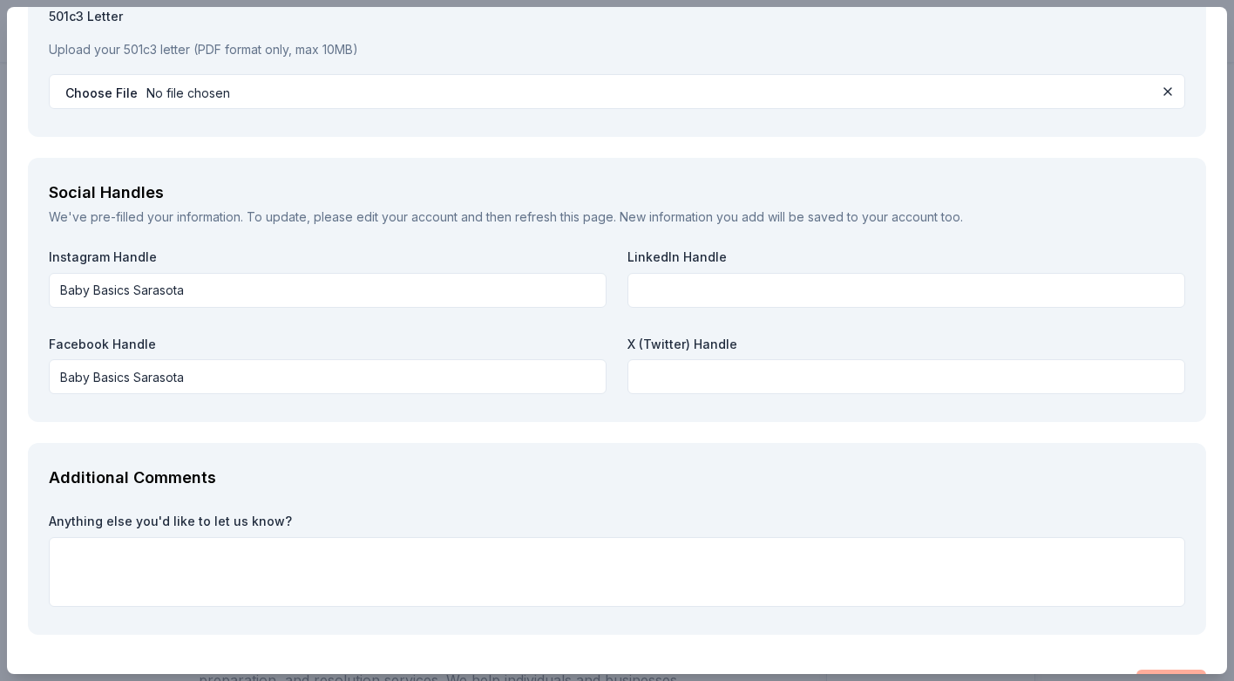
scroll to position [1905, 0]
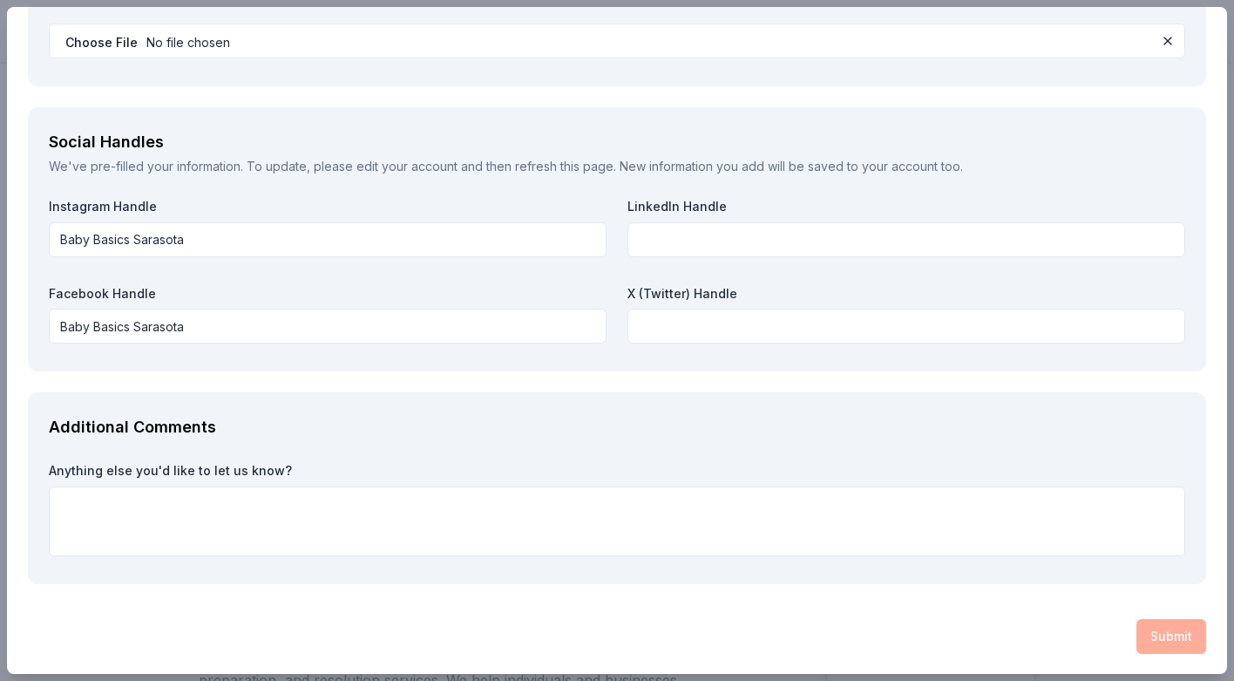
type textarea "I feel that it would yield a great monetary contribution to our organization."
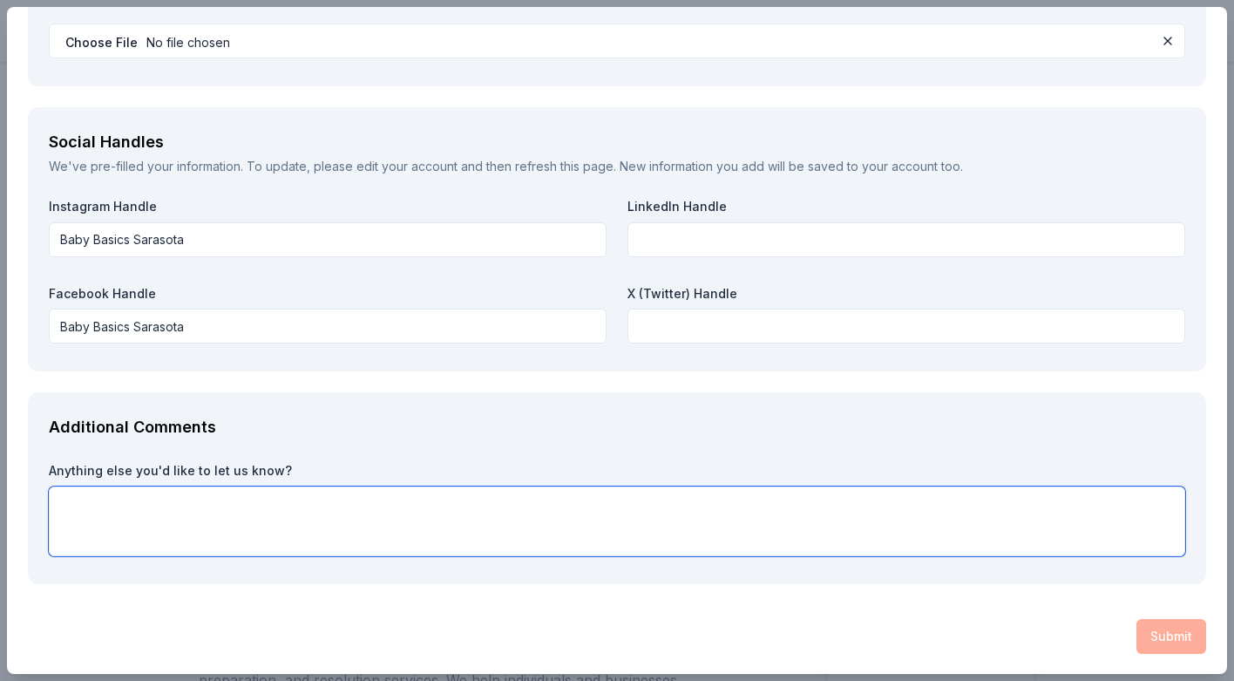
click at [73, 501] on textarea at bounding box center [617, 521] width 1137 height 70
paste textarea "Our Fall event is our major fundraiser for the year. With Summer Smith from ABC…"
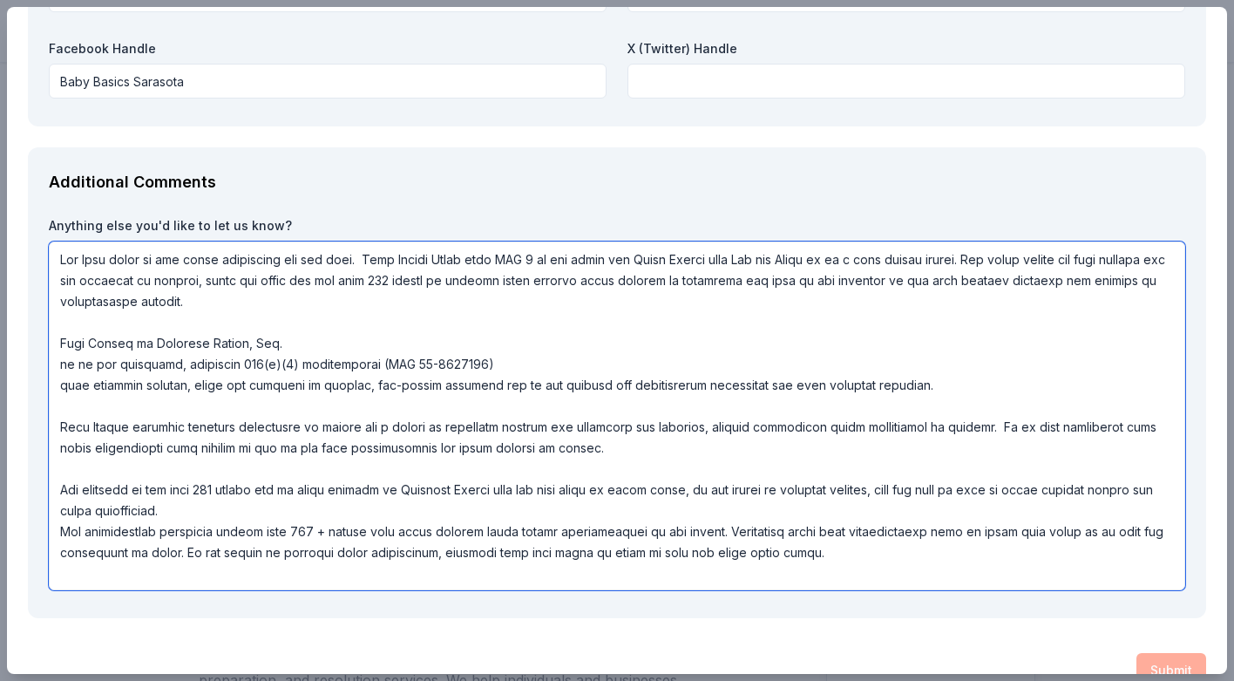
scroll to position [2184, 0]
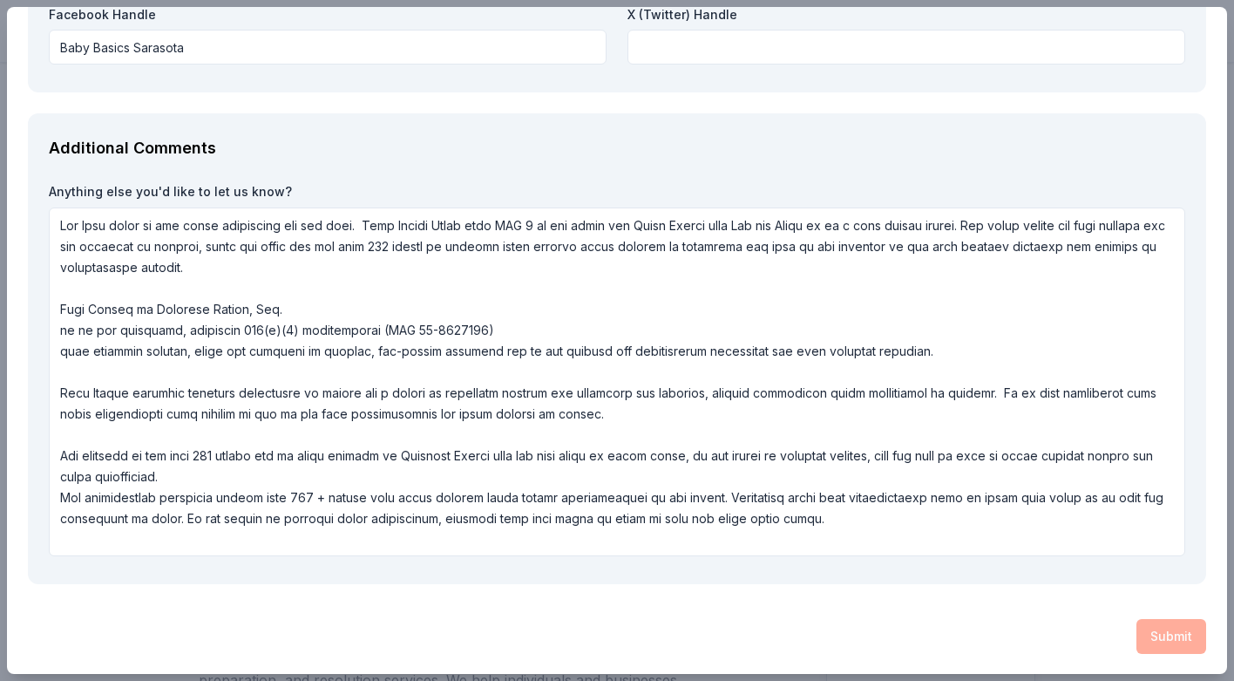
click at [1172, 635] on div "Submit" at bounding box center [617, 636] width 1178 height 35
click at [1178, 636] on div "Submit" at bounding box center [617, 636] width 1178 height 35
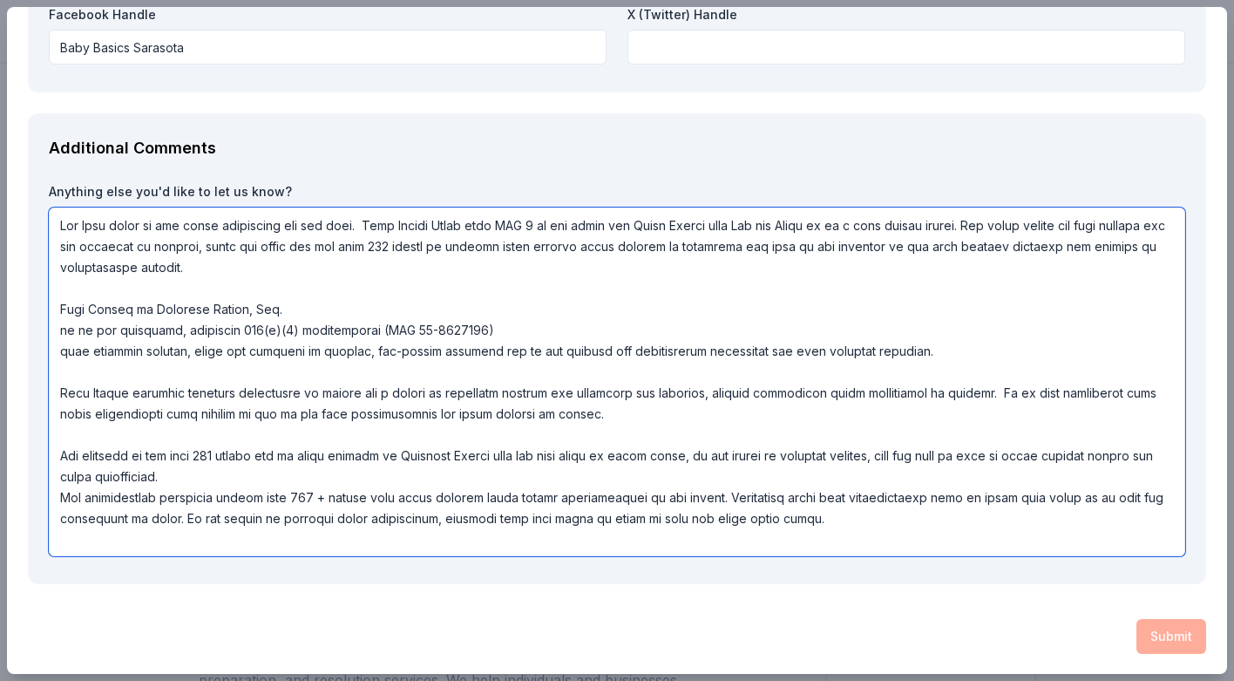
click at [56, 304] on textarea at bounding box center [617, 381] width 1137 height 349
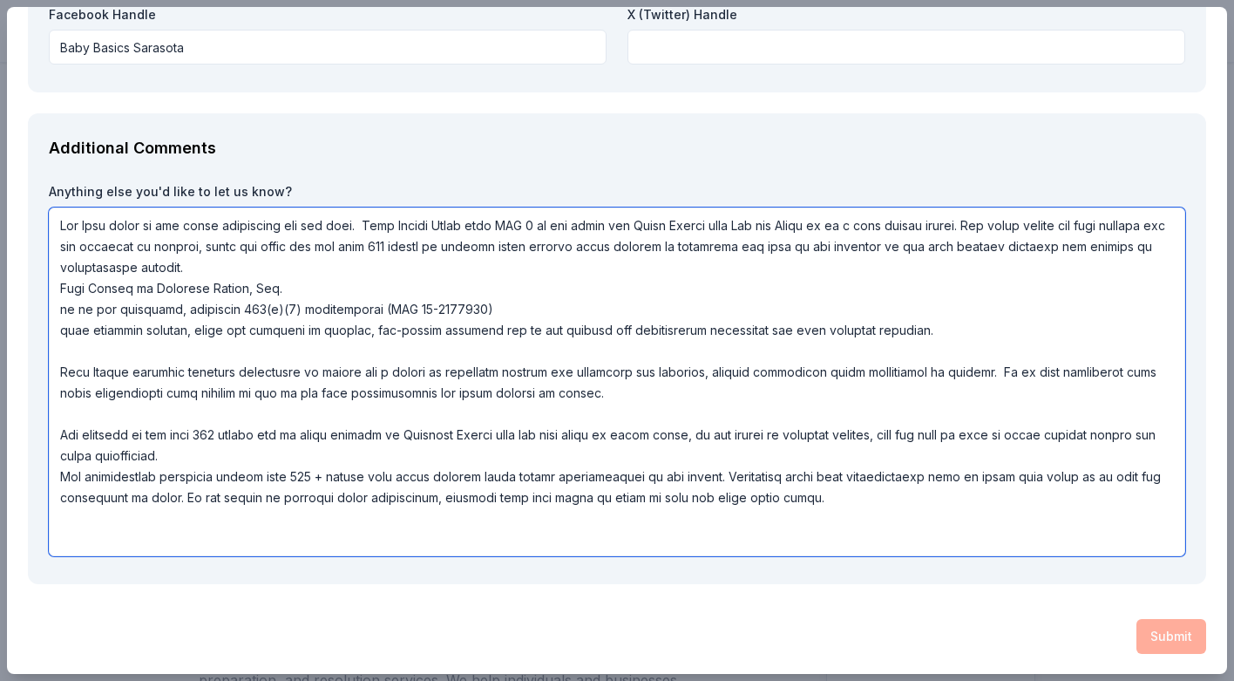
scroll to position [2163, 0]
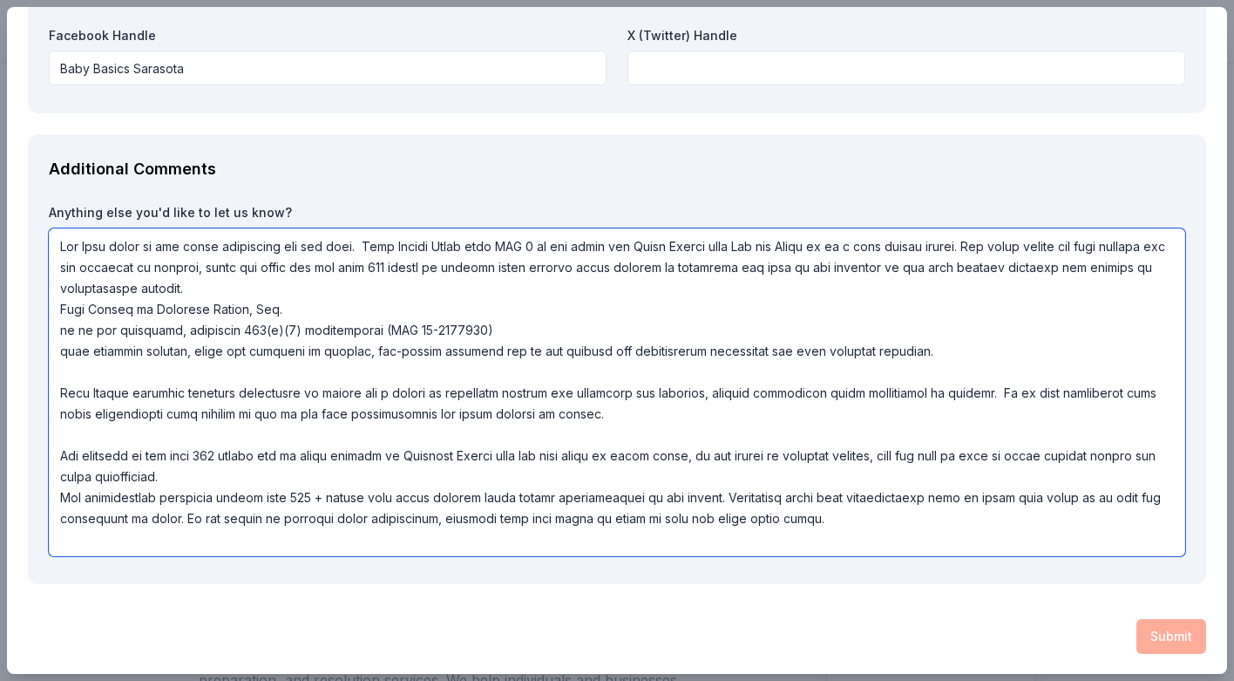
click at [58, 394] on textarea at bounding box center [617, 392] width 1137 height 328
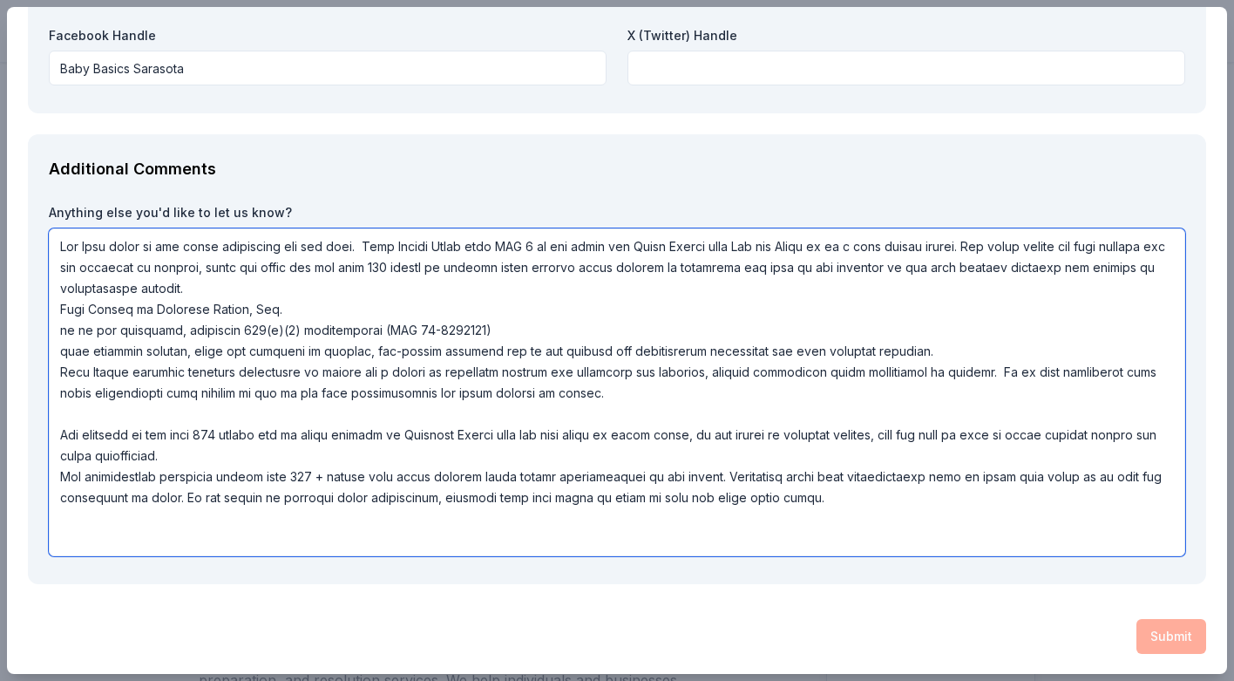
scroll to position [2142, 0]
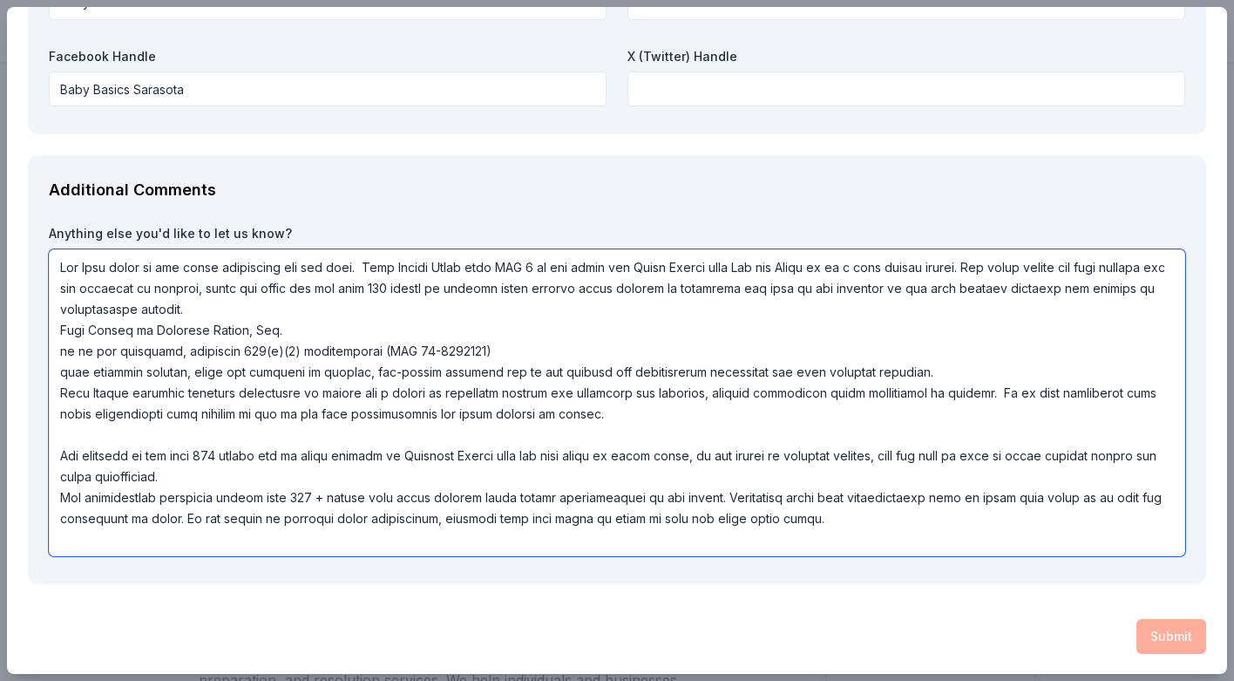
click at [58, 459] on textarea at bounding box center [617, 402] width 1137 height 307
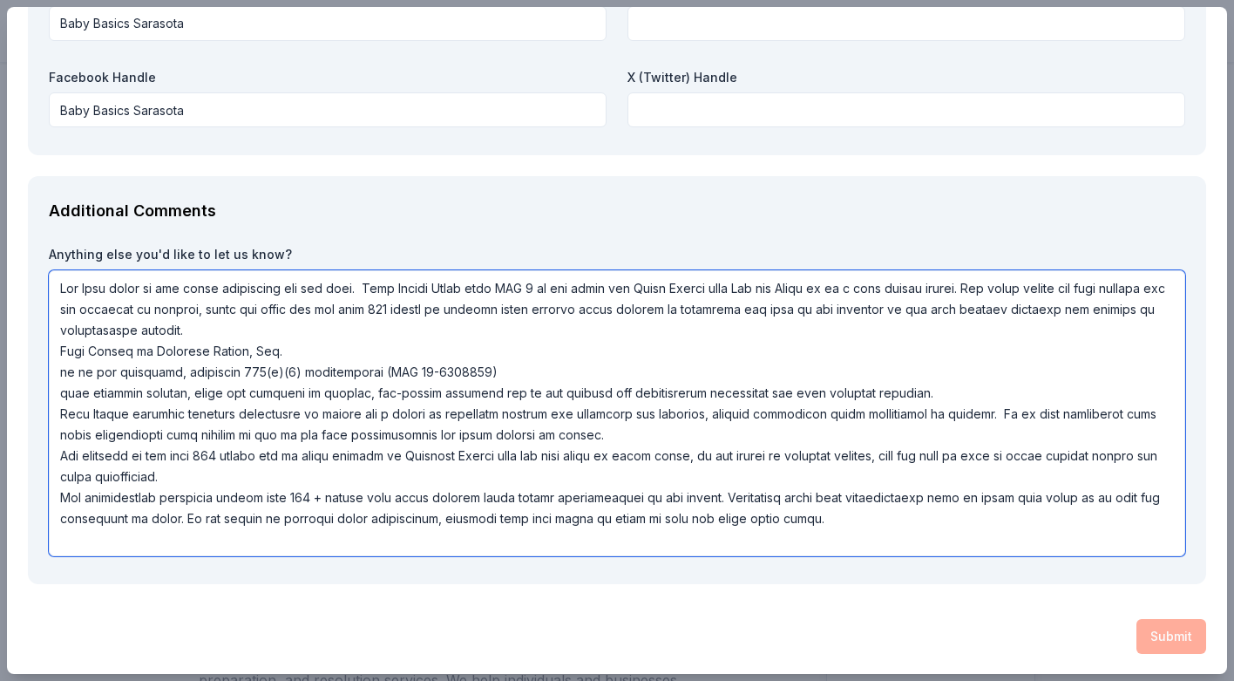
scroll to position [2, 0]
type textarea "Our Fall event is our major fundraiser for the year. With Summer Smith from ABC…"
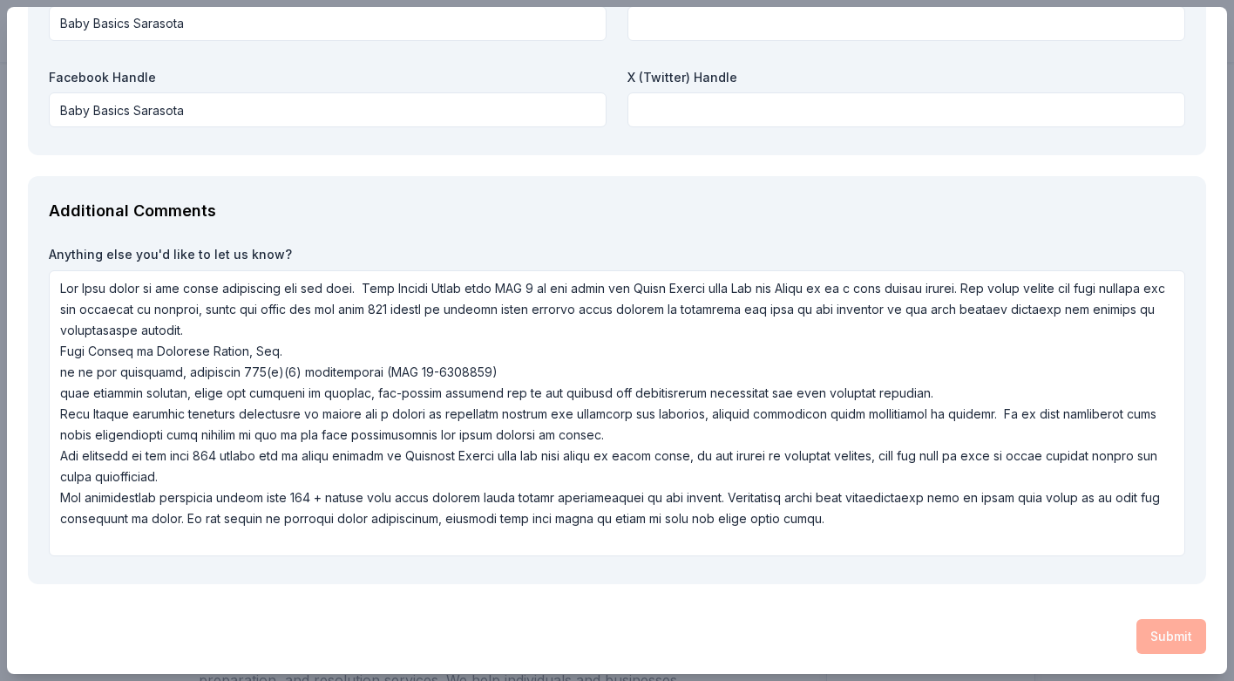
click at [1169, 639] on div "Submit" at bounding box center [617, 636] width 1178 height 35
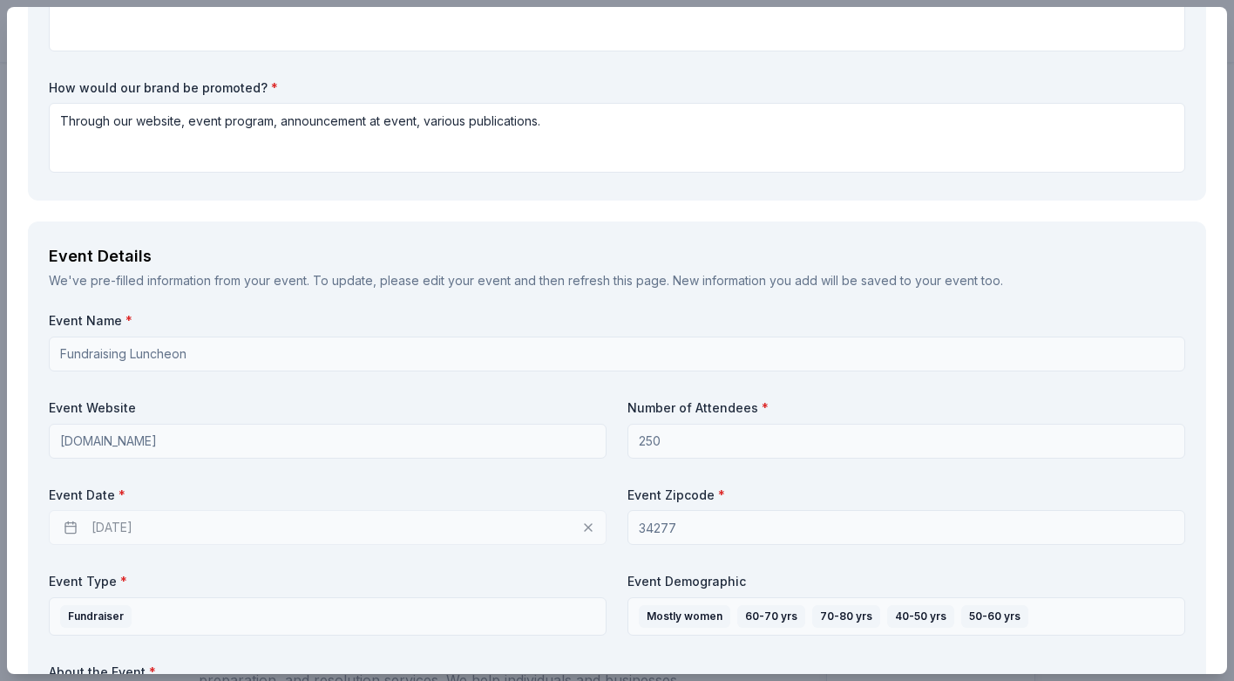
scroll to position [380, 0]
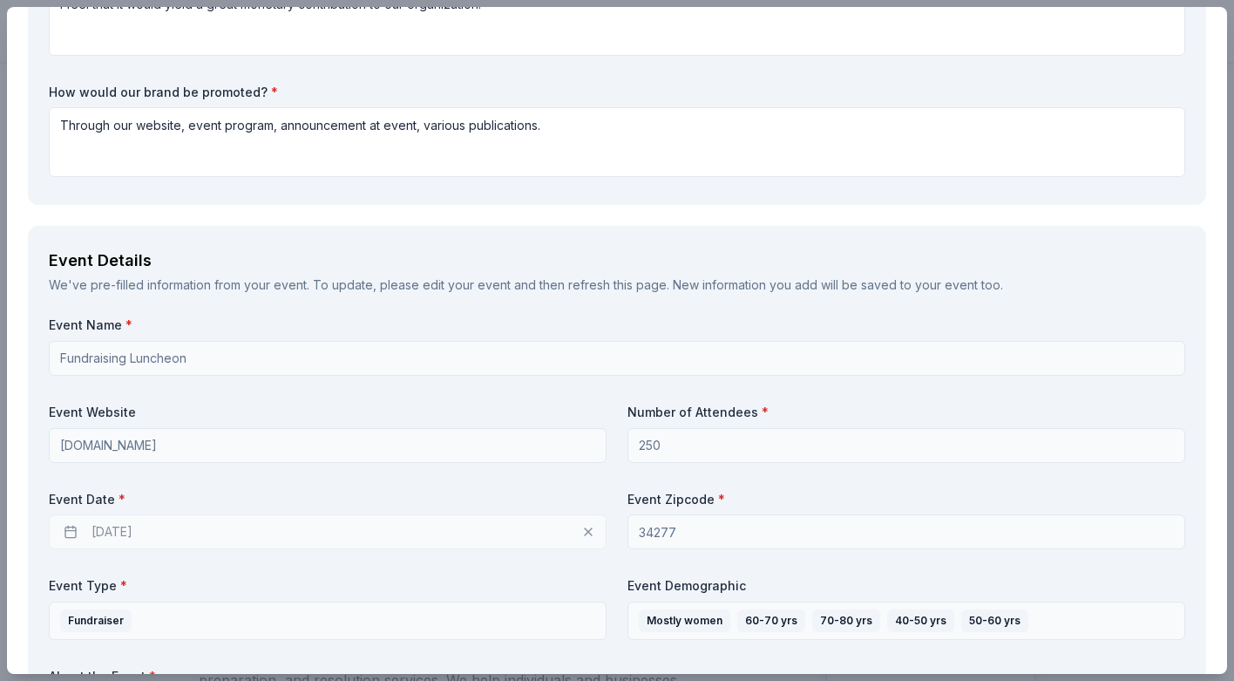
click at [70, 530] on div "[DATE]" at bounding box center [328, 531] width 558 height 35
click at [119, 528] on div "[DATE]" at bounding box center [328, 531] width 558 height 35
click at [586, 531] on div "[DATE]" at bounding box center [328, 531] width 558 height 35
click at [587, 529] on div "[DATE]" at bounding box center [328, 531] width 558 height 35
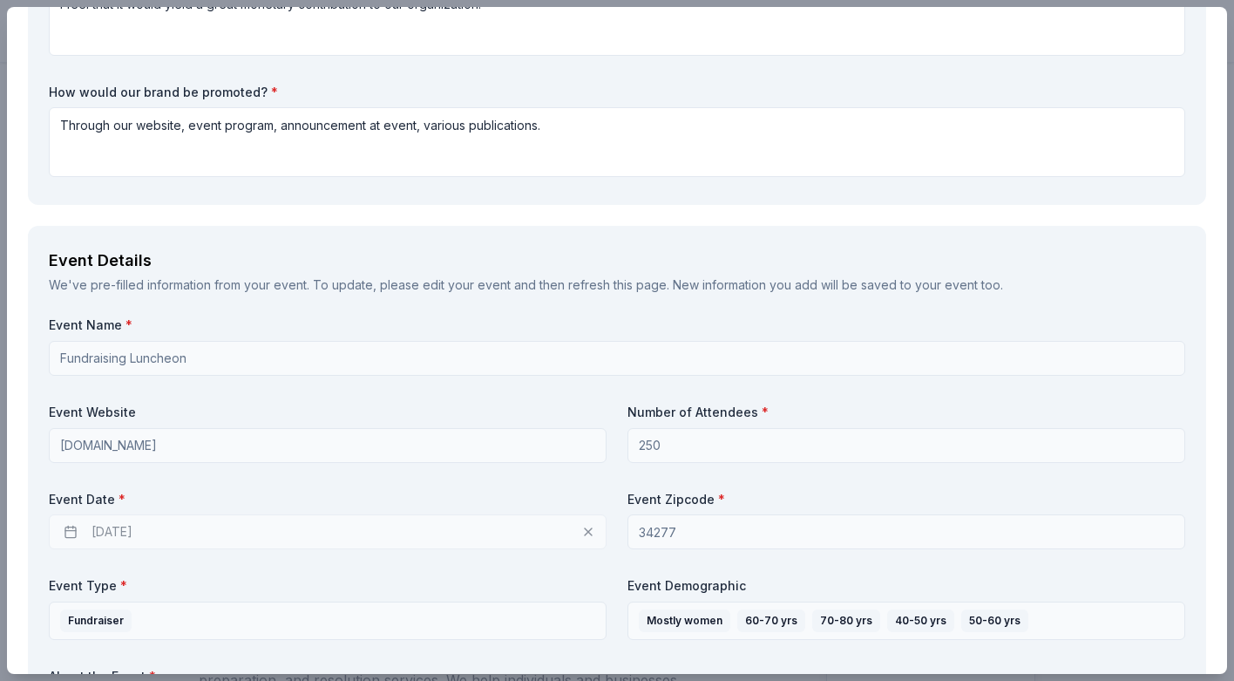
click at [163, 530] on div "[DATE]" at bounding box center [328, 531] width 558 height 35
click at [69, 530] on div "[DATE]" at bounding box center [328, 531] width 558 height 35
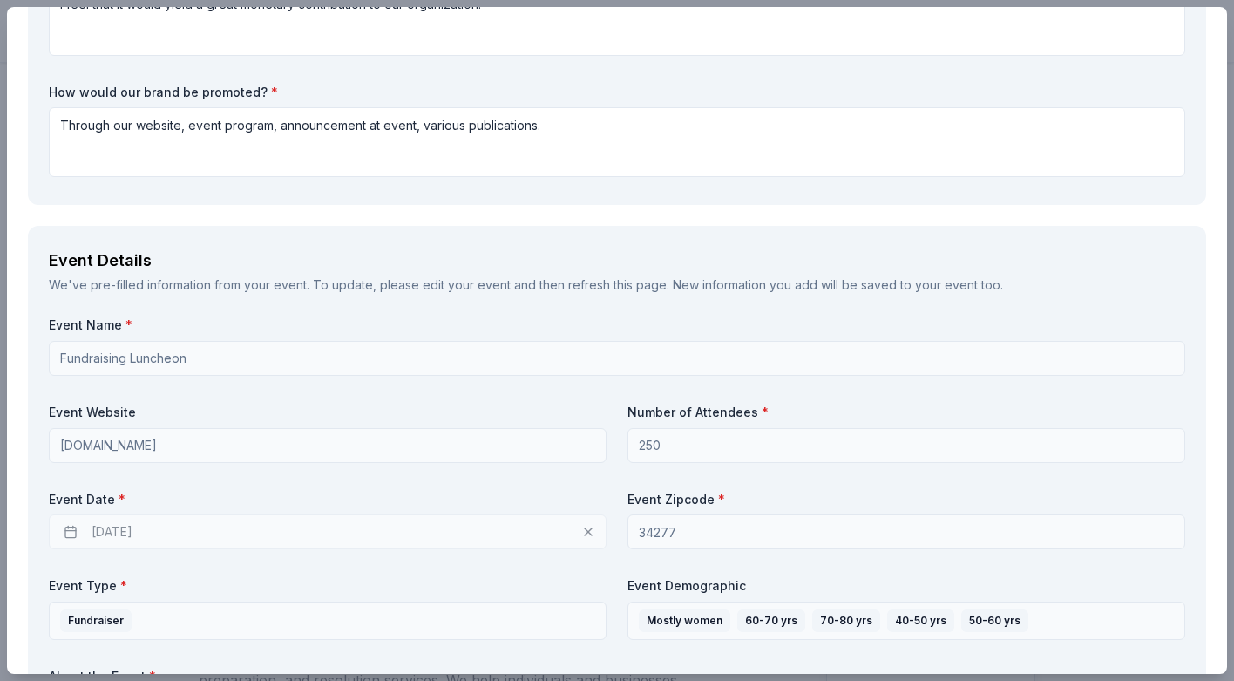
click at [117, 526] on div "[DATE]" at bounding box center [328, 531] width 558 height 35
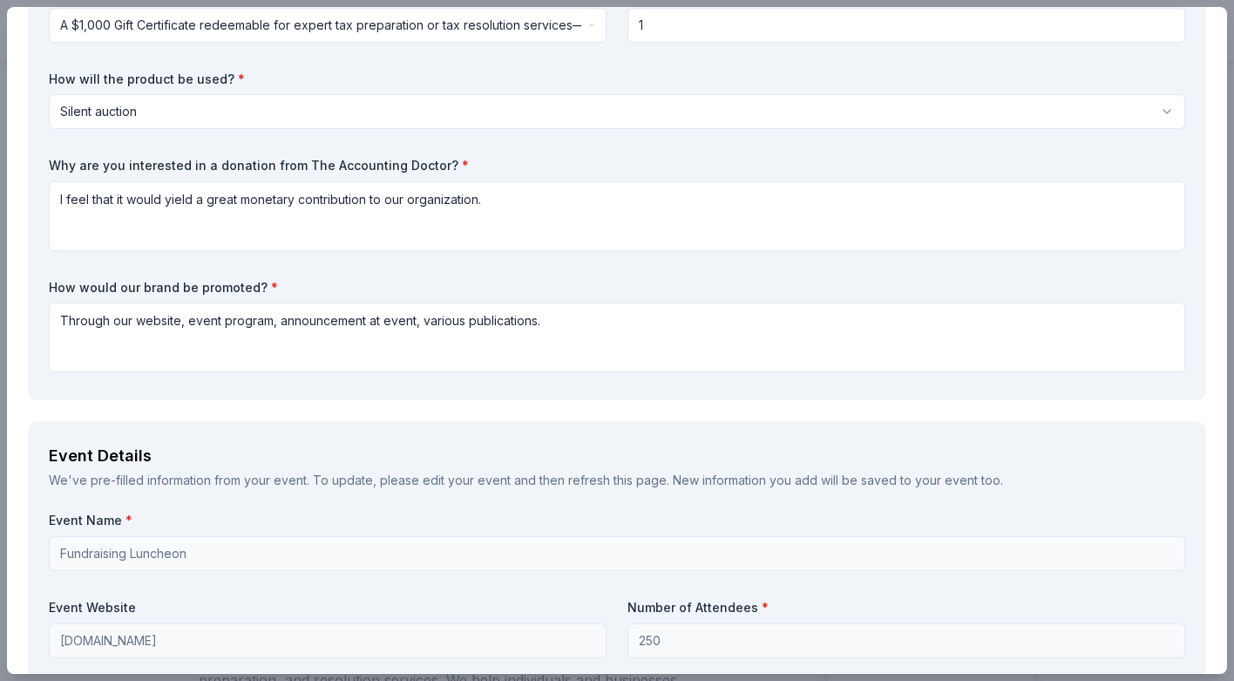
scroll to position [0, 0]
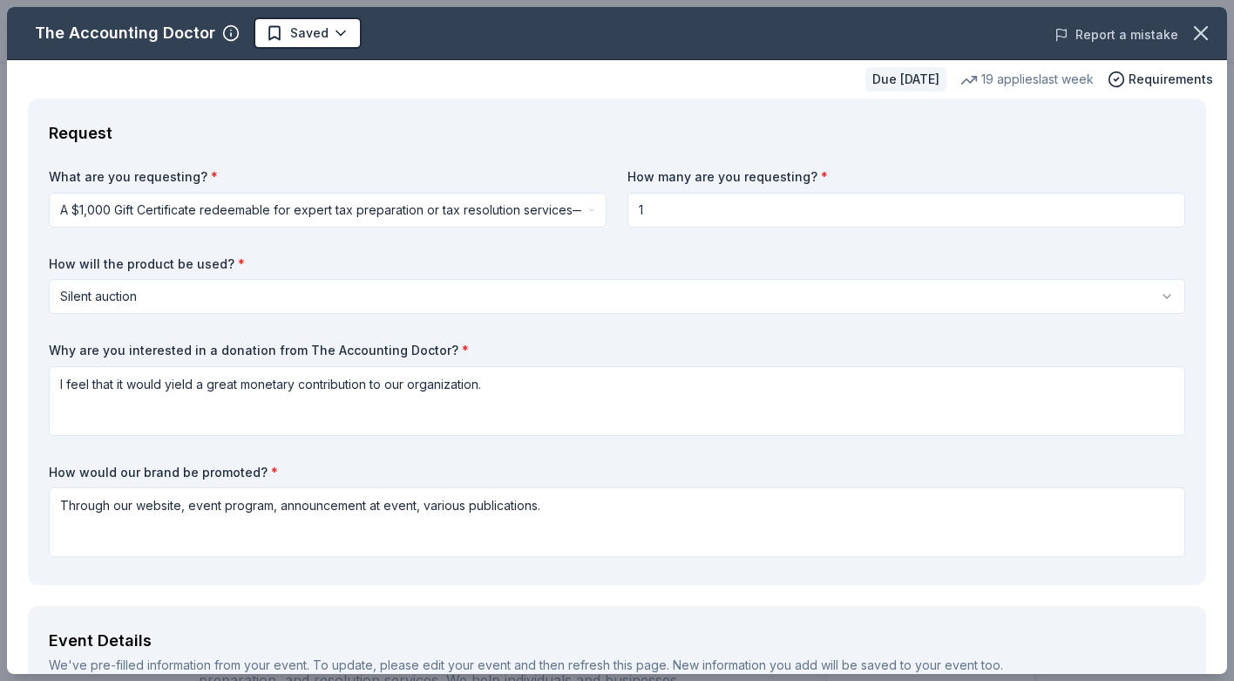
click at [1118, 34] on button "Report a mistake" at bounding box center [1117, 34] width 124 height 21
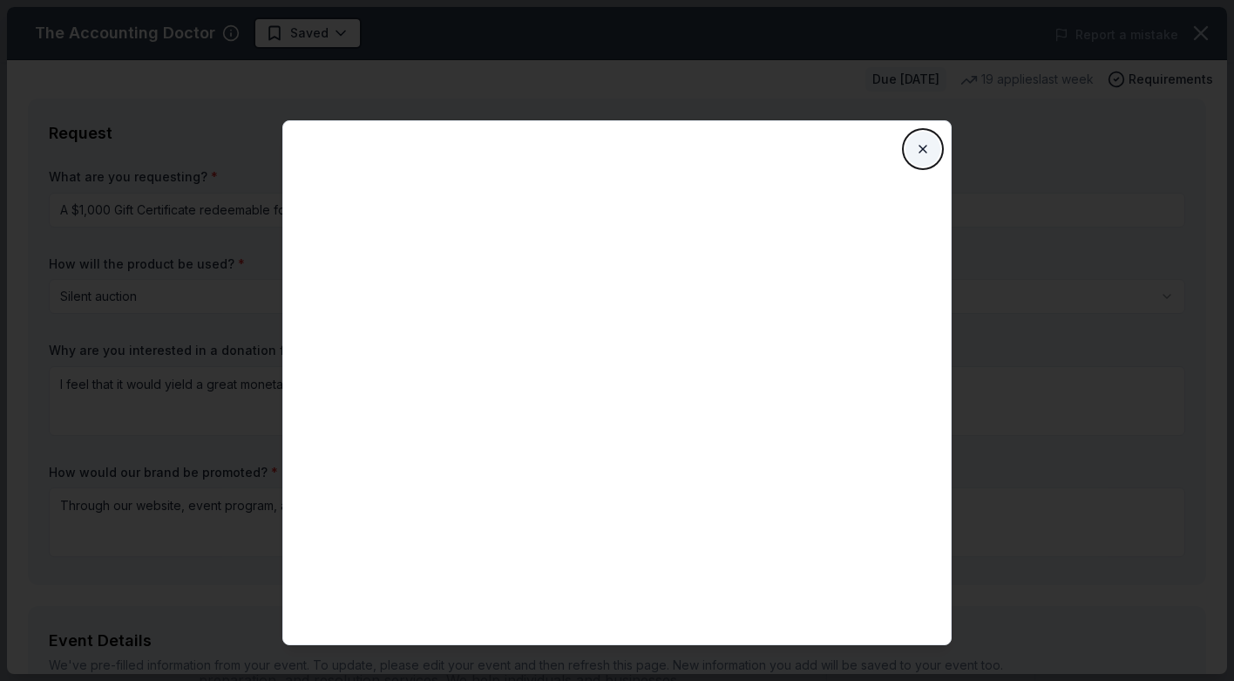
click at [922, 146] on button "Close" at bounding box center [923, 149] width 35 height 35
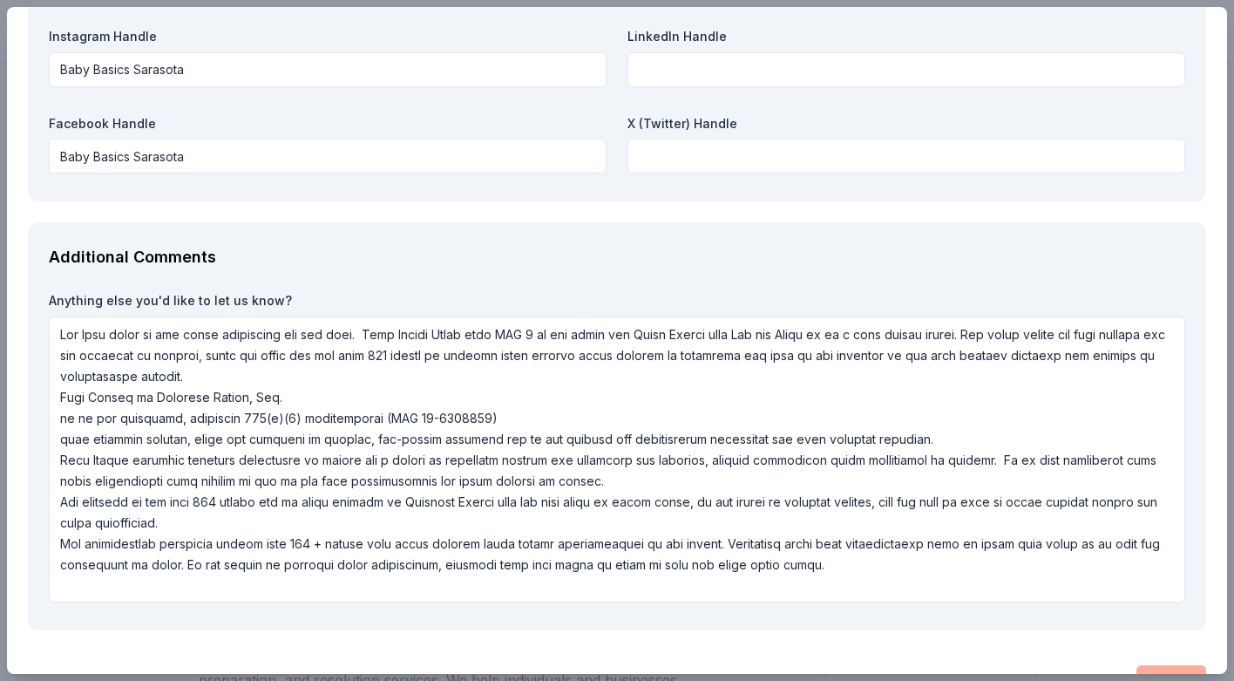
scroll to position [2121, 0]
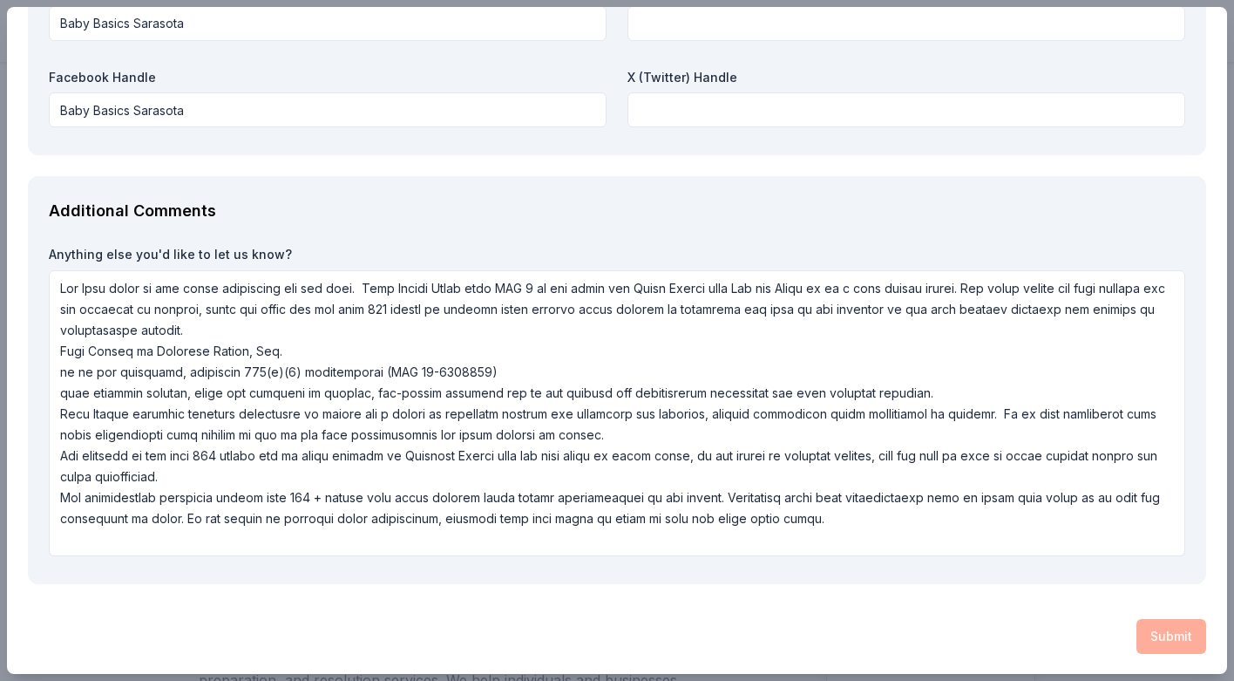
click at [1160, 639] on div "Submit" at bounding box center [617, 636] width 1178 height 35
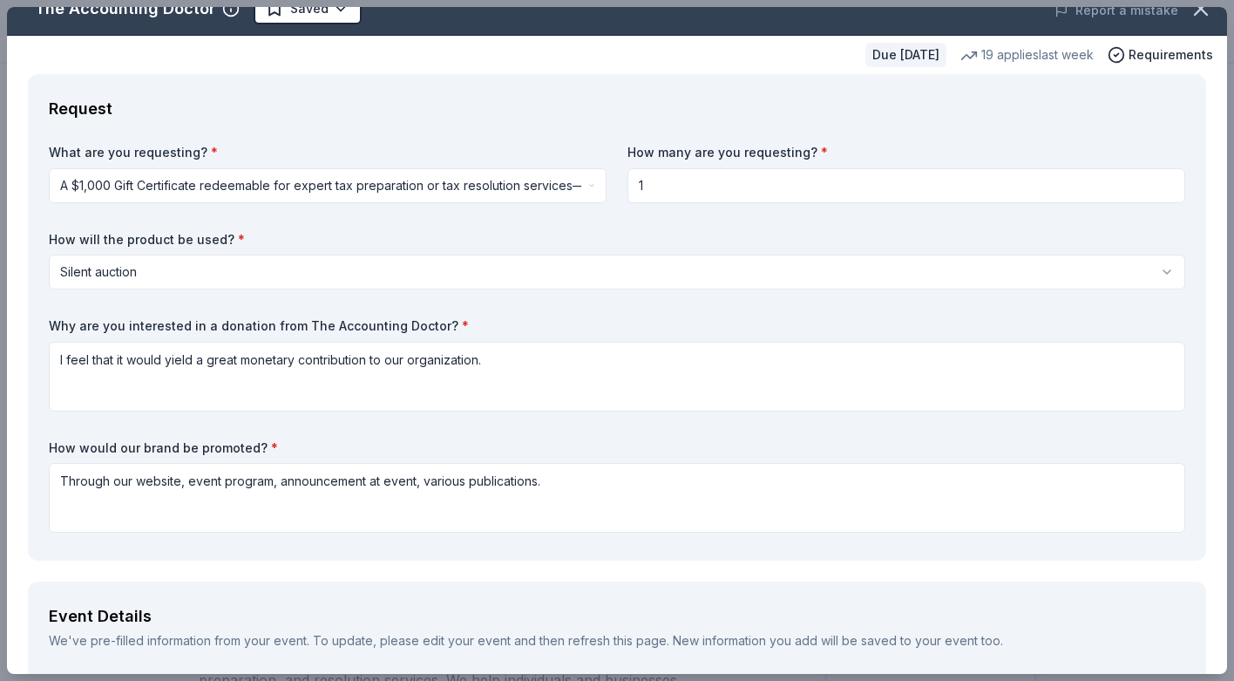
scroll to position [24, 0]
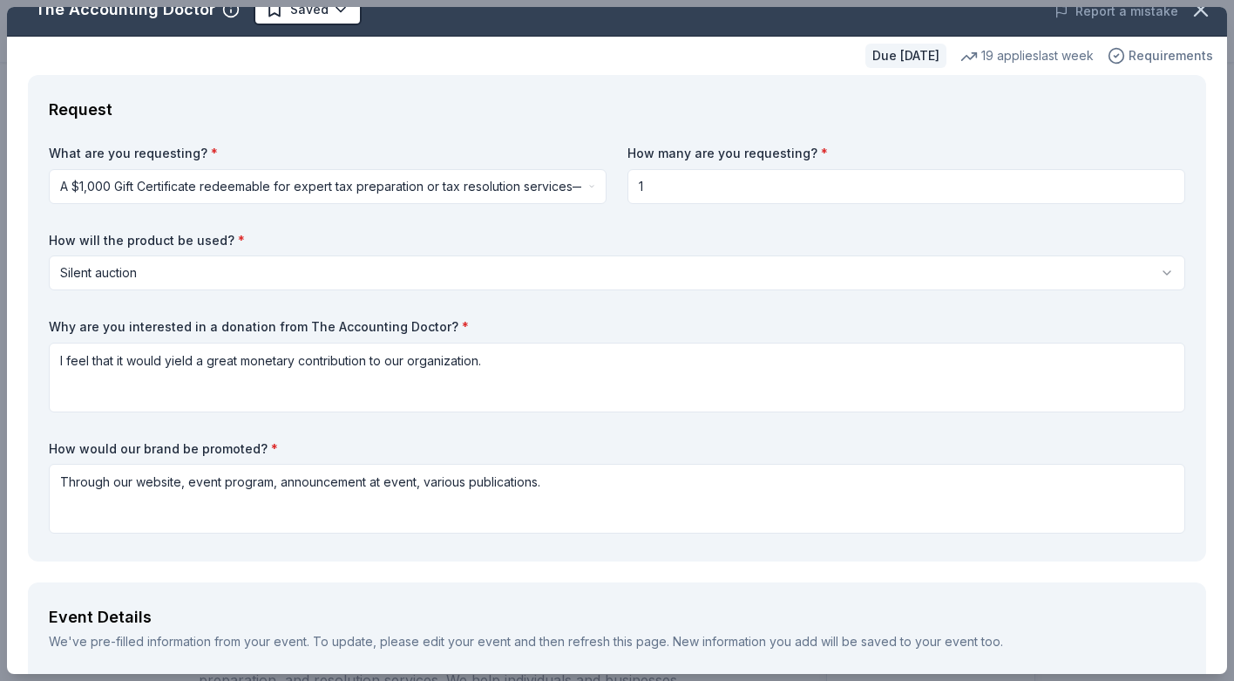
click at [1155, 55] on span "Requirements" at bounding box center [1171, 55] width 85 height 21
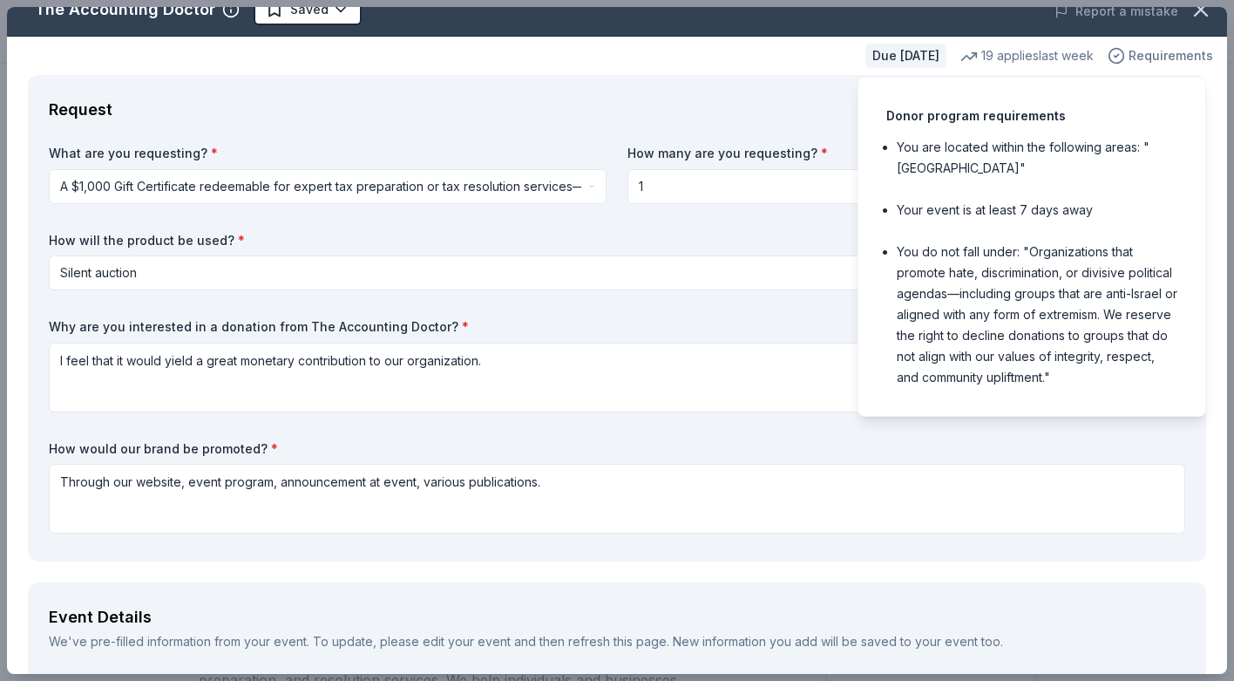
click at [1120, 55] on icon "button" at bounding box center [1116, 55] width 17 height 17
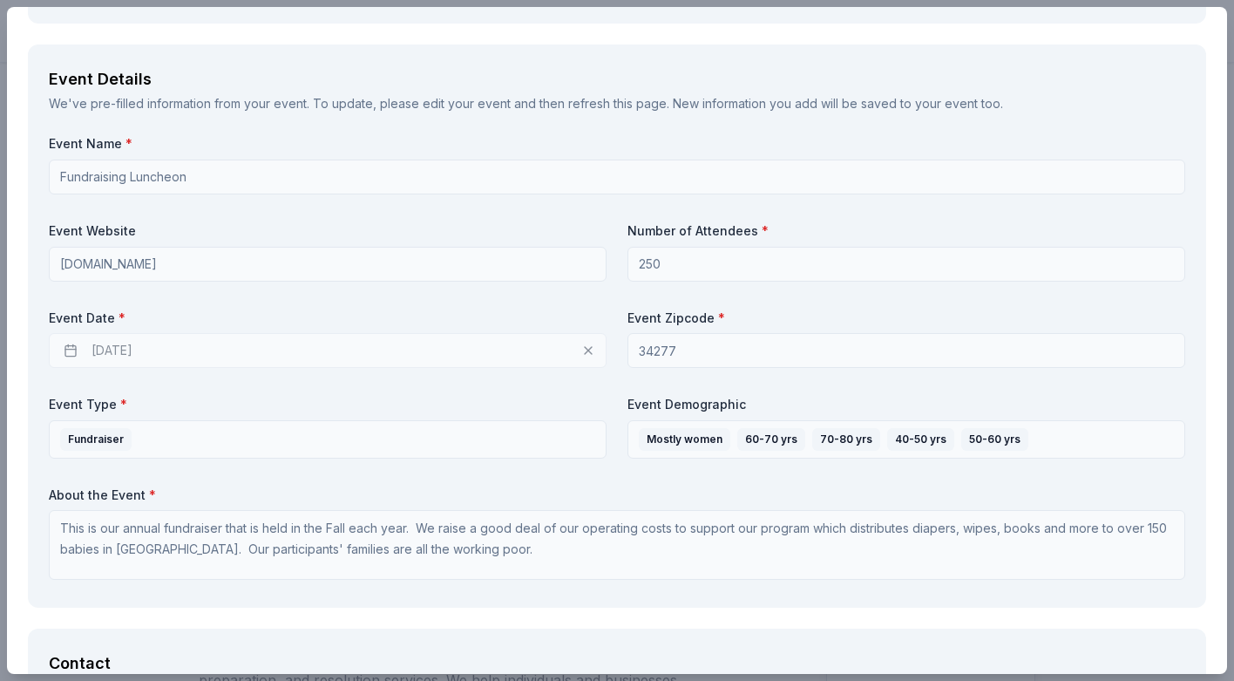
scroll to position [0, 0]
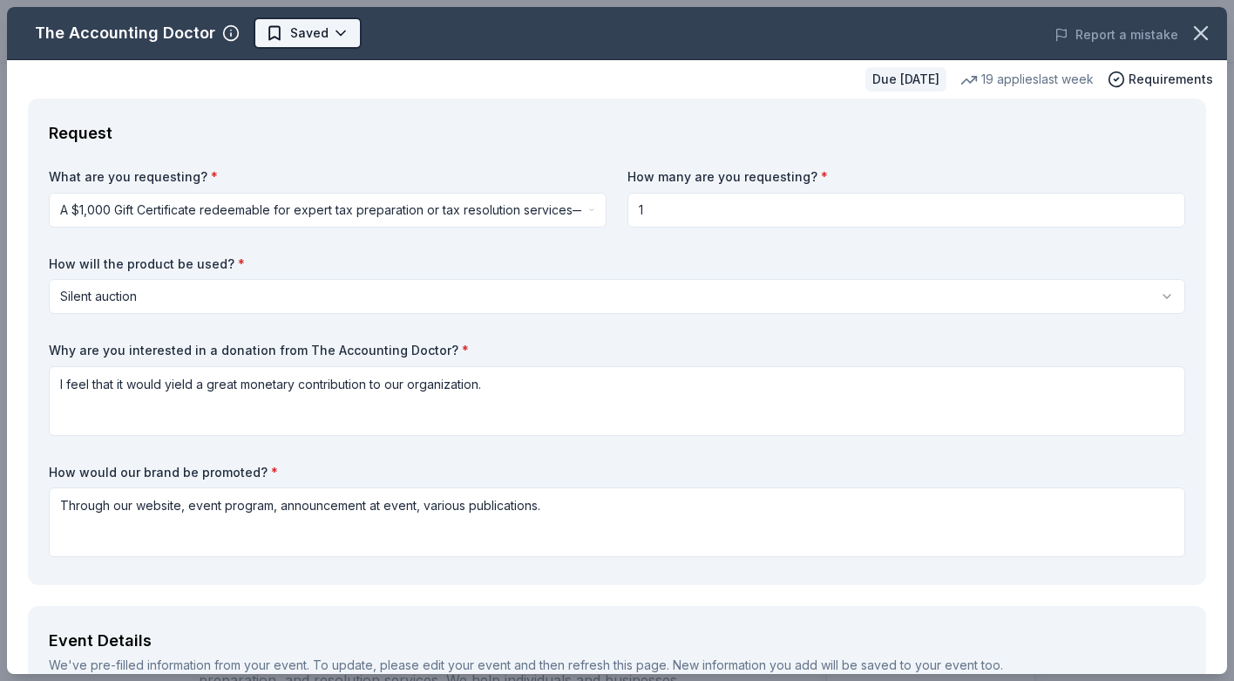
click at [310, 35] on body "Fundraising Luncheon Earn Rewards Due in 81 days Share The Accounting Doctor Ne…" at bounding box center [617, 340] width 1234 height 681
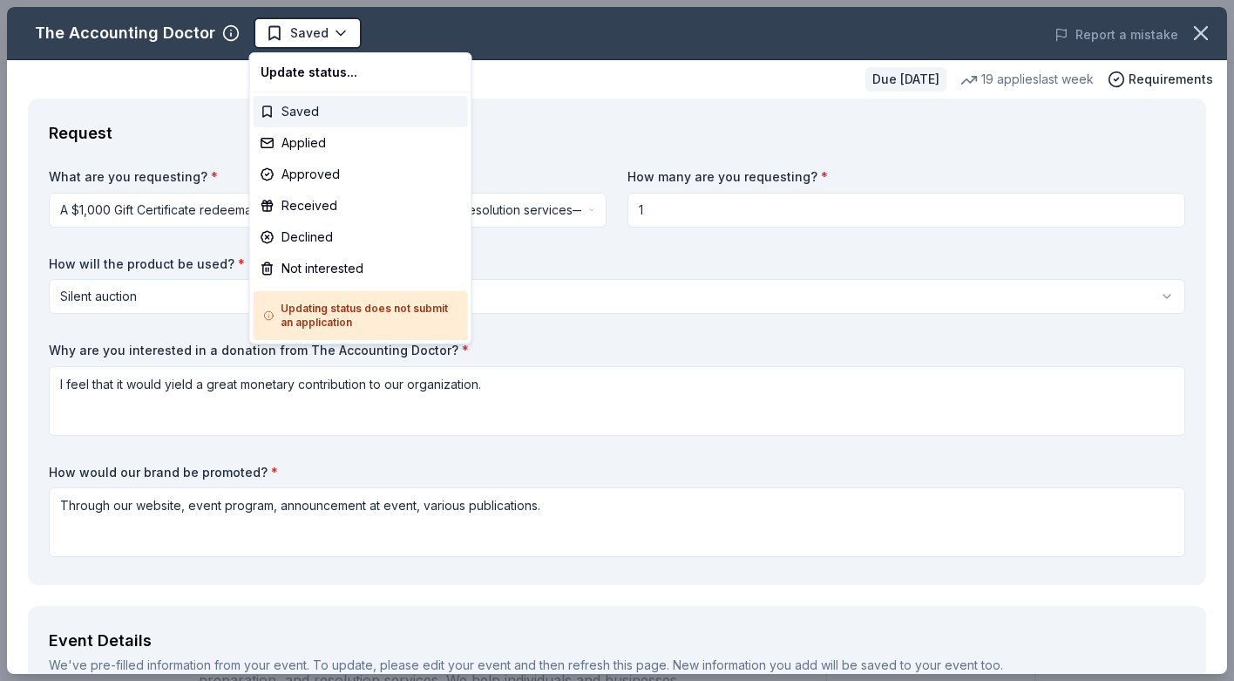
click at [305, 109] on div "Saved" at bounding box center [361, 111] width 214 height 31
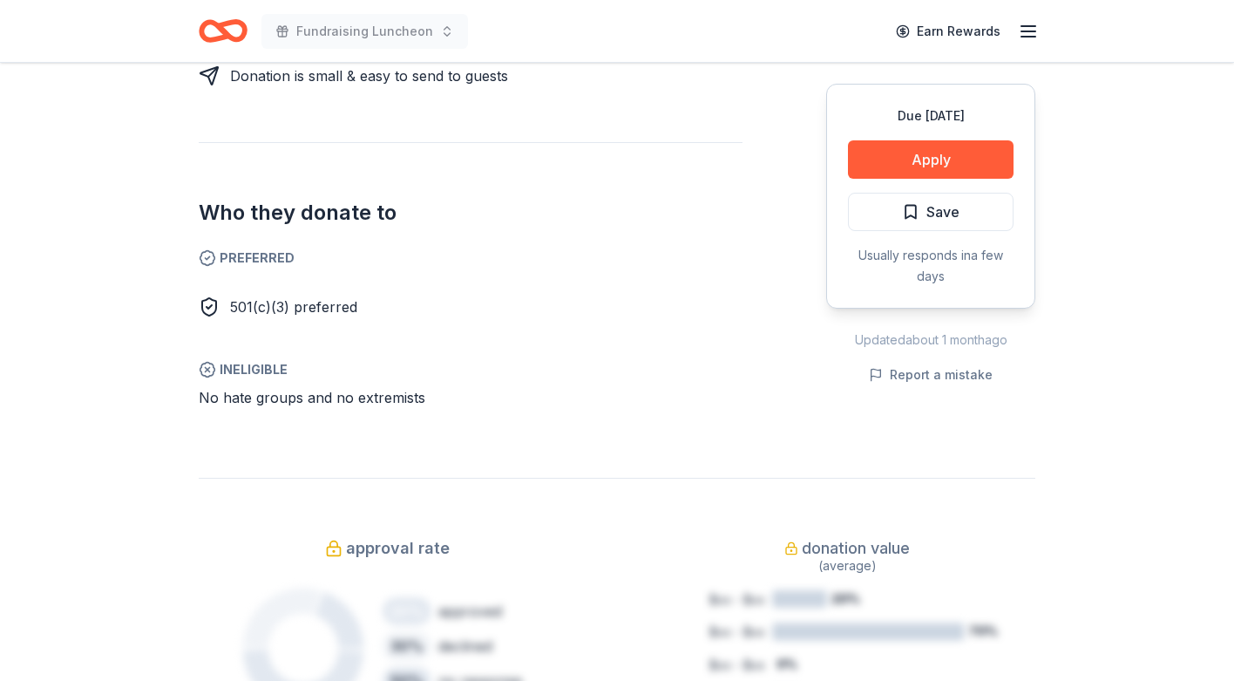
scroll to position [953, 0]
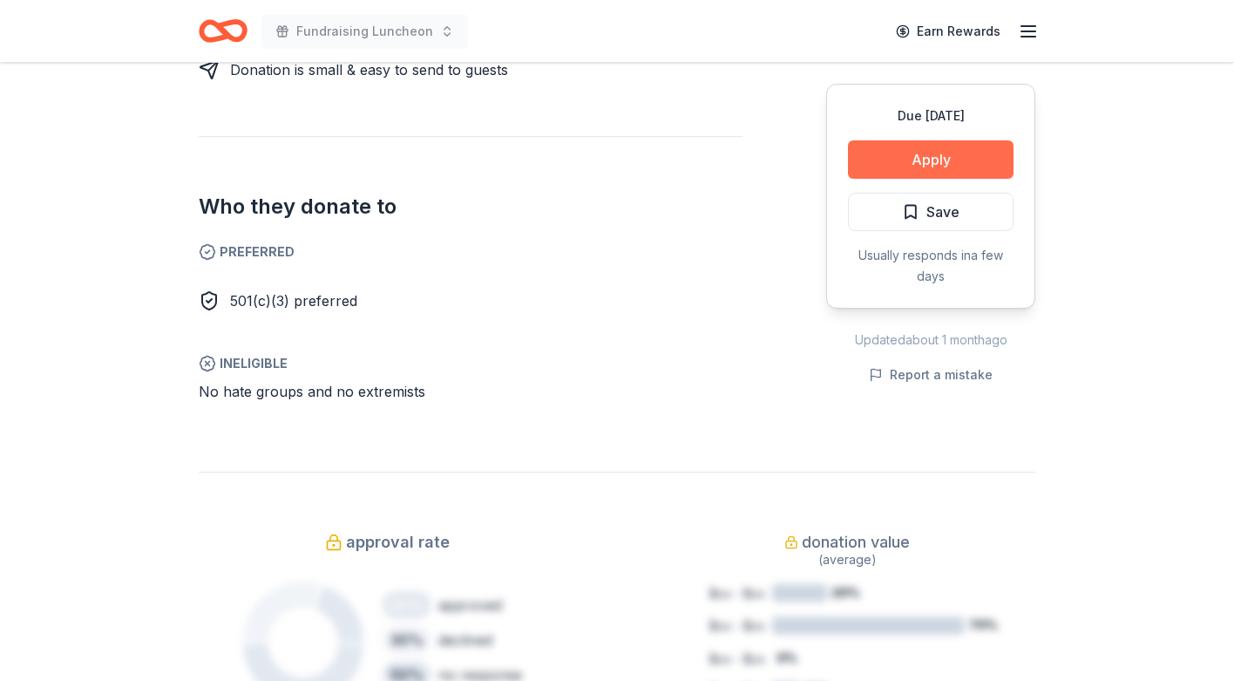
click at [906, 156] on button "Apply" at bounding box center [931, 159] width 166 height 38
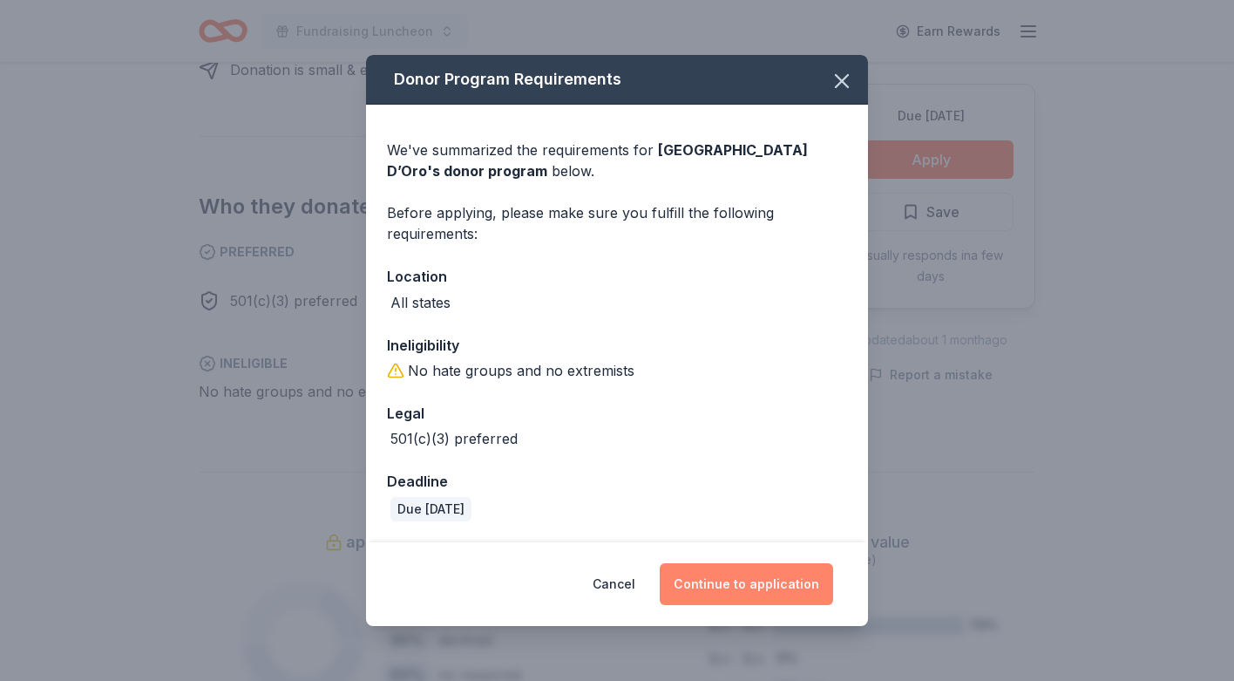
click at [729, 580] on button "Continue to application" at bounding box center [746, 584] width 173 height 42
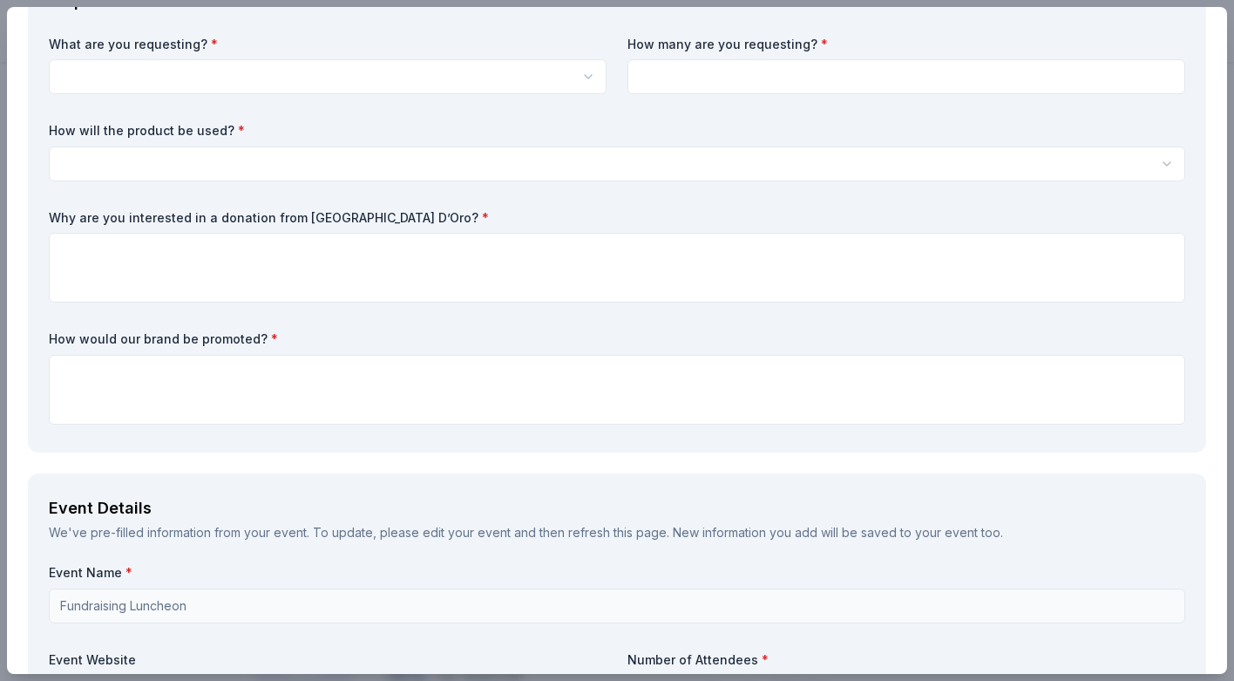
scroll to position [0, 0]
